Goal: Task Accomplishment & Management: Complete application form

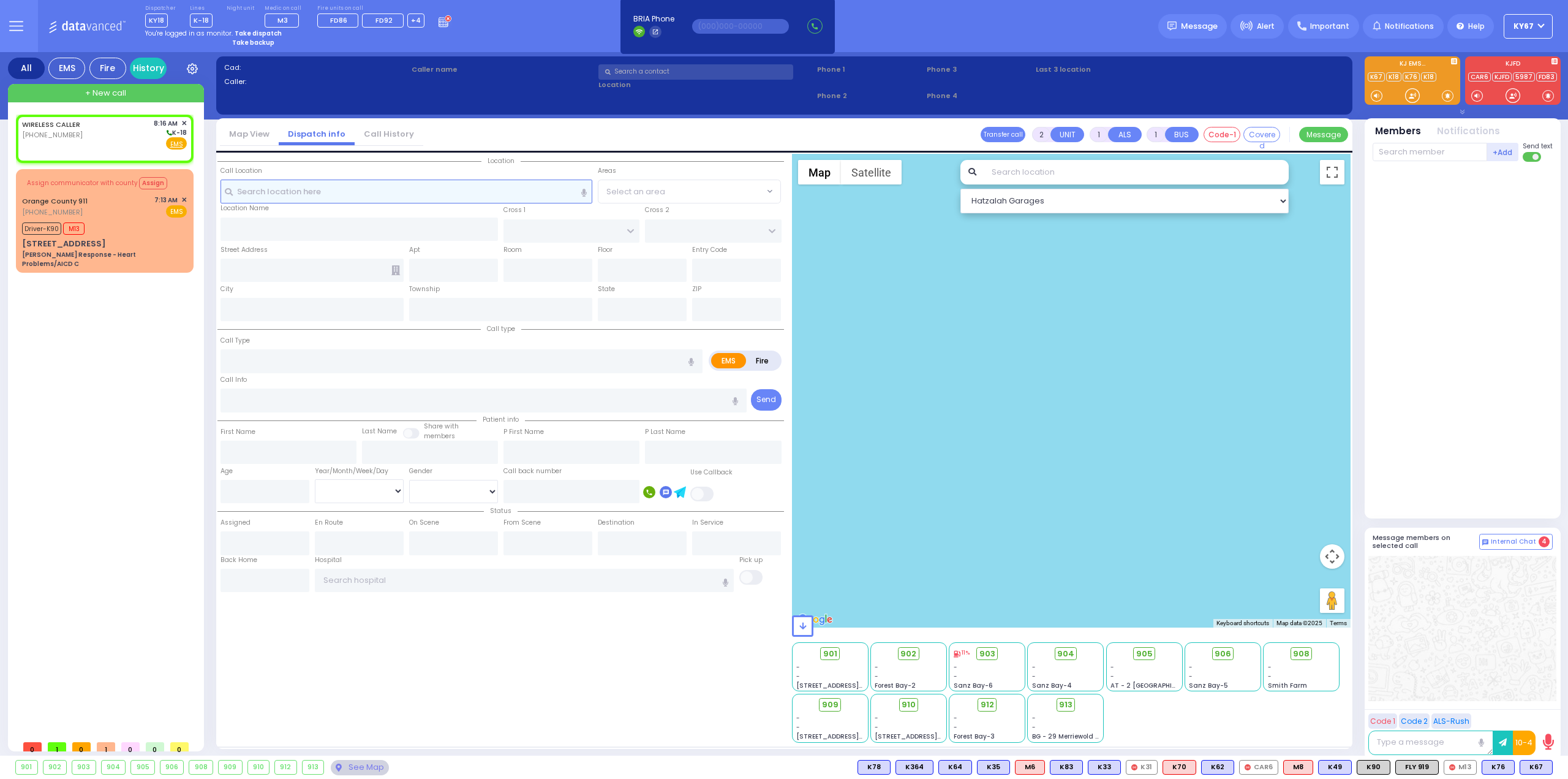
select select
radio input "true"
select select
type input "08:16"
select select "Hatzalah Garages"
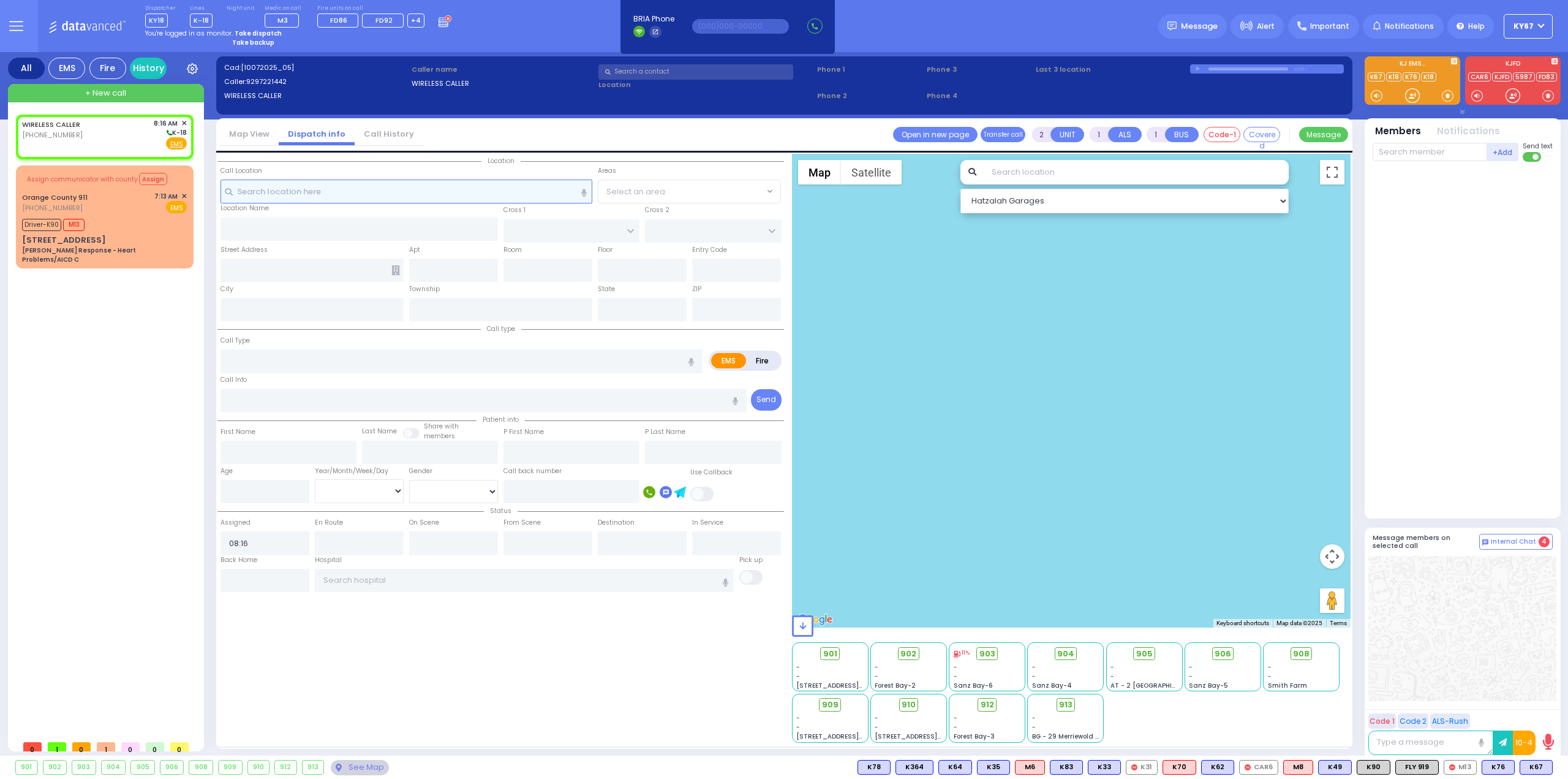
select select
radio input "true"
select select
select select "Hatzalah Garages"
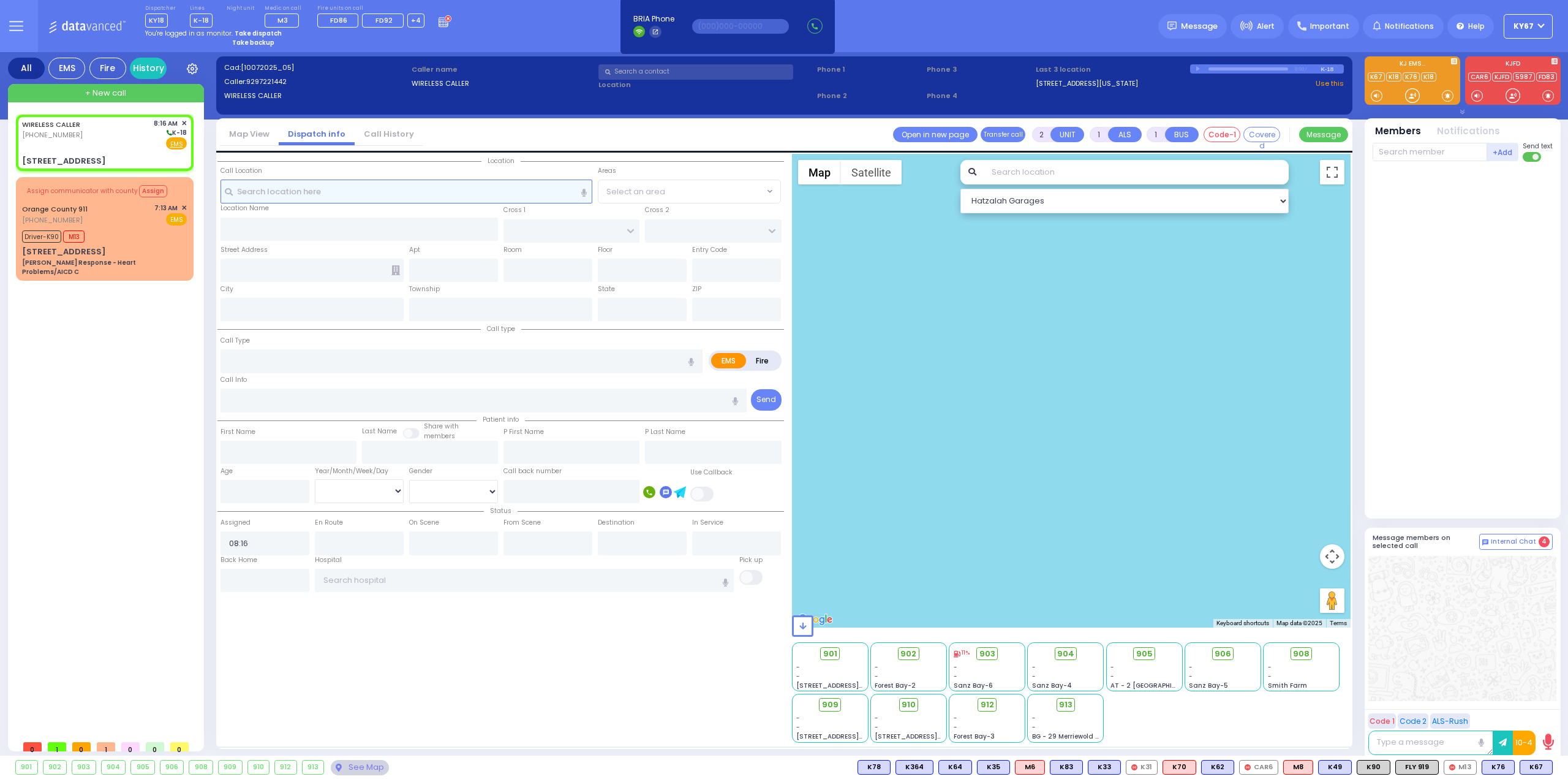
select select
radio input "true"
select select
select select "Hatzalah Garages"
type input "CHUST RD"
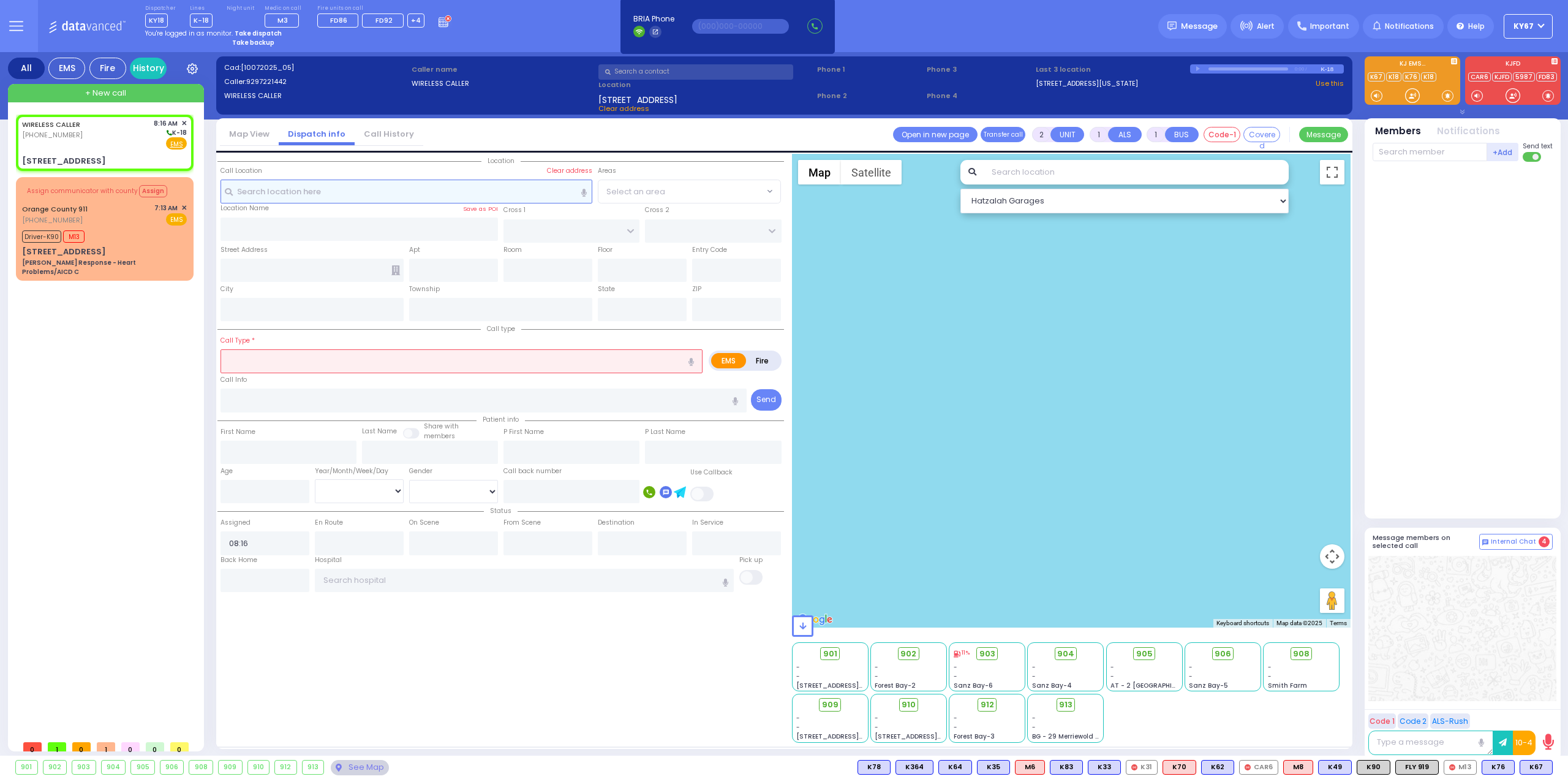
type input "BEER SHEVA"
type input "[STREET_ADDRESS]"
type input "[PERSON_NAME]"
type input "[US_STATE]"
type input "10950"
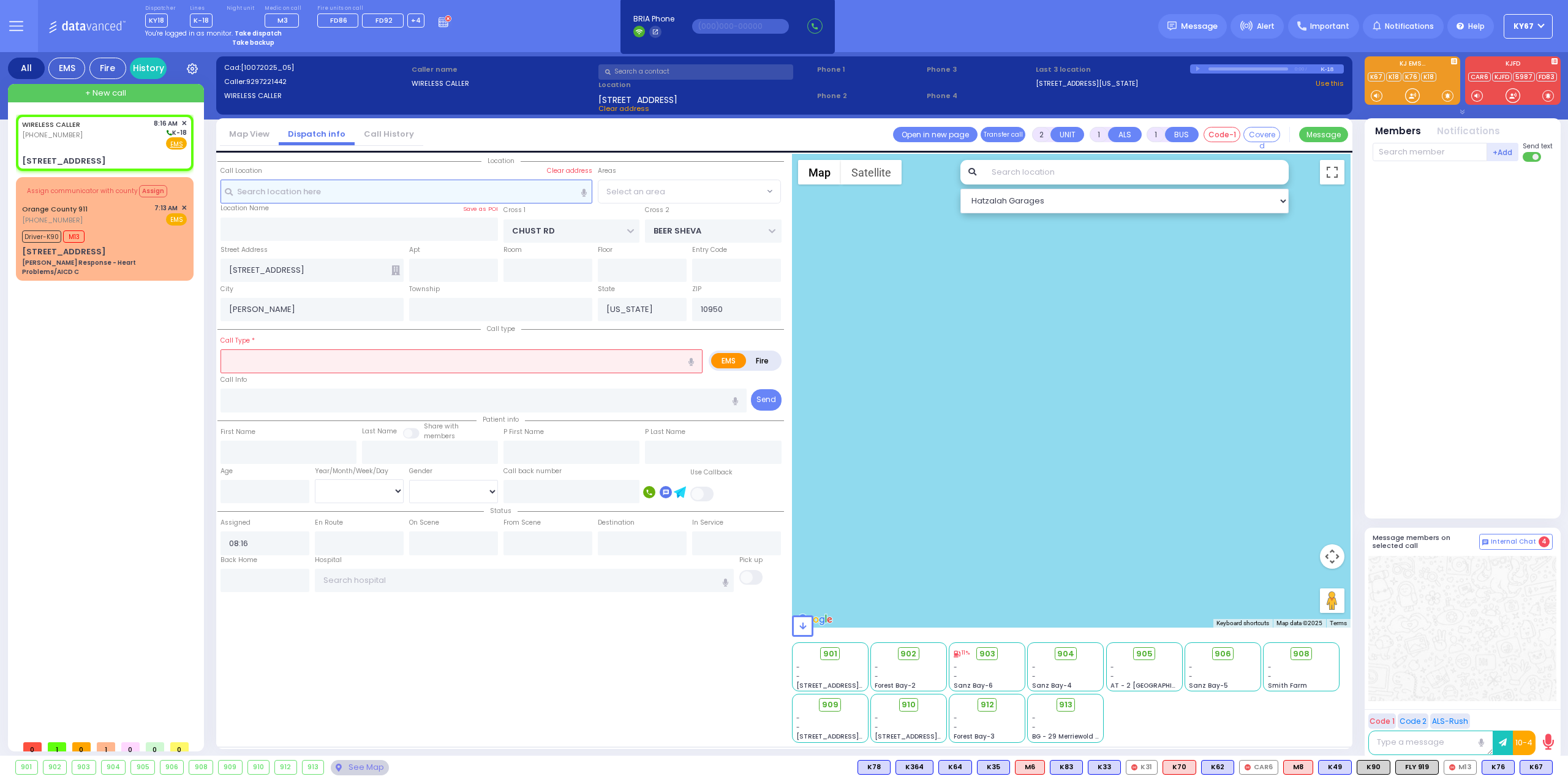
select select "VYOEL MOSHE"
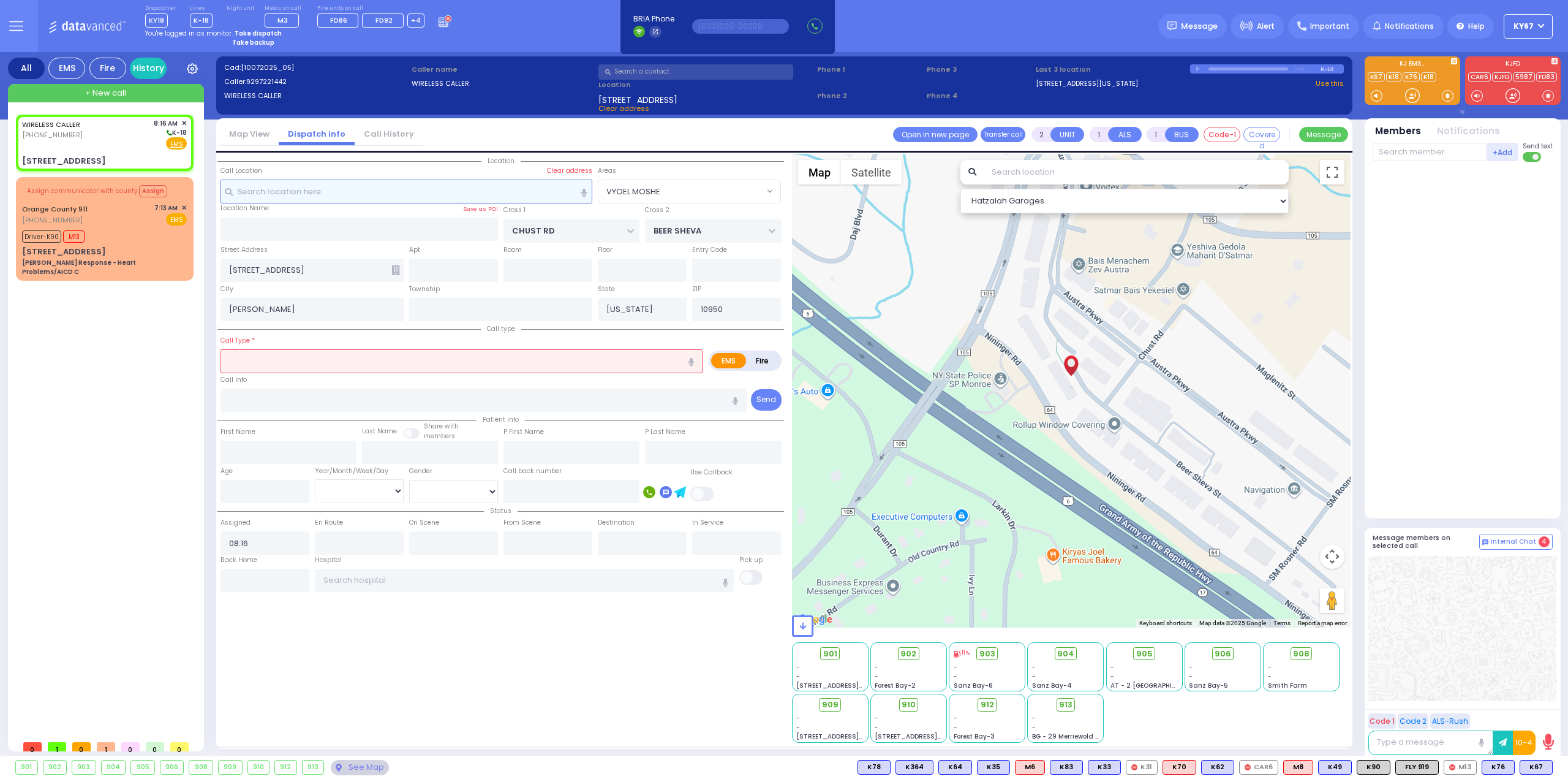
select select
radio input "true"
select select
select select "Hatzalah Garages"
type input "106"
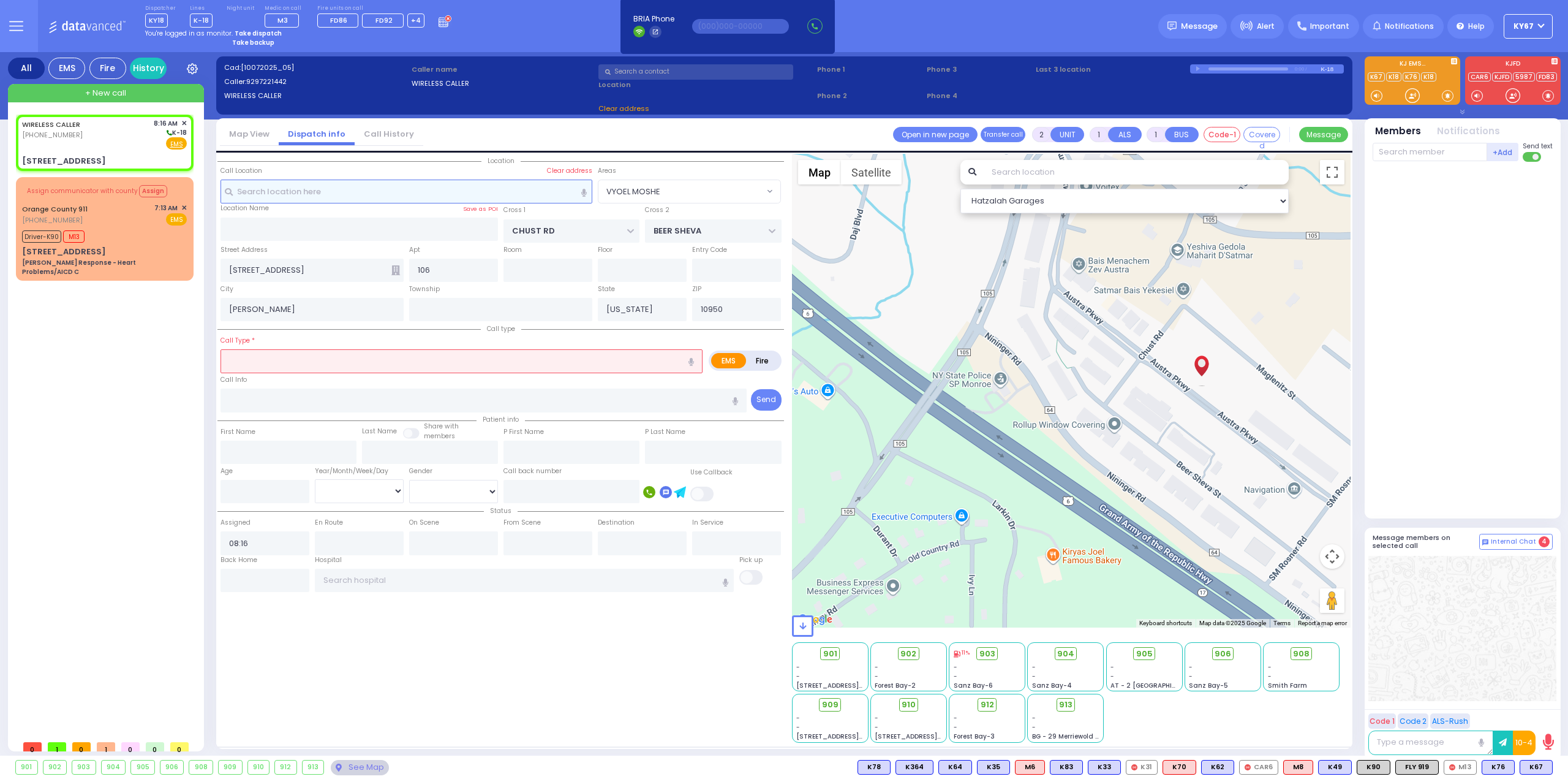
select select "VYOEL MOSHE"
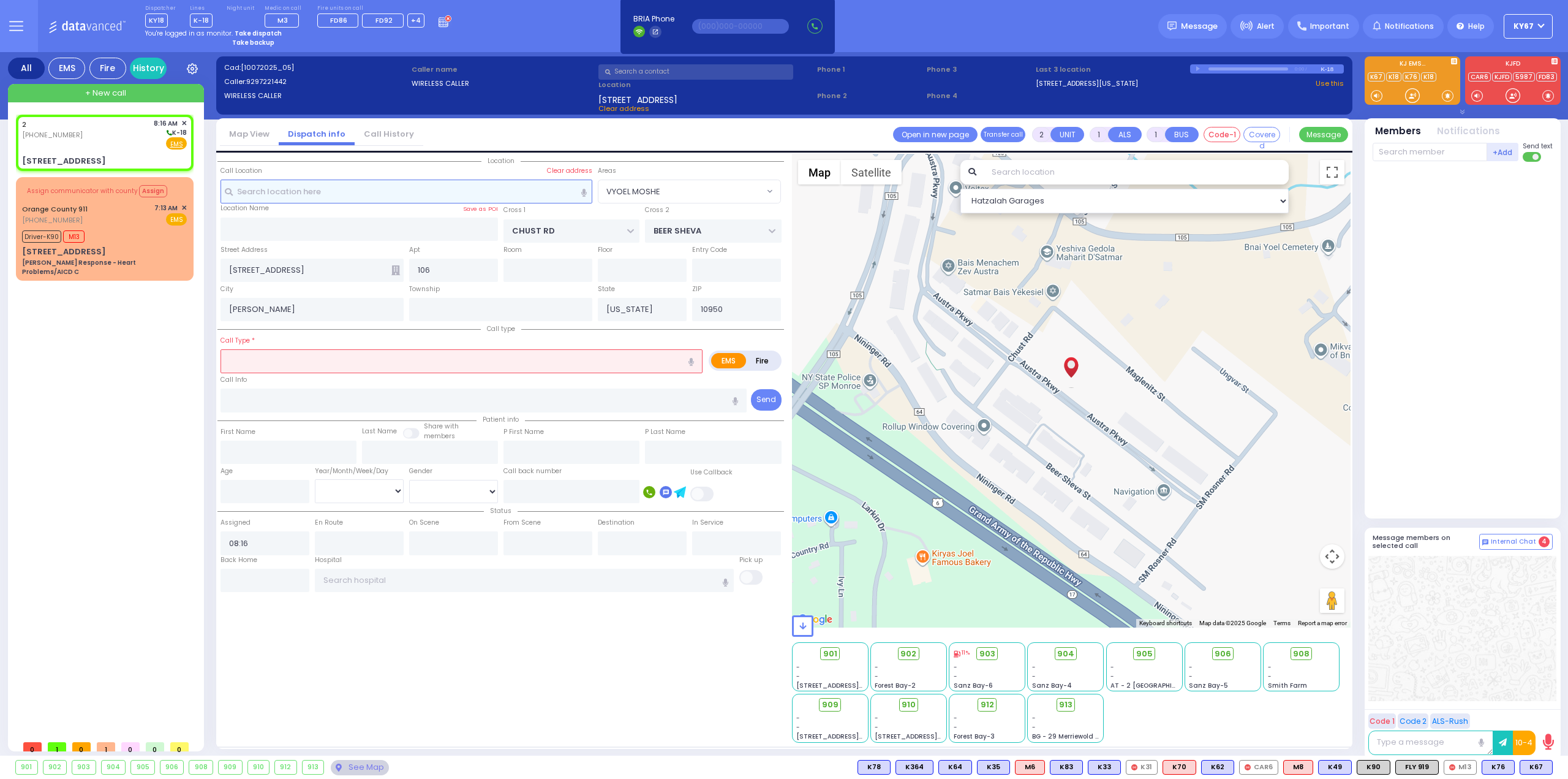
select select
radio input "true"
type input "2"
select select
select select "Hatzalah Garages"
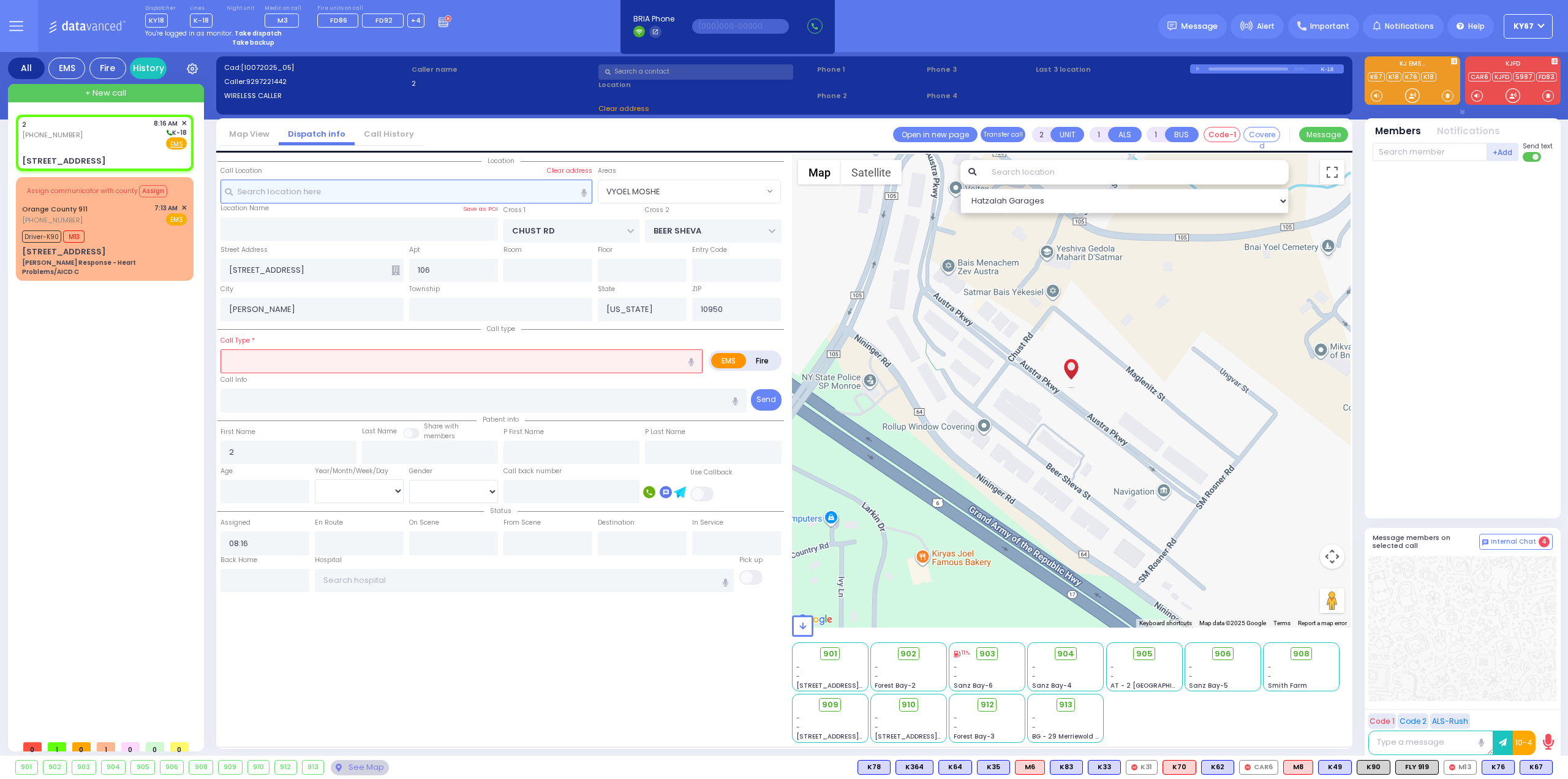
select select "VYOEL MOSHE"
select select
radio input "true"
select select
select select "Hatzalah Garages"
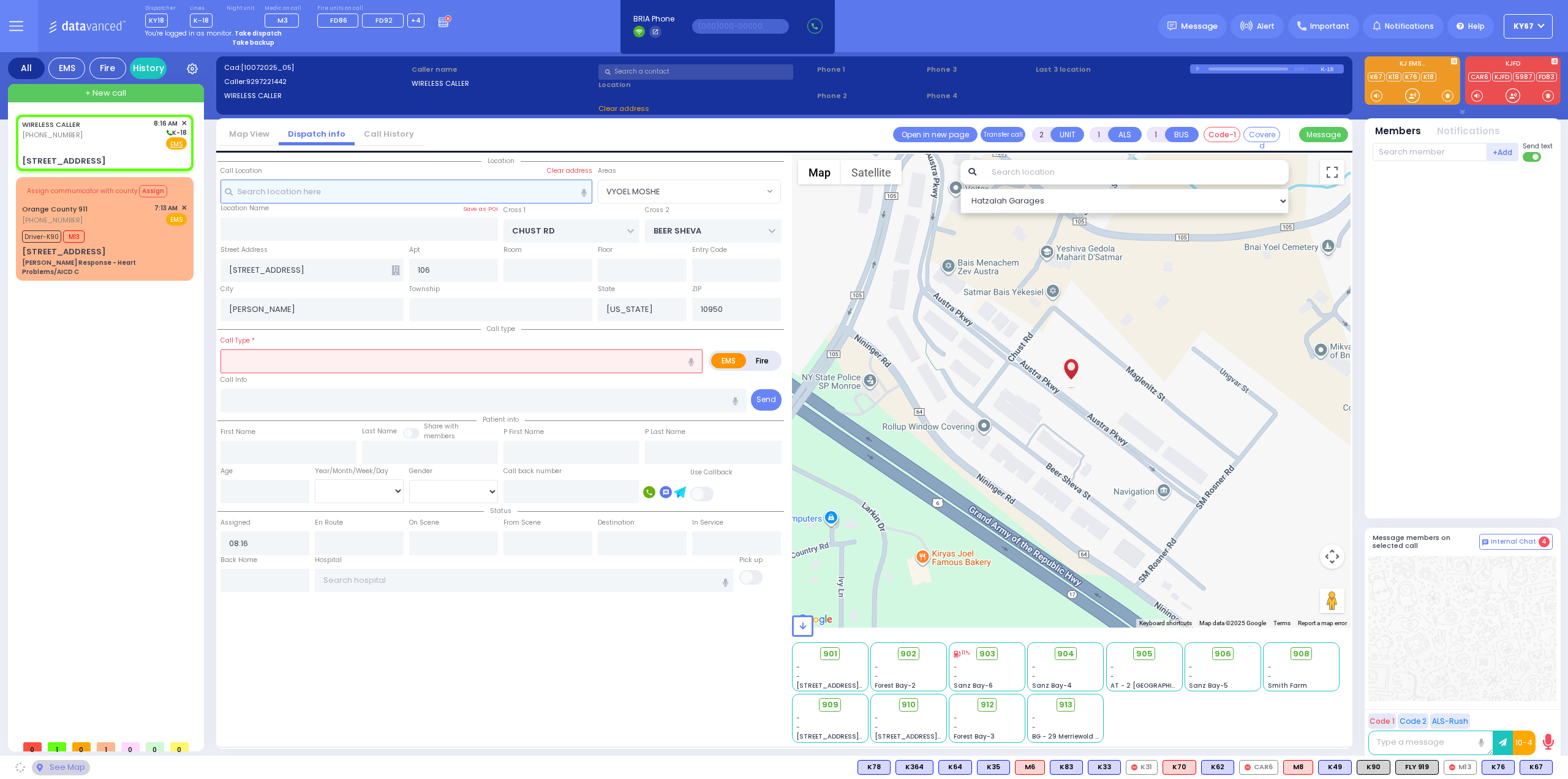
select select "VYOEL MOSHE"
select select
radio input "true"
type input "2"
select select
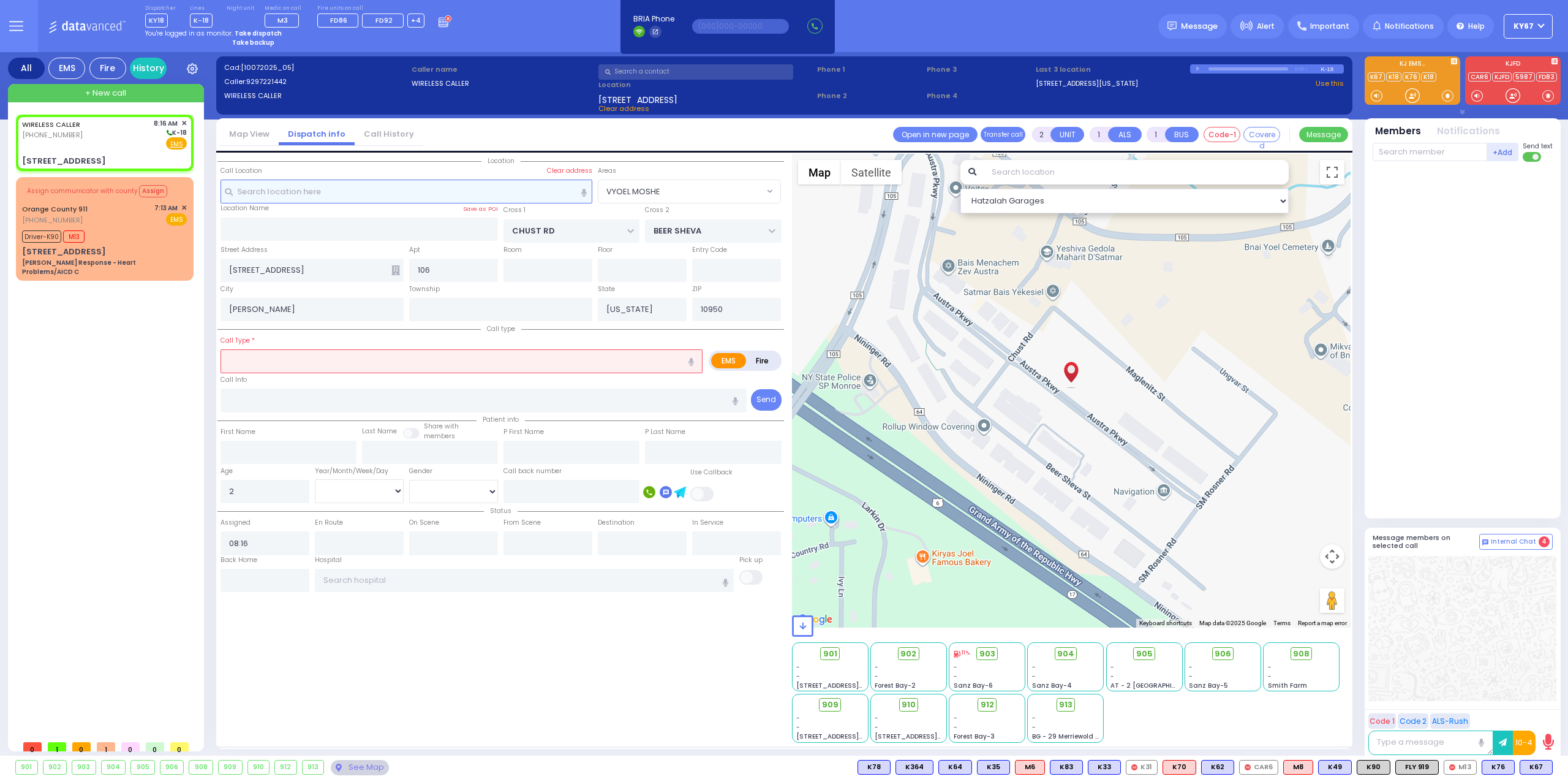
select select "Hatzalah Garages"
select select "VYOEL MOSHE"
select select
radio input "true"
select select "Year"
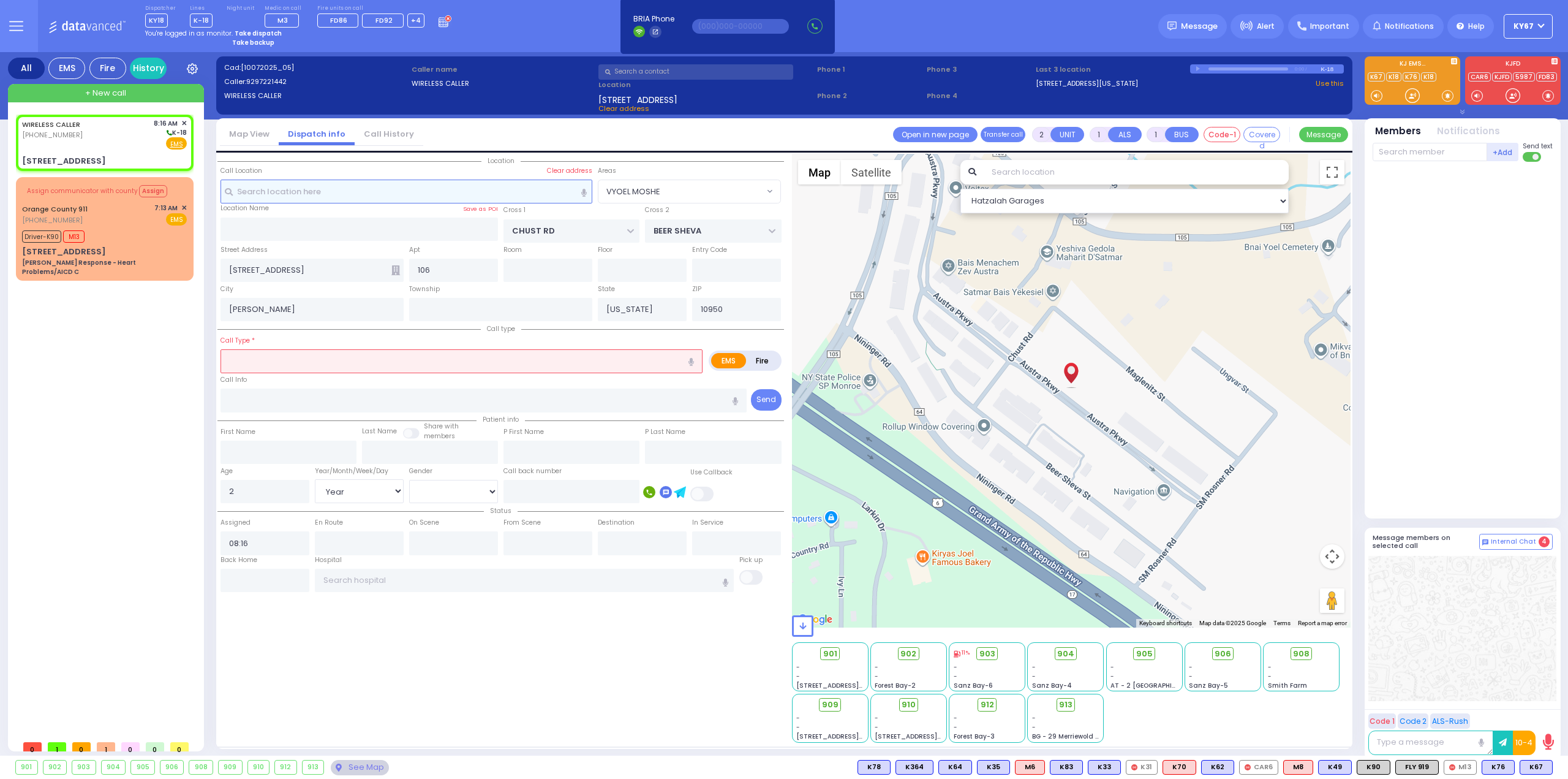
select select "Hatzalah Garages"
select select "VYOEL MOSHE"
select select
radio input "true"
select select "Year"
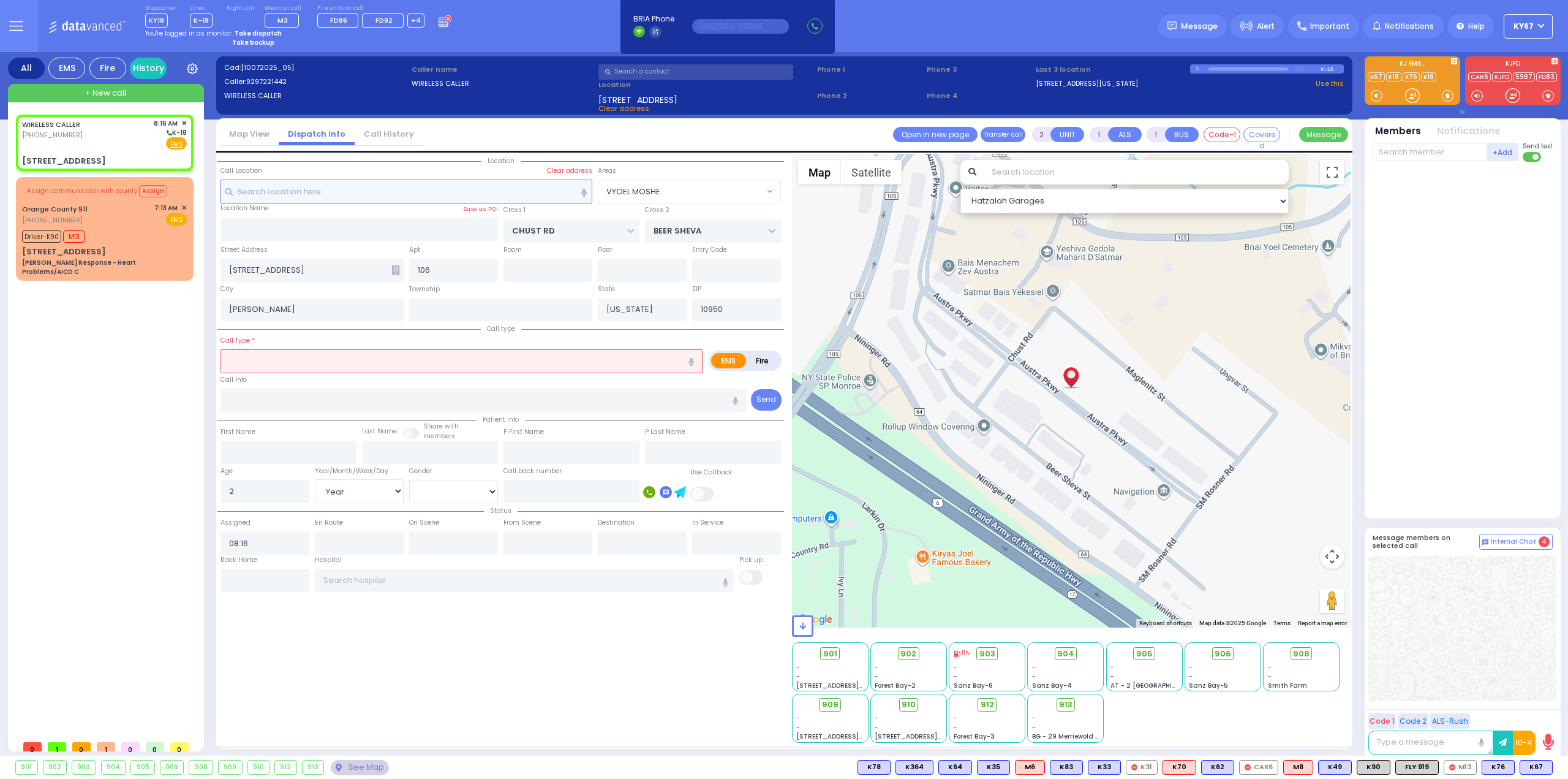
select select "[DEMOGRAPHIC_DATA]"
select select "Hatzalah Garages"
select select "VYOEL MOSHE"
select select
type input "Trauma - Bleeding"
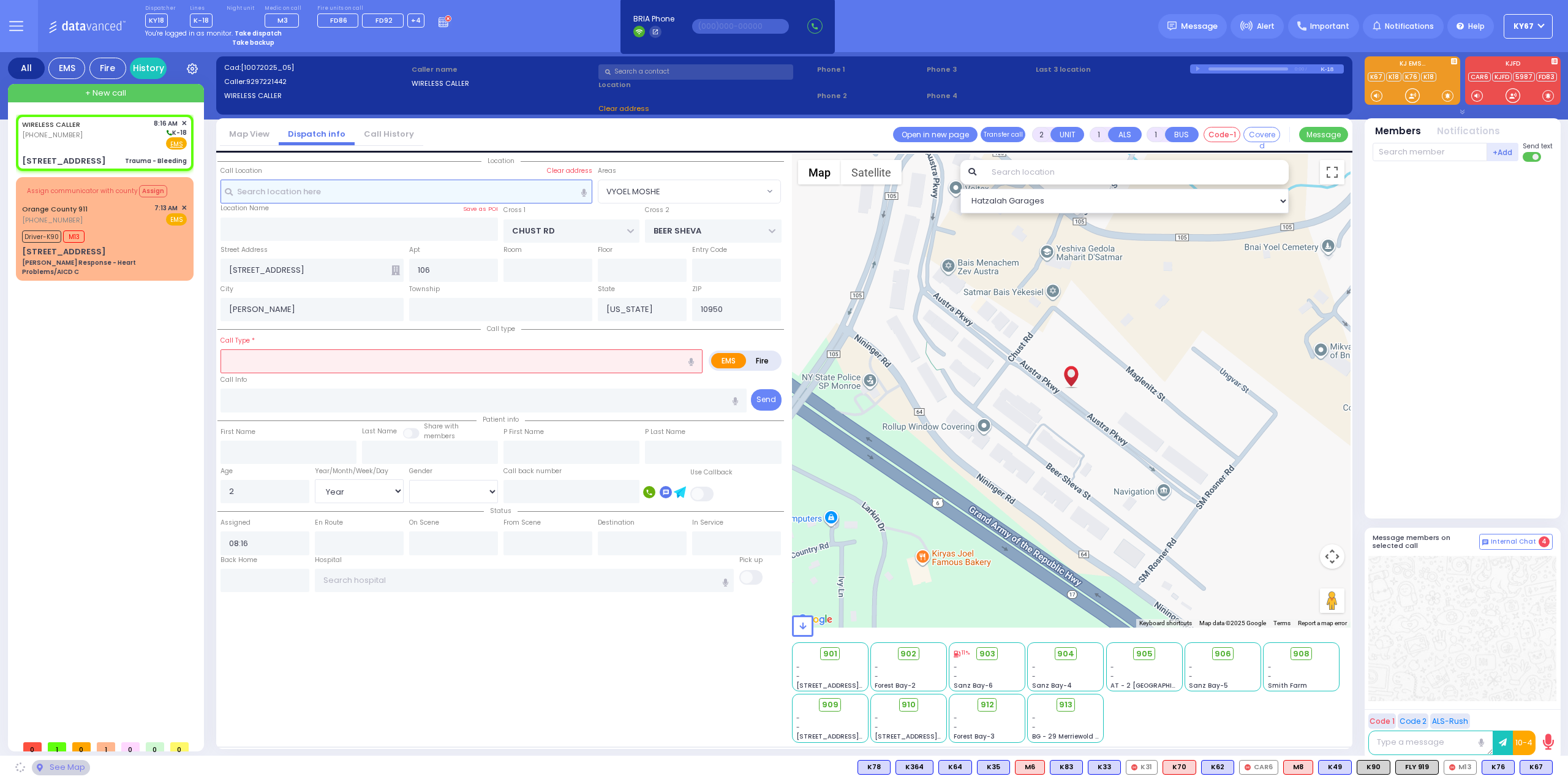
radio input "true"
select select "Year"
select select "[DEMOGRAPHIC_DATA]"
select select "Hatzalah Garages"
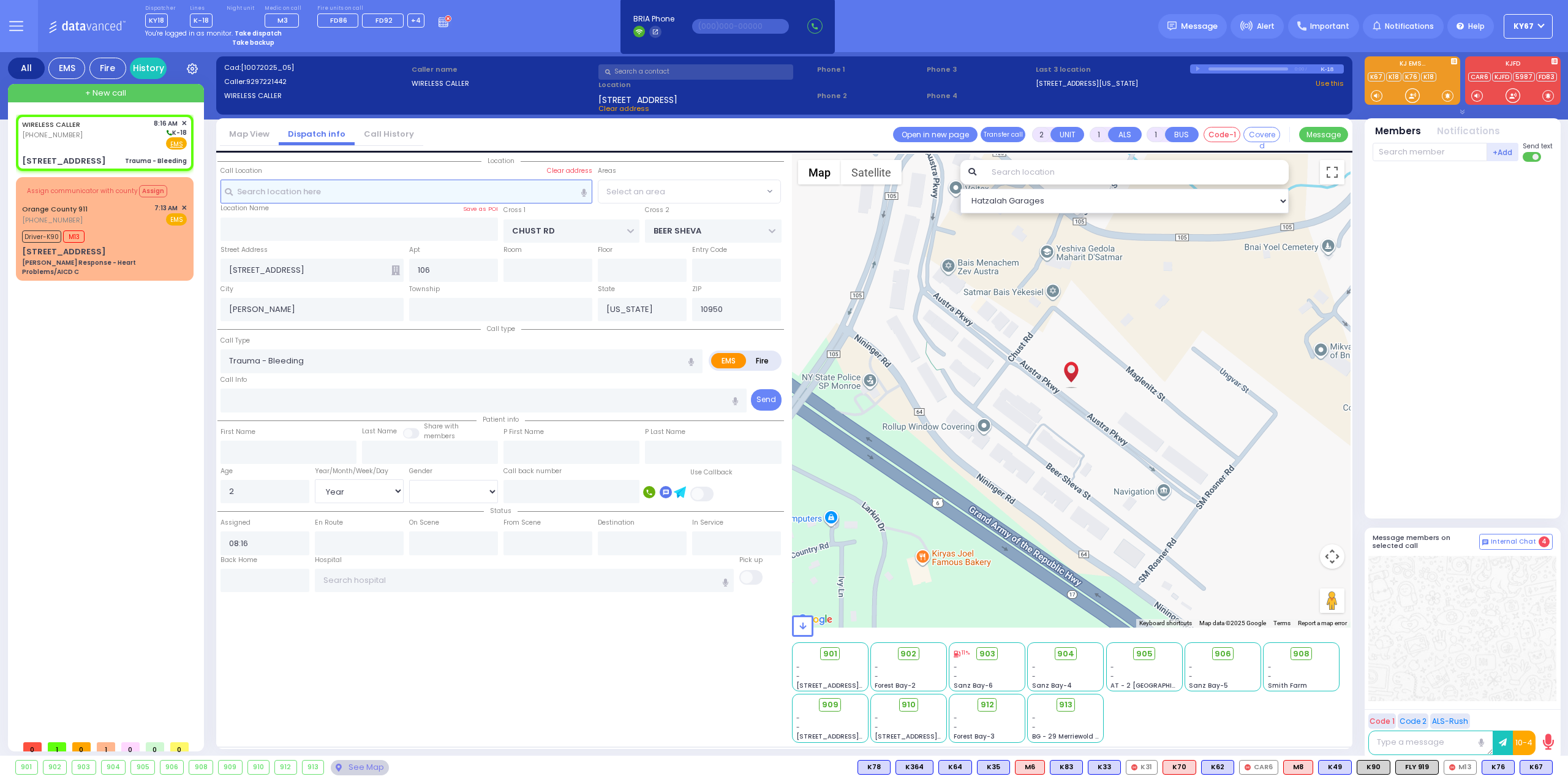
select select "VYOEL MOSHE"
select select
radio input "true"
select select "Year"
select select "[DEMOGRAPHIC_DATA]"
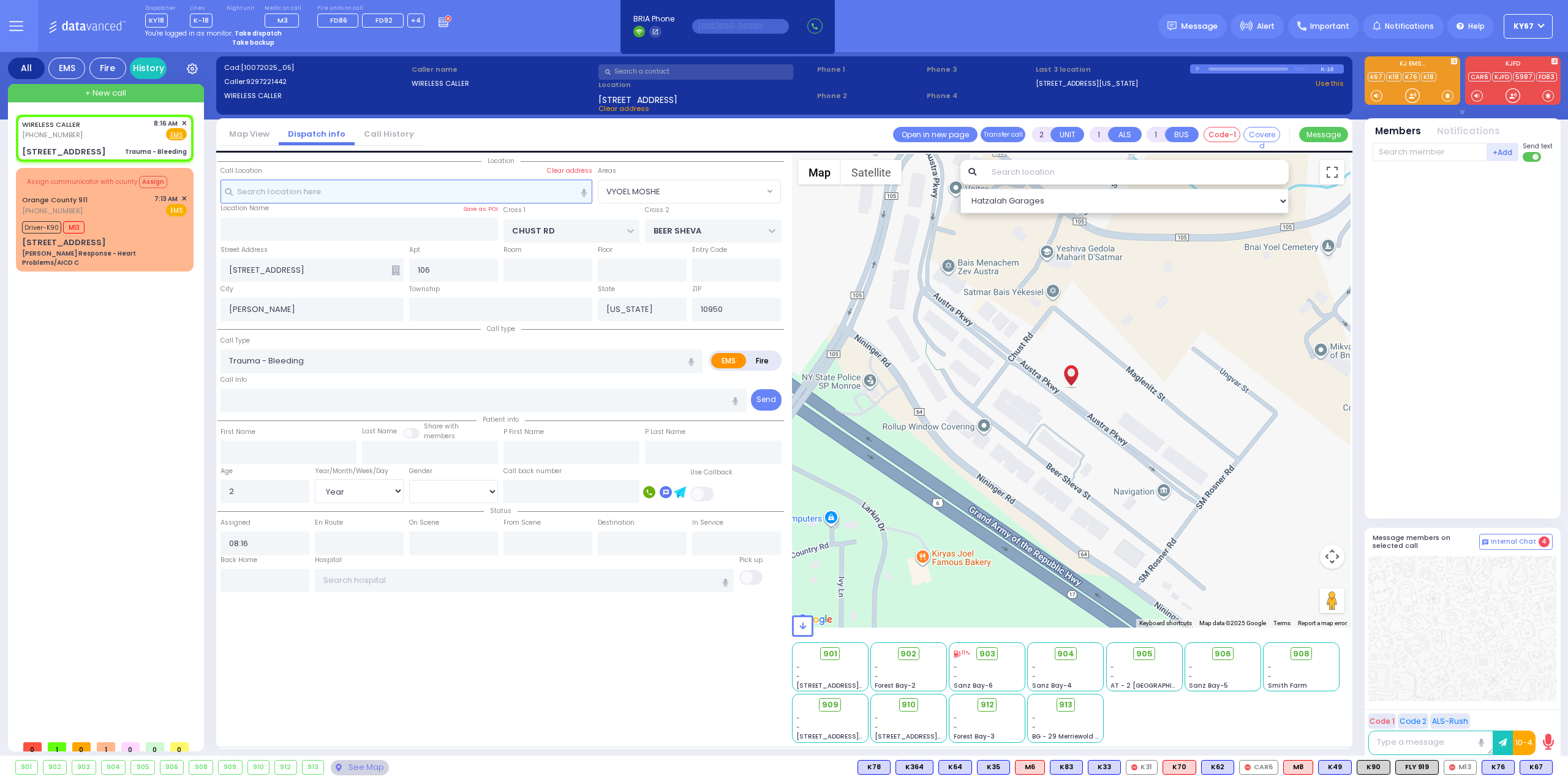
select select "Hatzalah Garages"
select select "VYOEL MOSHE"
select select
radio input "true"
select select "Year"
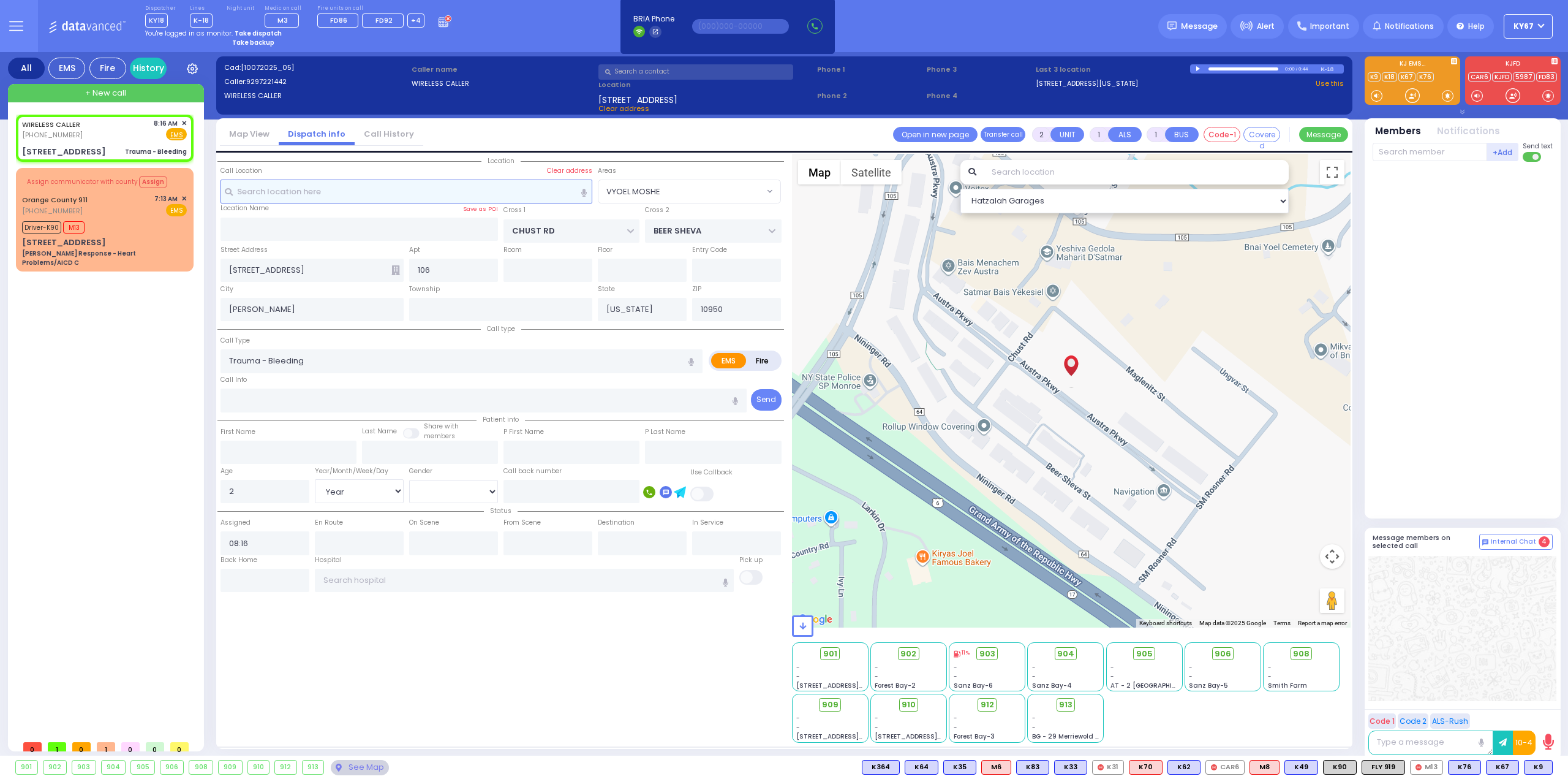
select select "[DEMOGRAPHIC_DATA]"
type input "08:17"
select select "Hatzalah Garages"
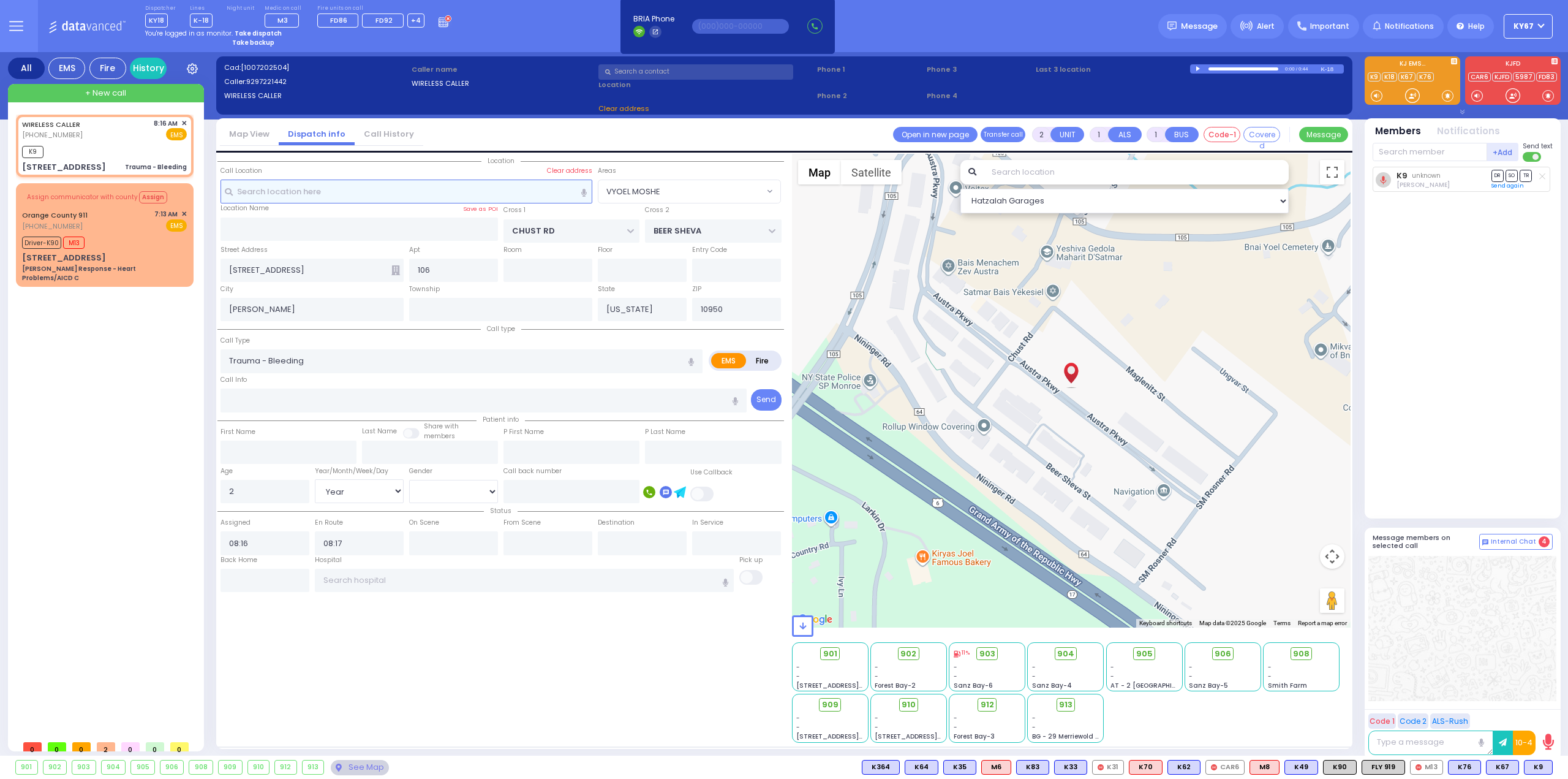
select select
radio input "true"
select select "Year"
select select "[DEMOGRAPHIC_DATA]"
select select "Hatzalah Garages"
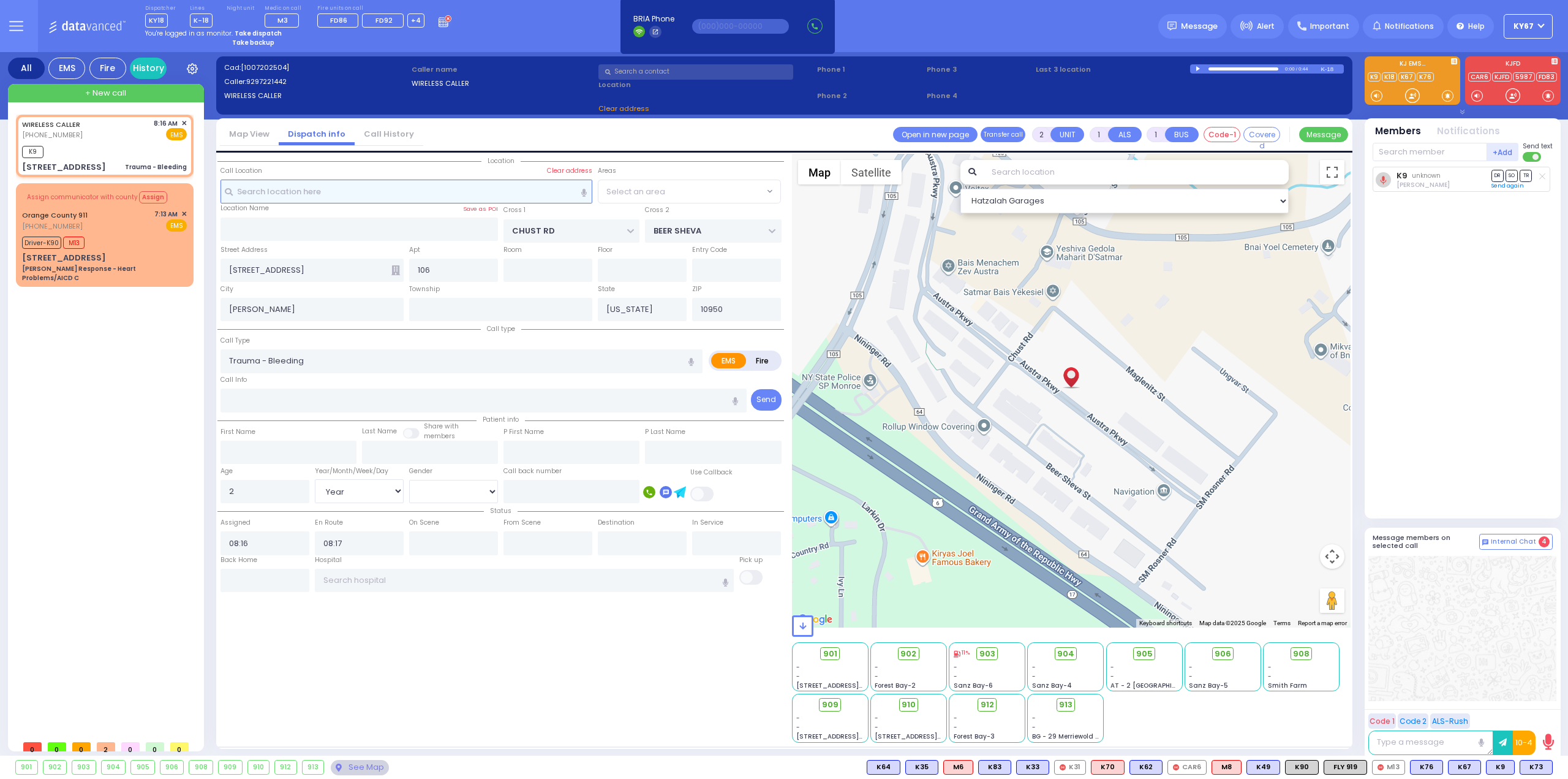
select select "VYOEL MOSHE"
select select
radio input "true"
select select "Year"
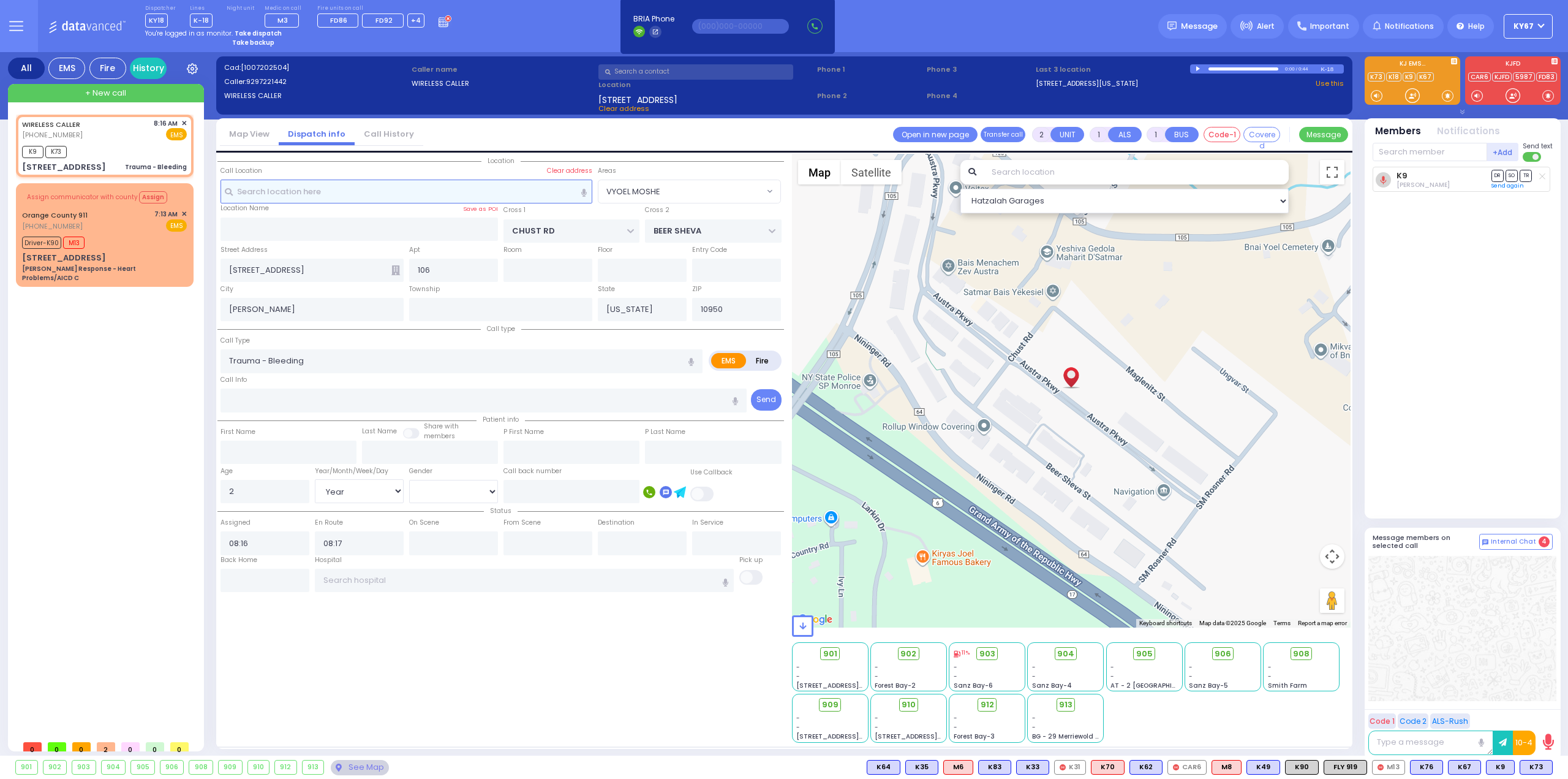
select select "[DEMOGRAPHIC_DATA]"
select select "Hatzalah Garages"
select select "VYOEL MOSHE"
select select
radio input "true"
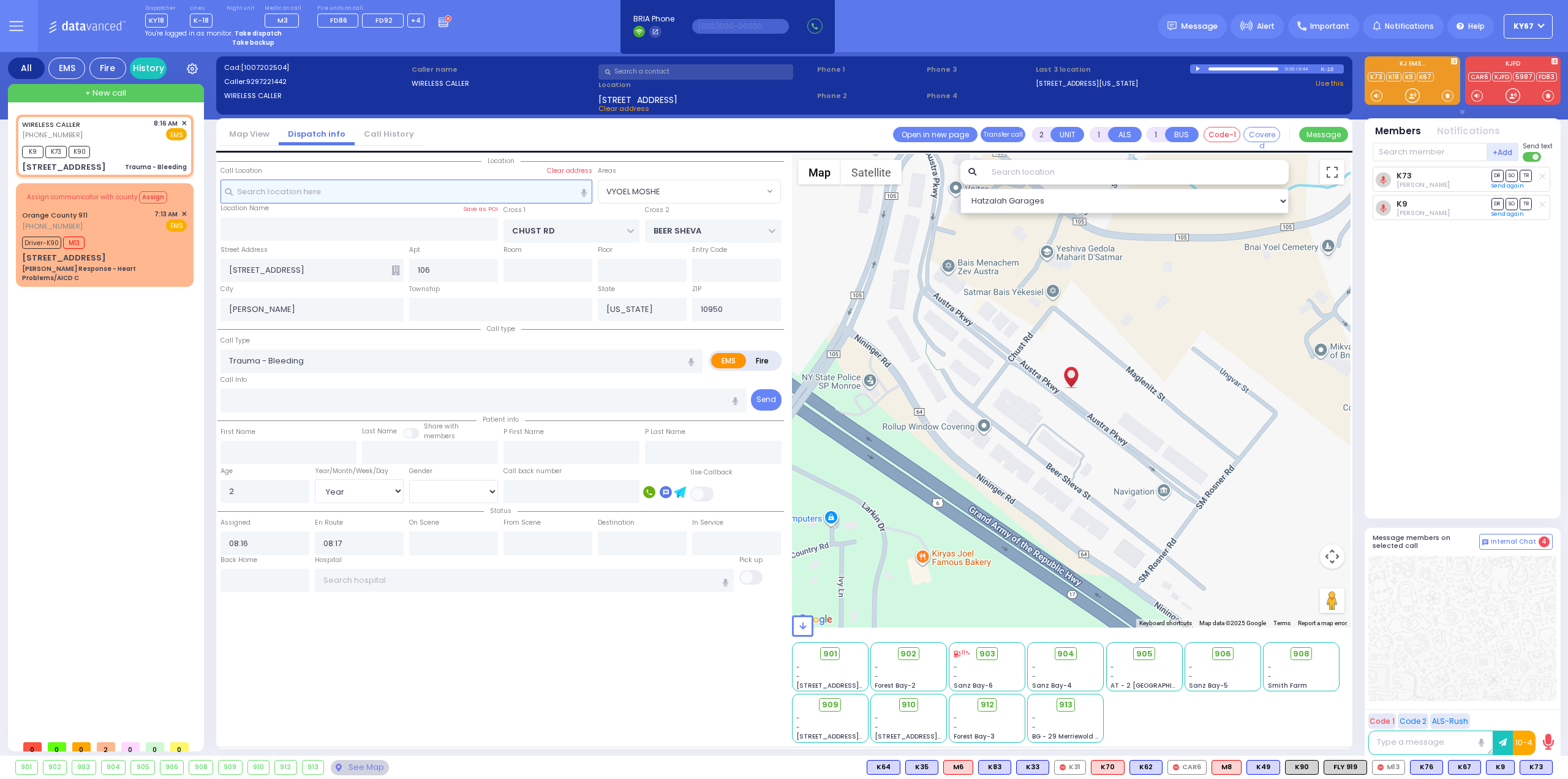
select select "Year"
select select "[DEMOGRAPHIC_DATA]"
select select "Hatzalah Garages"
select select "VYOEL MOSHE"
click at [112, 93] on span "+ New call" at bounding box center [105, 93] width 41 height 12
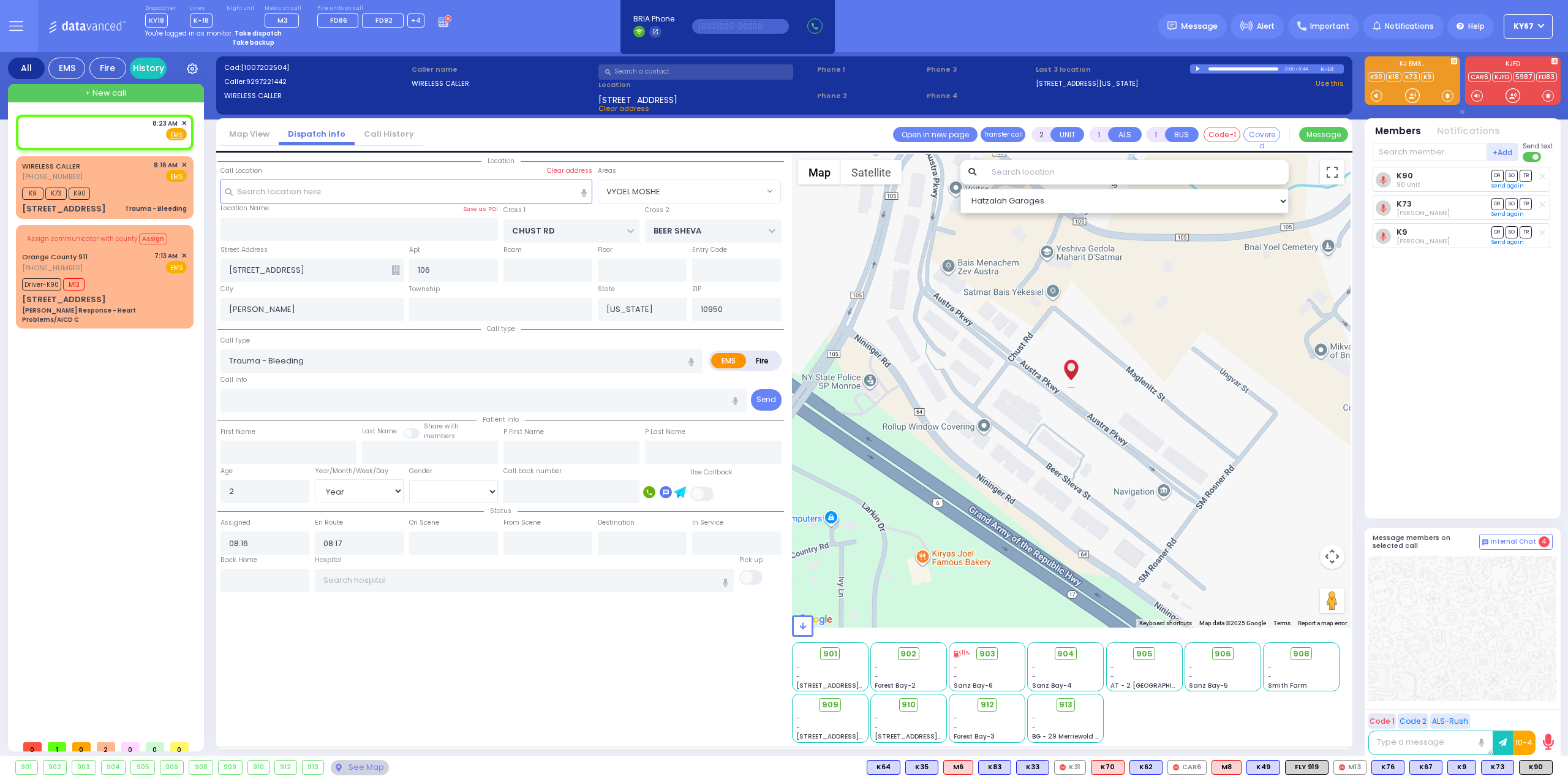
select select
radio input "true"
select select
type input "08:23"
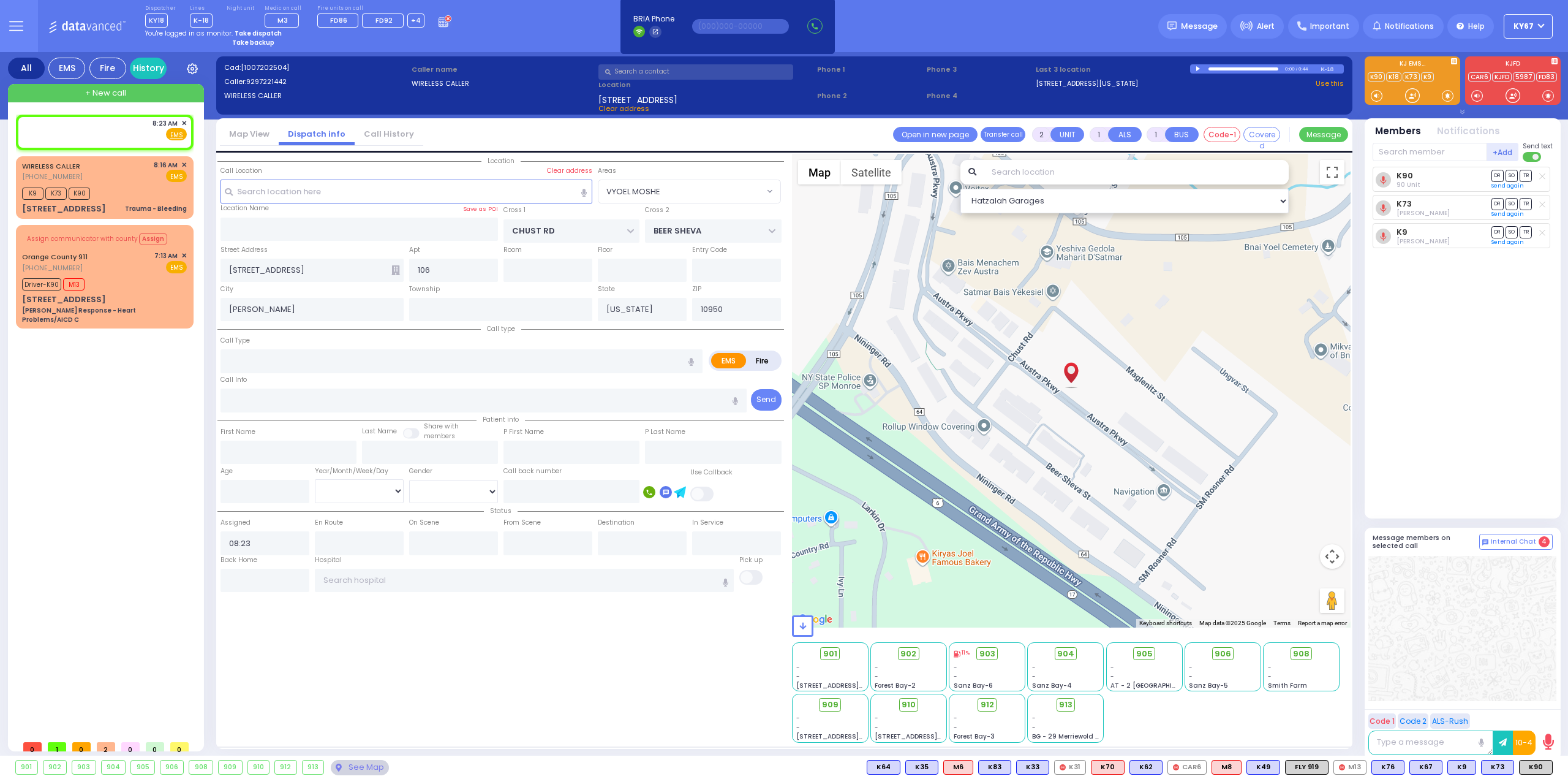
select select "Hatzalah Garages"
select select
radio input "true"
select select
select select "Hatzalah Garages"
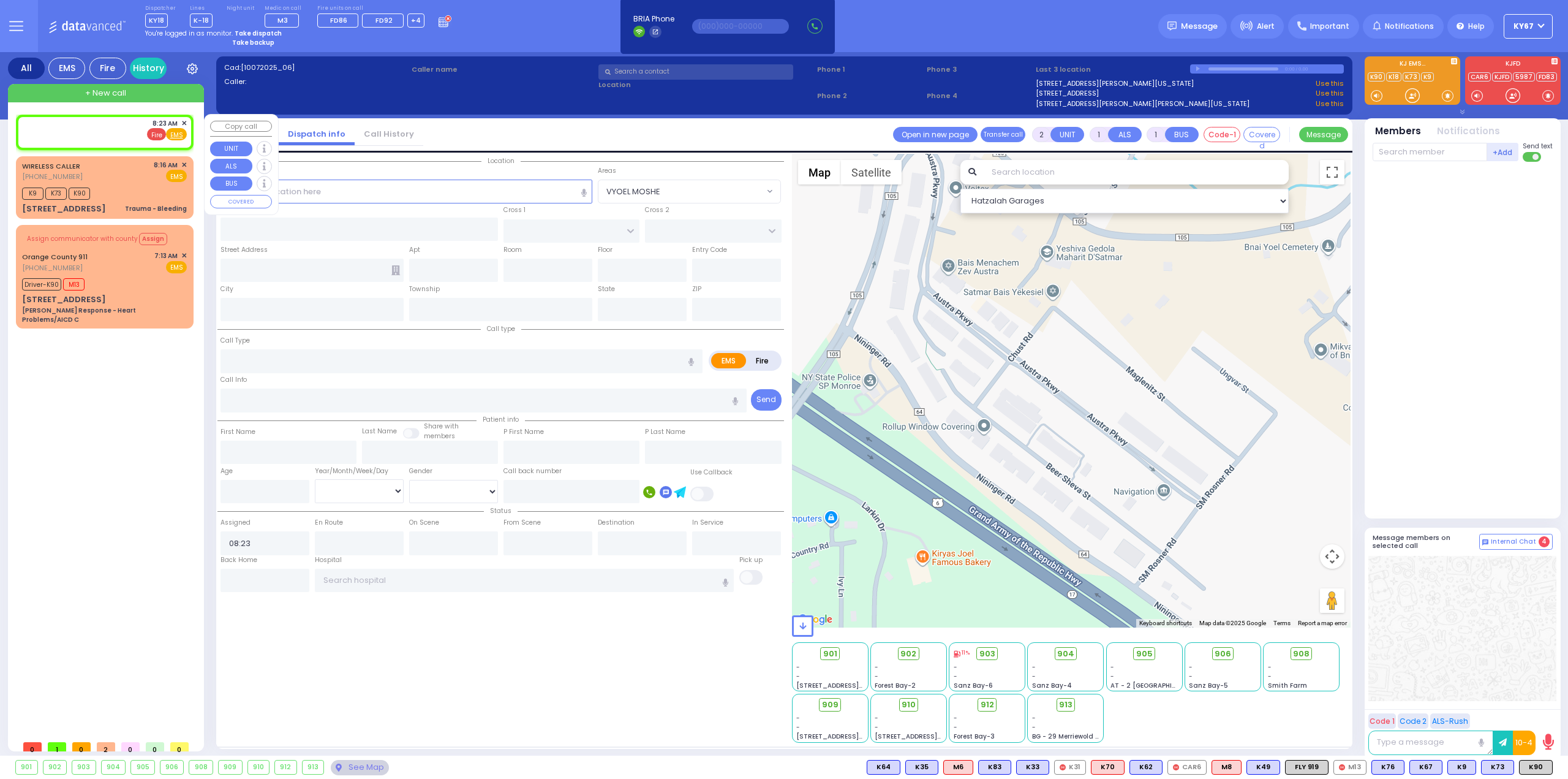
click at [159, 134] on span "Fire" at bounding box center [156, 134] width 19 height 12
select select
radio input "false"
radio input "true"
select select
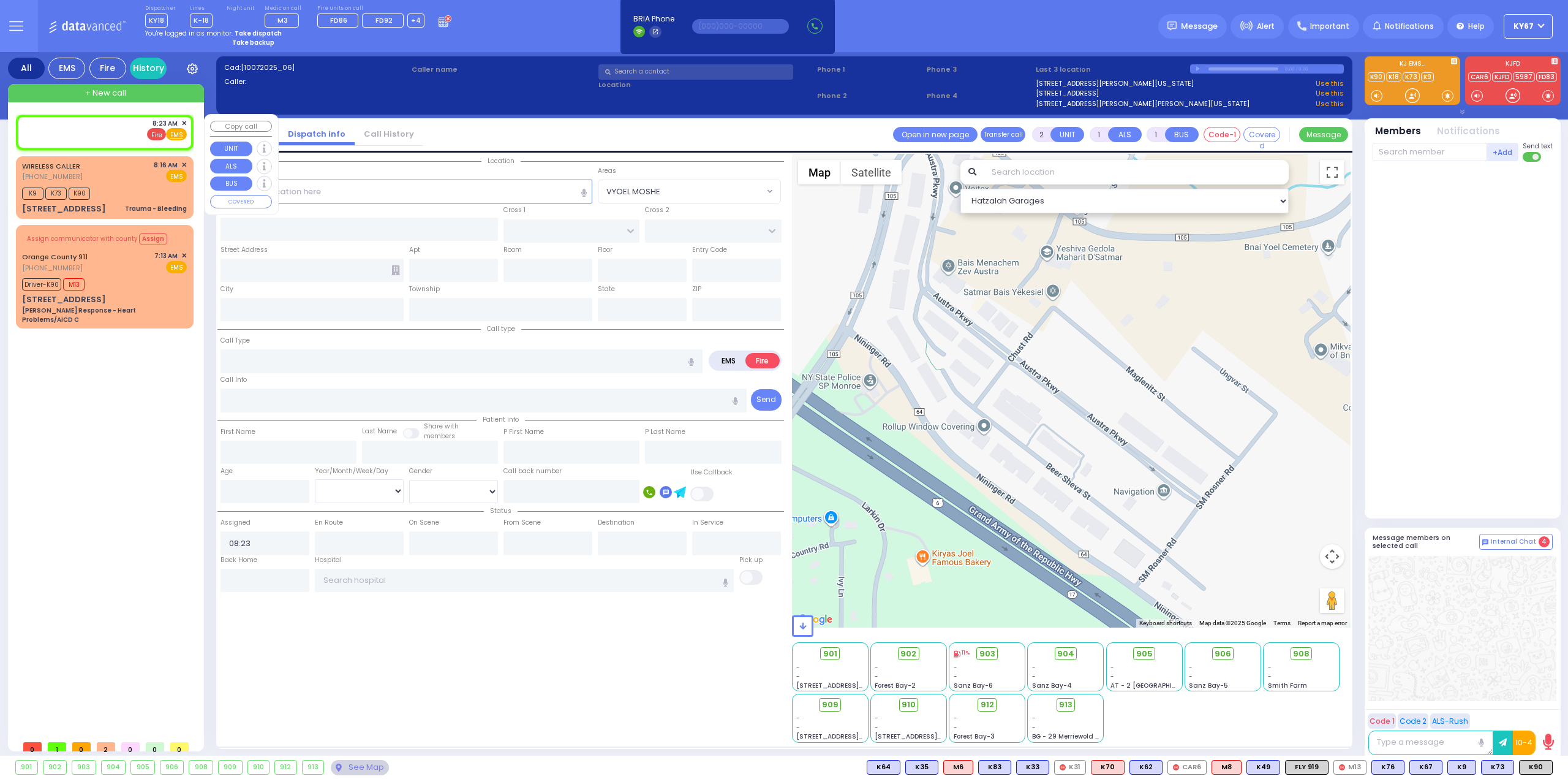
select select "Hatzalah Garages"
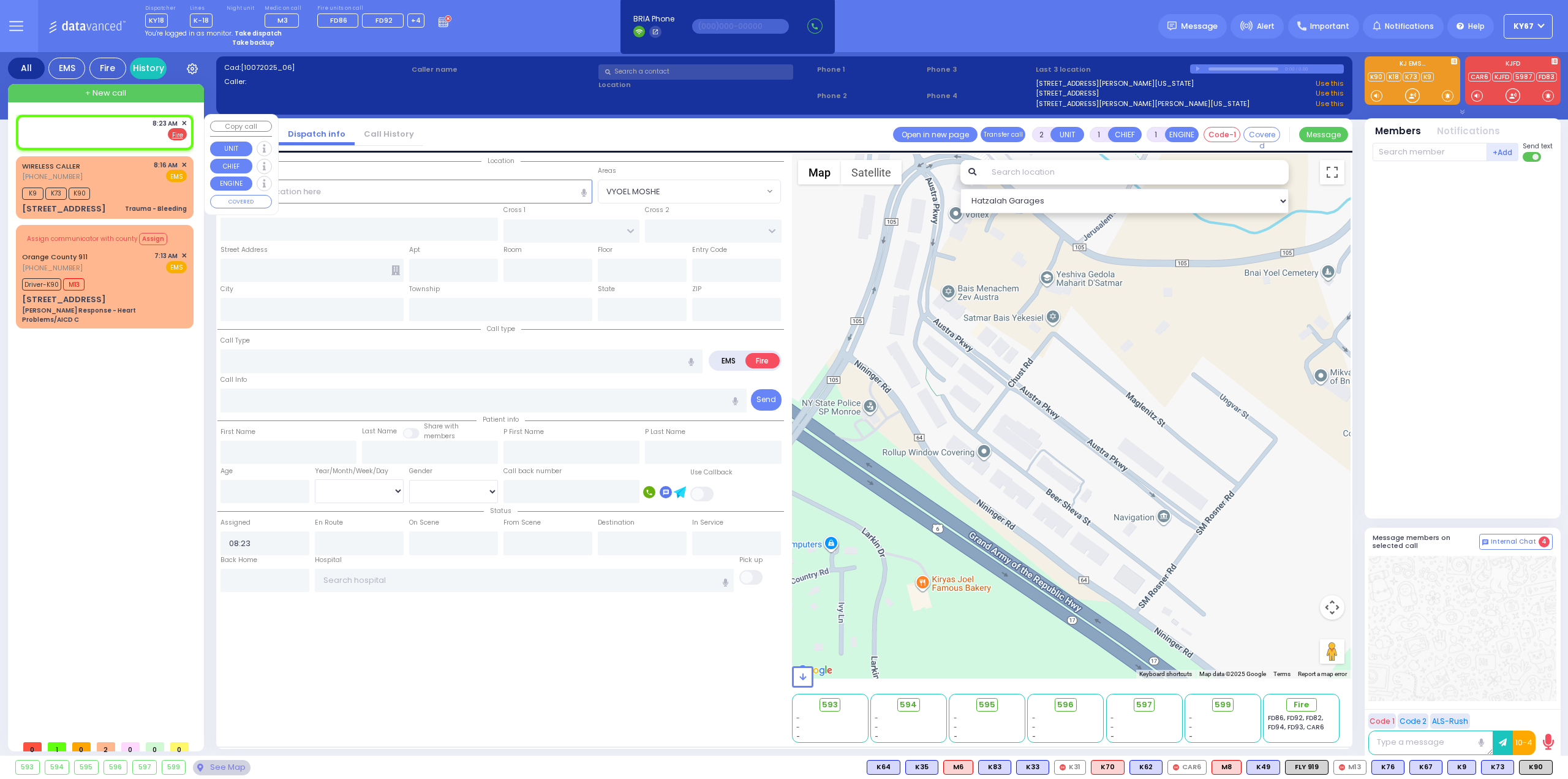
click at [103, 126] on div "8:23 AM ✕ EMS Fire" at bounding box center [104, 129] width 164 height 22
select select
radio input "true"
select select
select select "Hatzalah Garages"
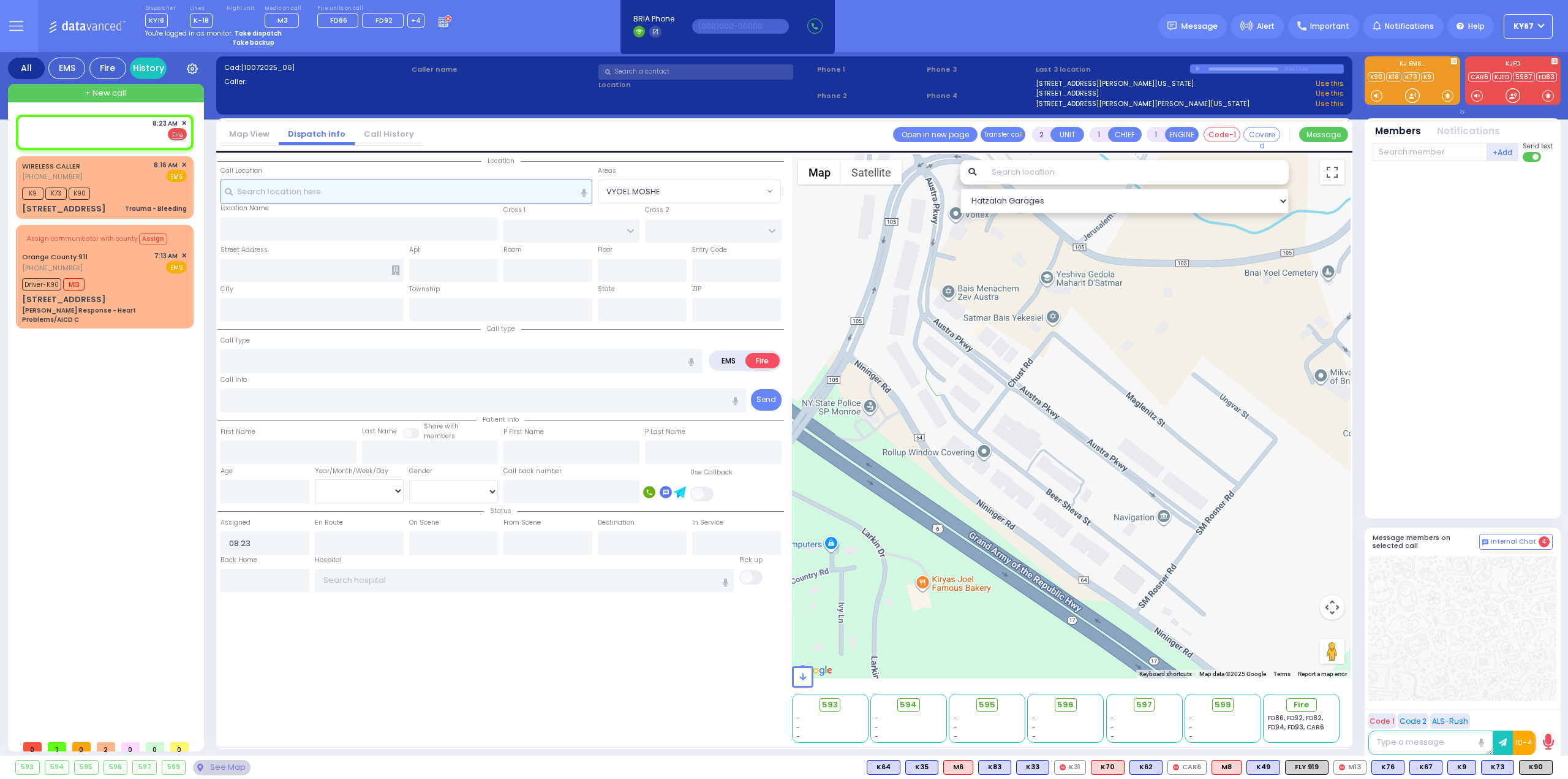
click at [306, 184] on input "text" at bounding box center [407, 191] width 372 height 23
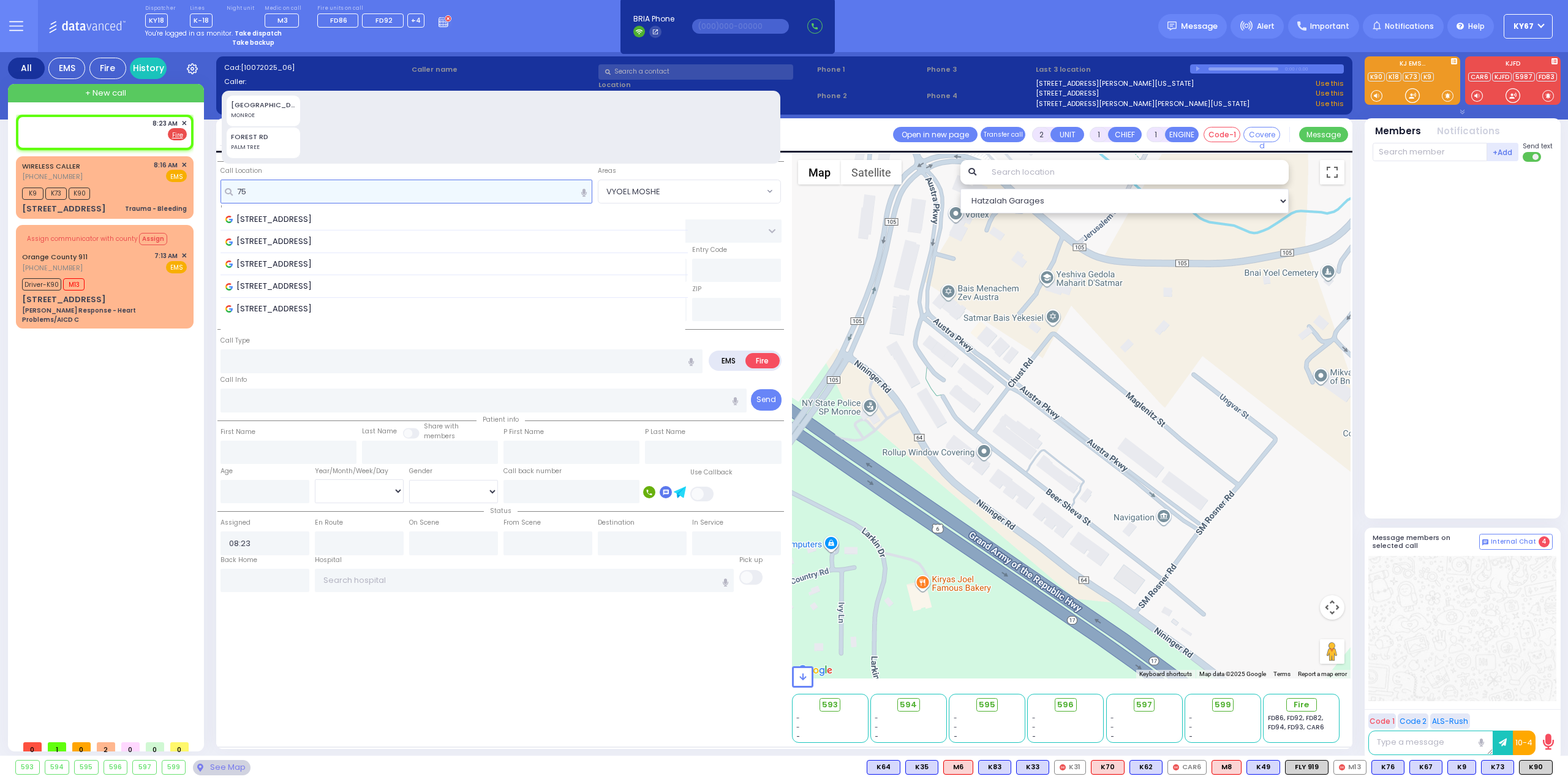
type input "7"
type input "75 forest"
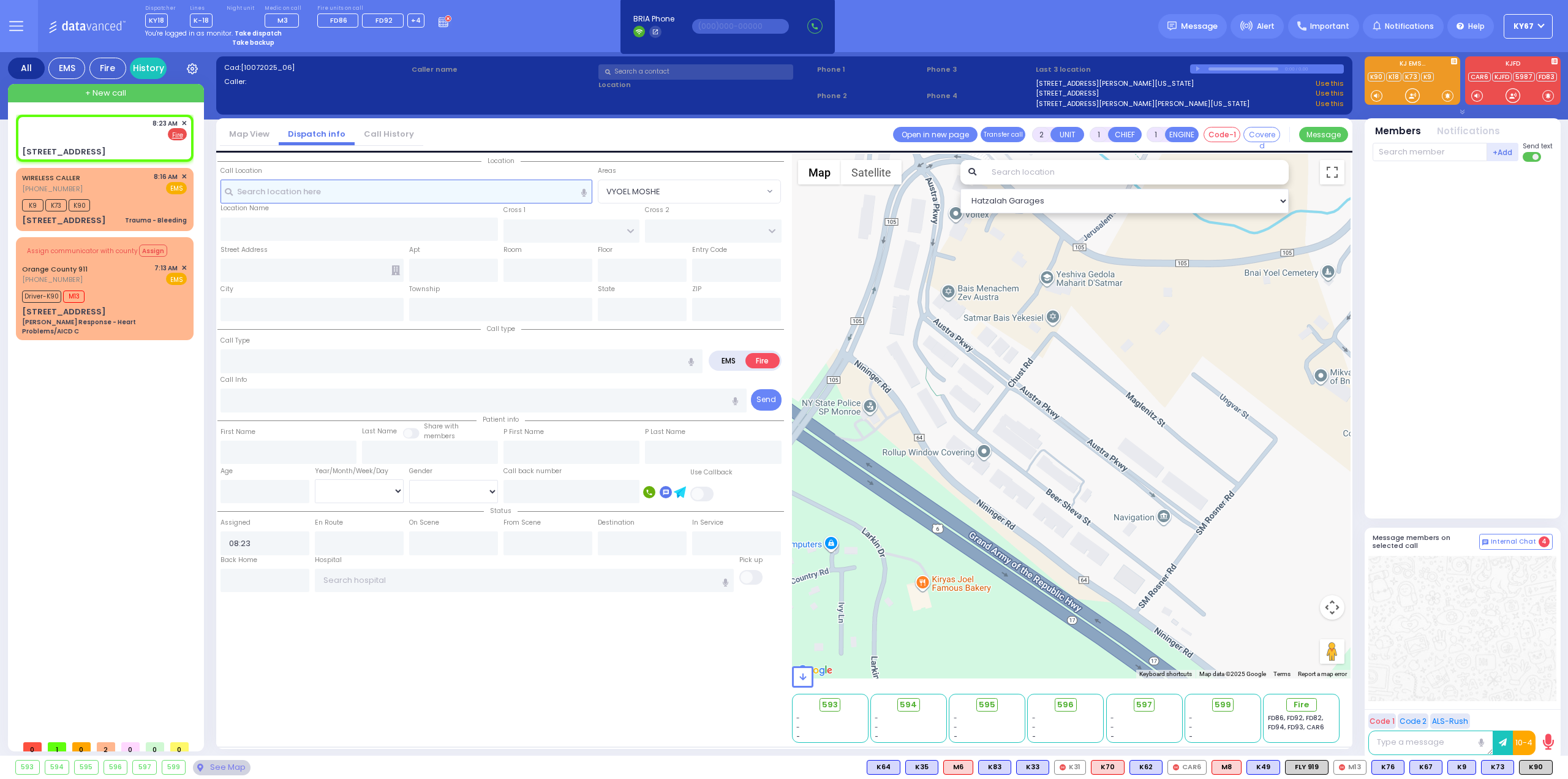
select select
radio input "true"
select select
select select "Hatzalah Garages"
type input "GORLITZ COURT"
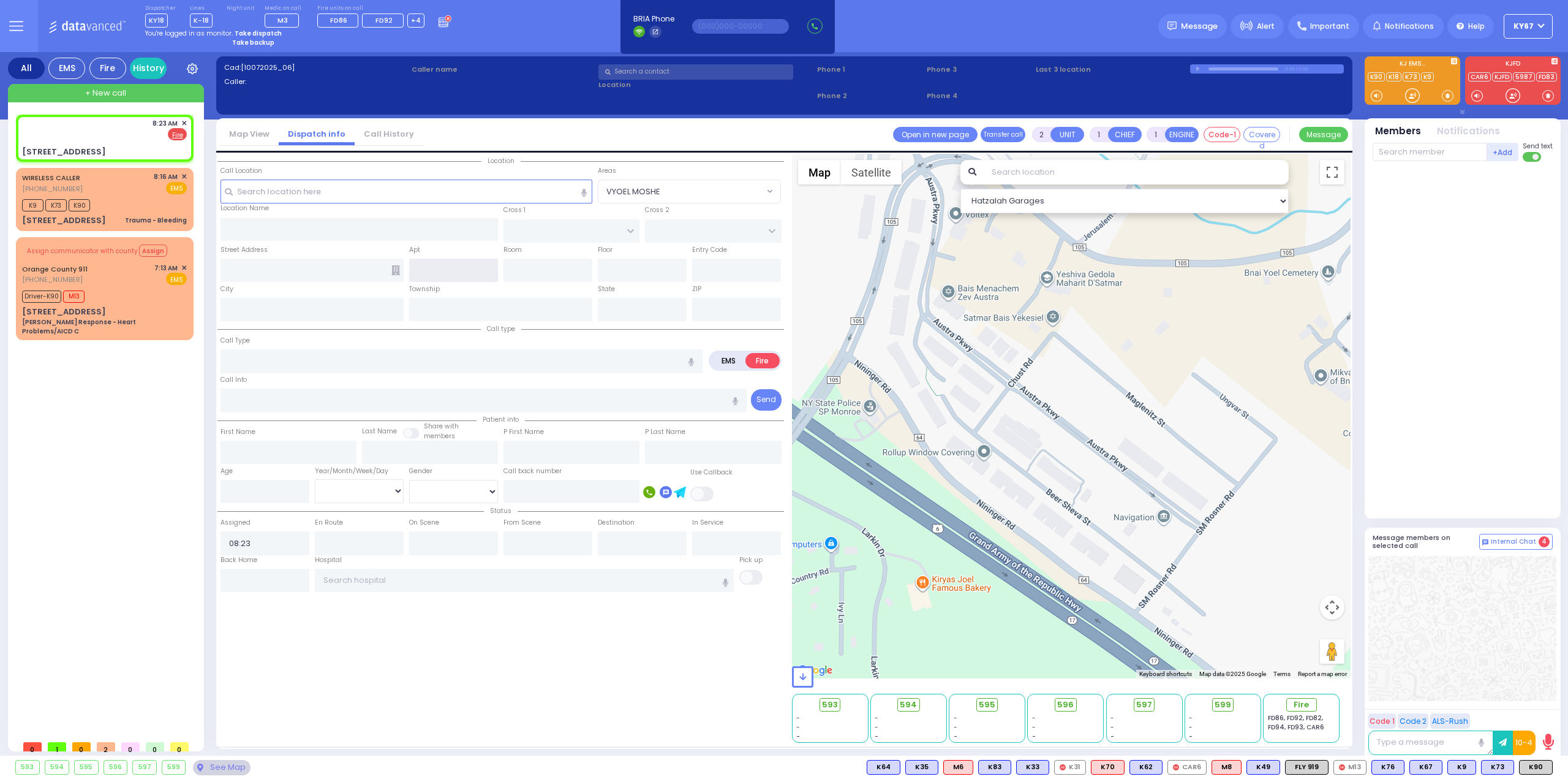
type input "SCHUNNEMUNK RD"
type input "[STREET_ADDRESS]"
type input "Monroe"
type input "[US_STATE]"
type input "10950"
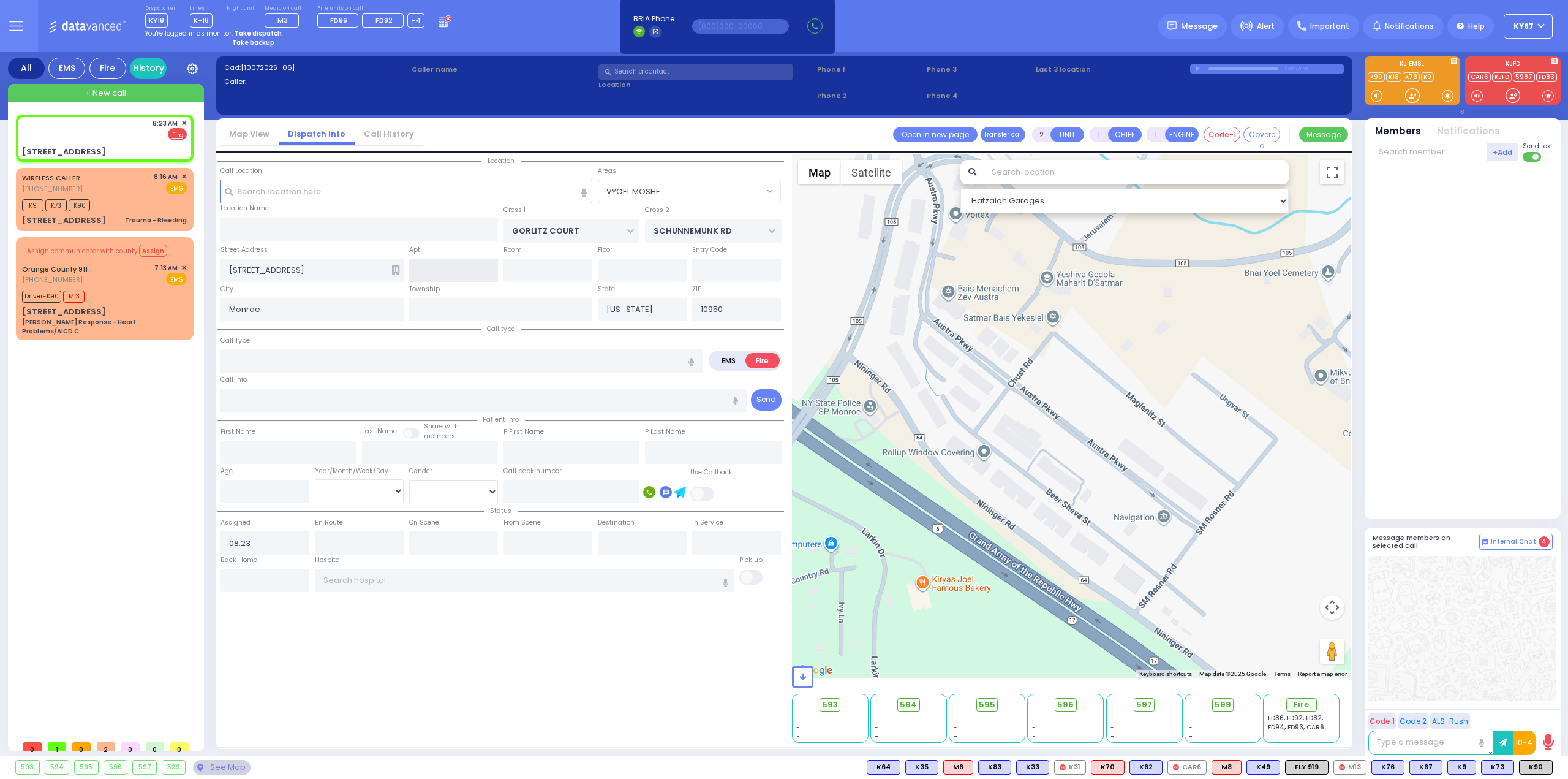
select select "PALM TREE"
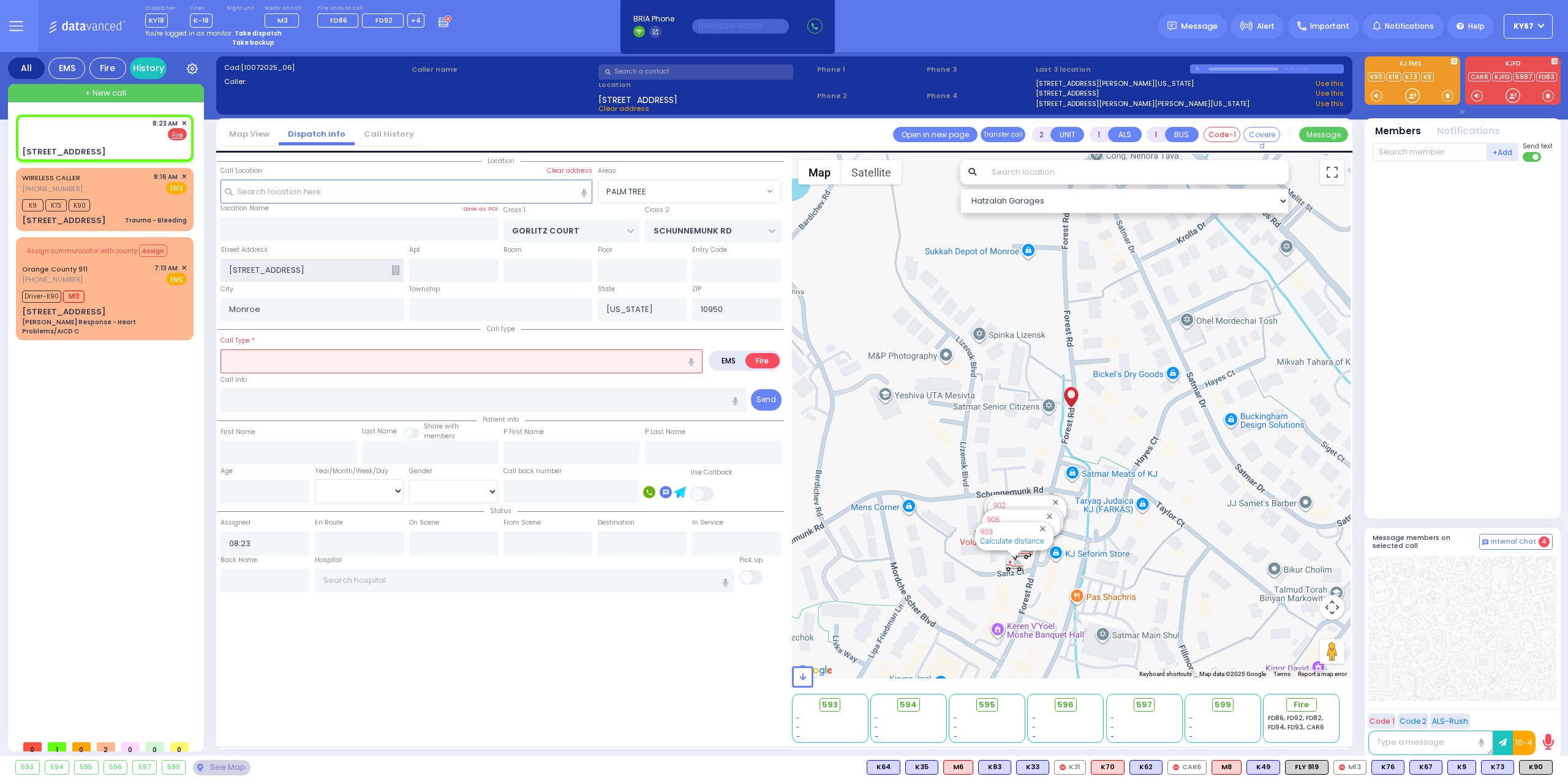
click at [239, 269] on input "[STREET_ADDRESS]" at bounding box center [312, 270] width 183 height 23
type input "[STREET_ADDRESS]"
click at [348, 355] on input "text" at bounding box center [462, 361] width 482 height 23
select select
radio input "true"
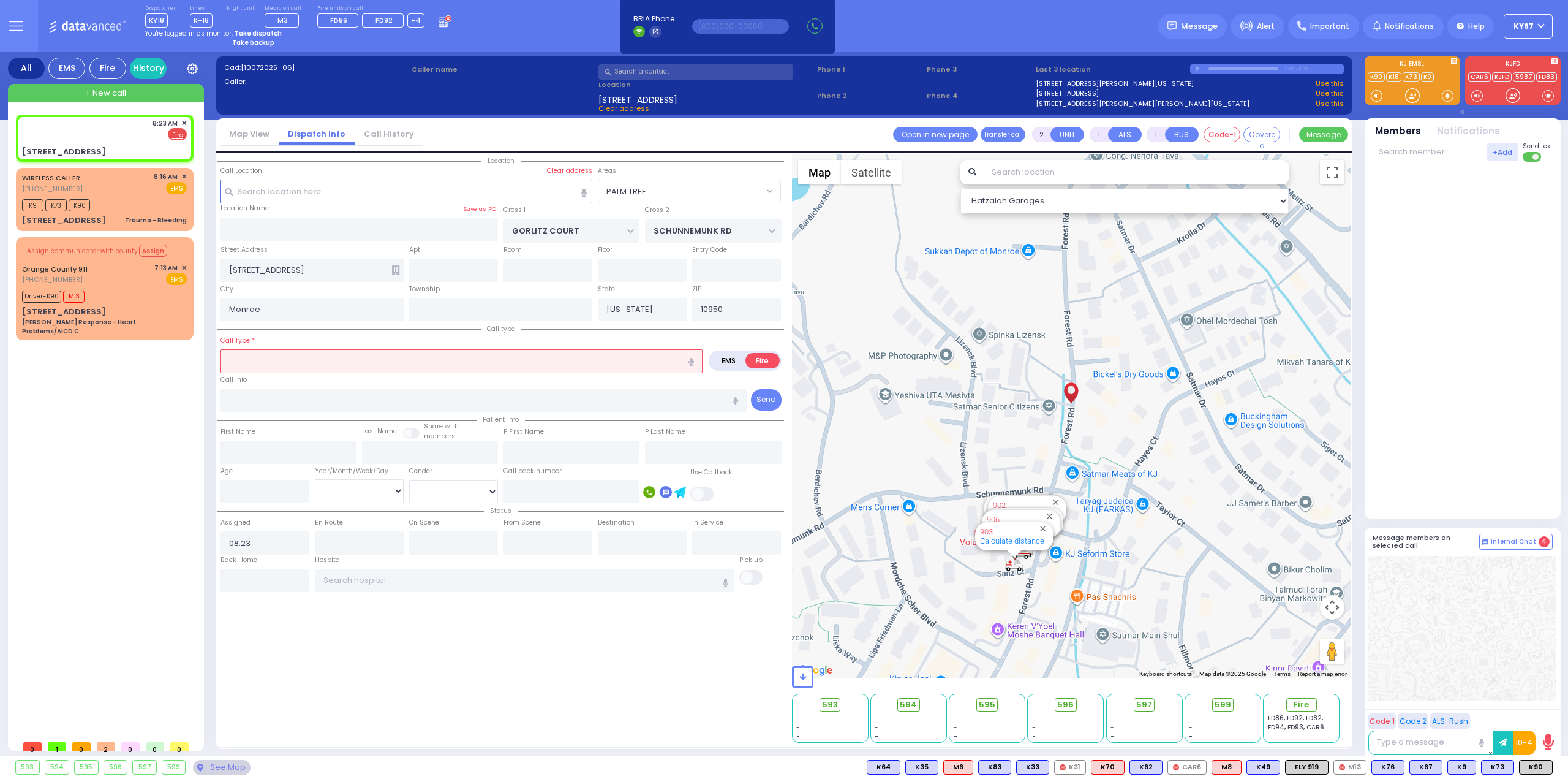
select select
select select "Hatzalah Garages"
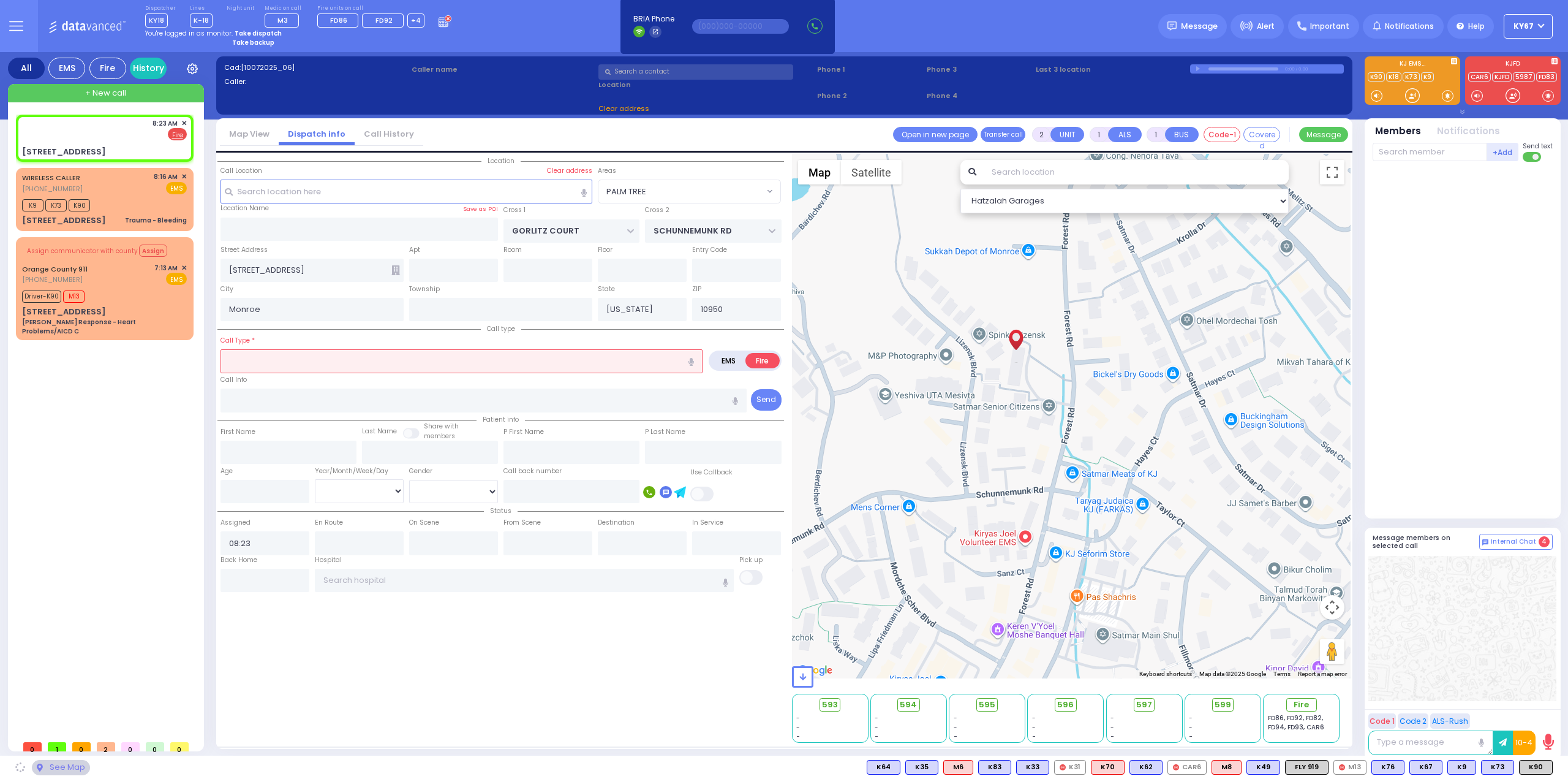
select select "PALM TREE"
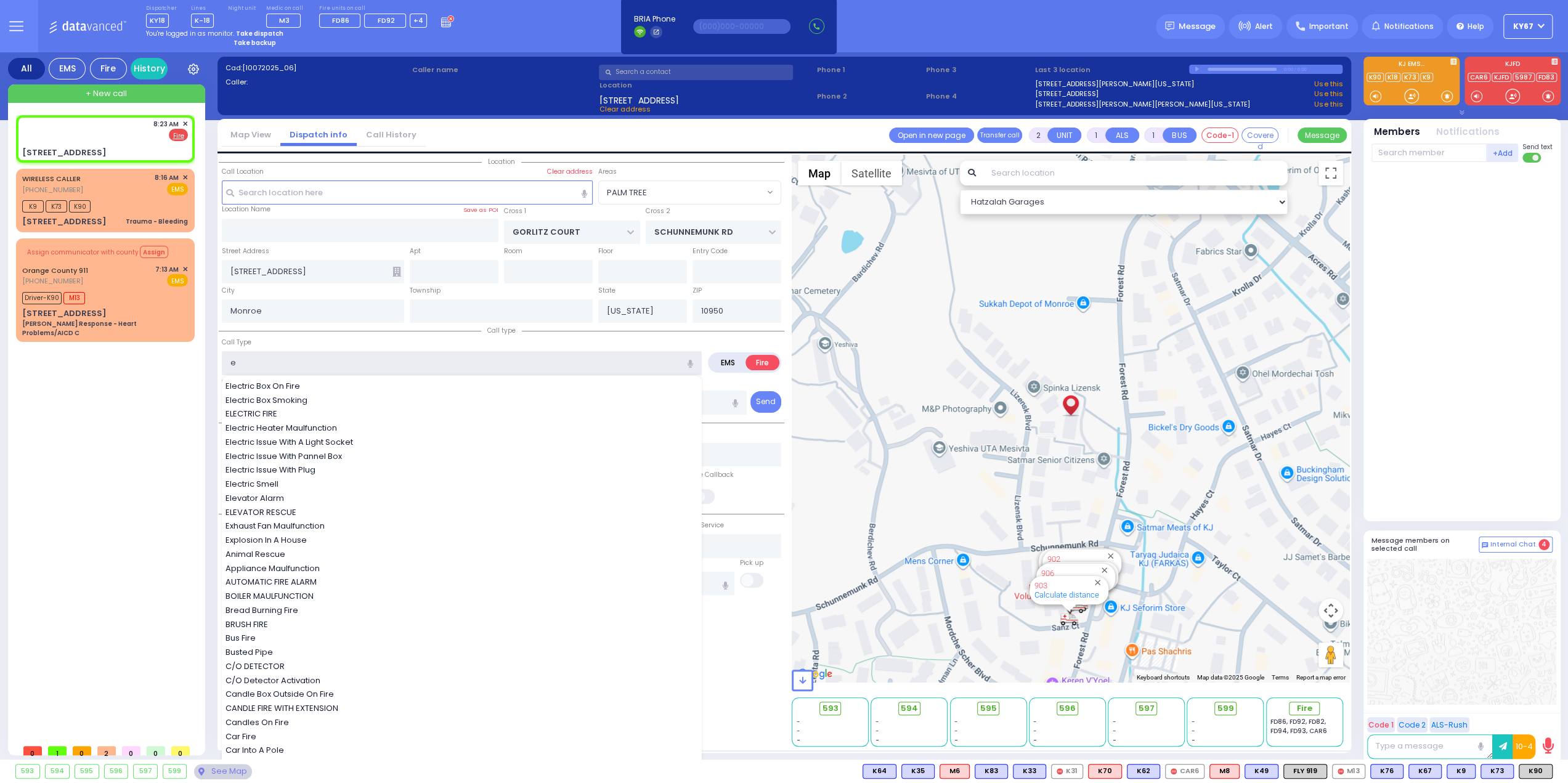
type input "el"
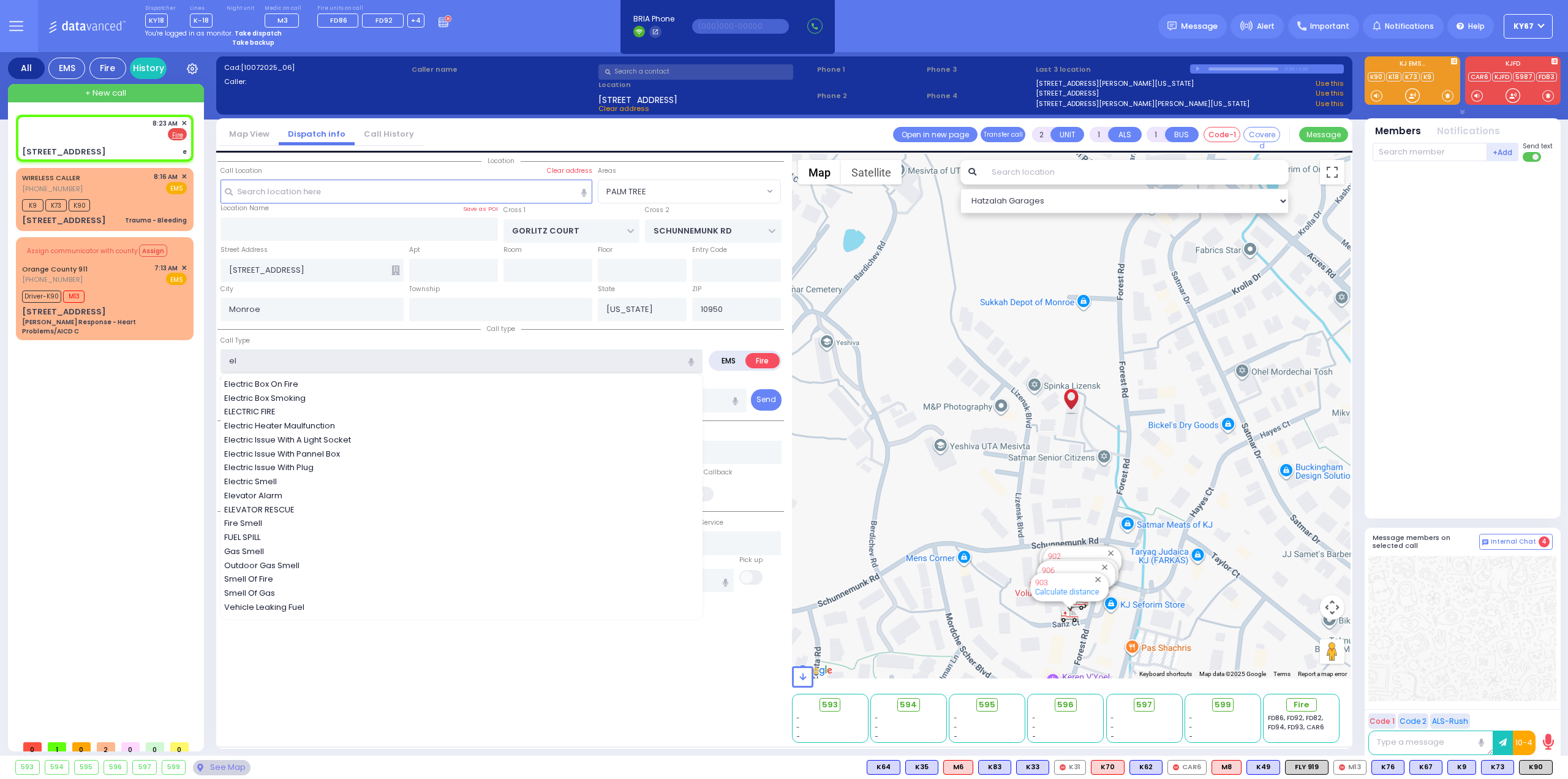
select select
radio input "true"
select select
select select "Hatzalah Garages"
select select "PALM TREE"
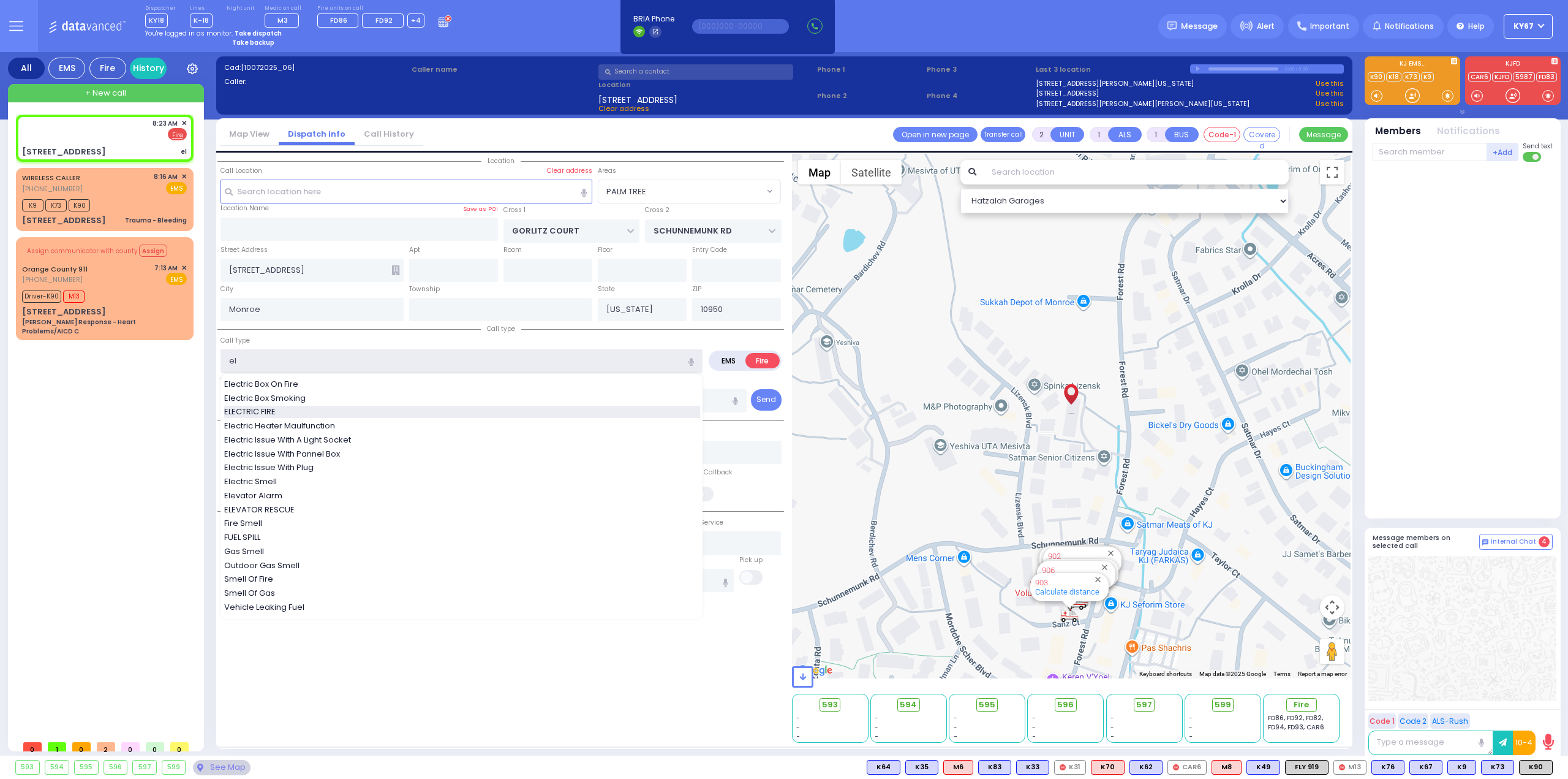
select select
radio input "true"
select select
select select "Hatzalah Garages"
select select "PALM TREE"
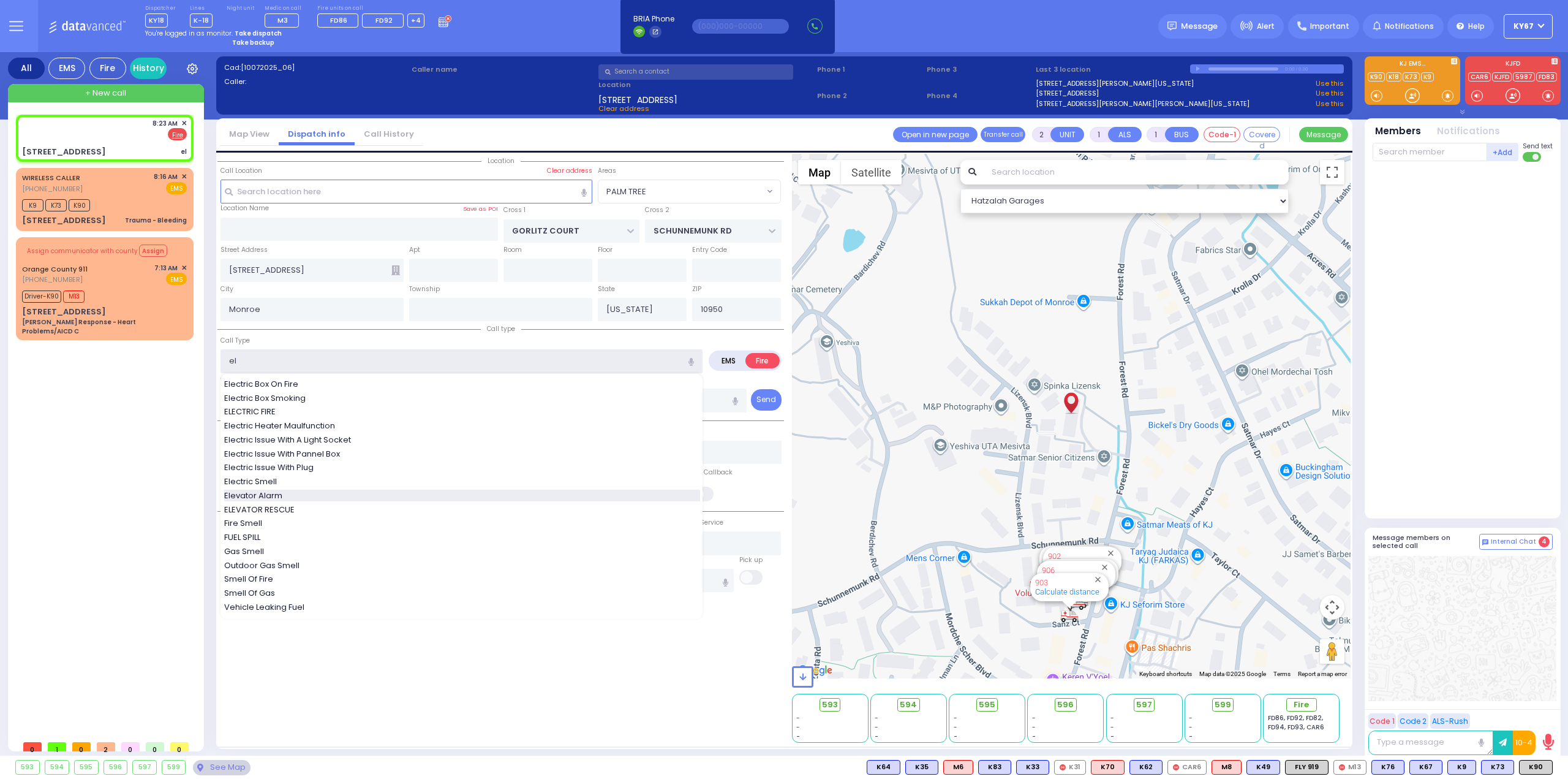
select select
radio input "true"
select select
select select "Hatzalah Garages"
select select "PALM TREE"
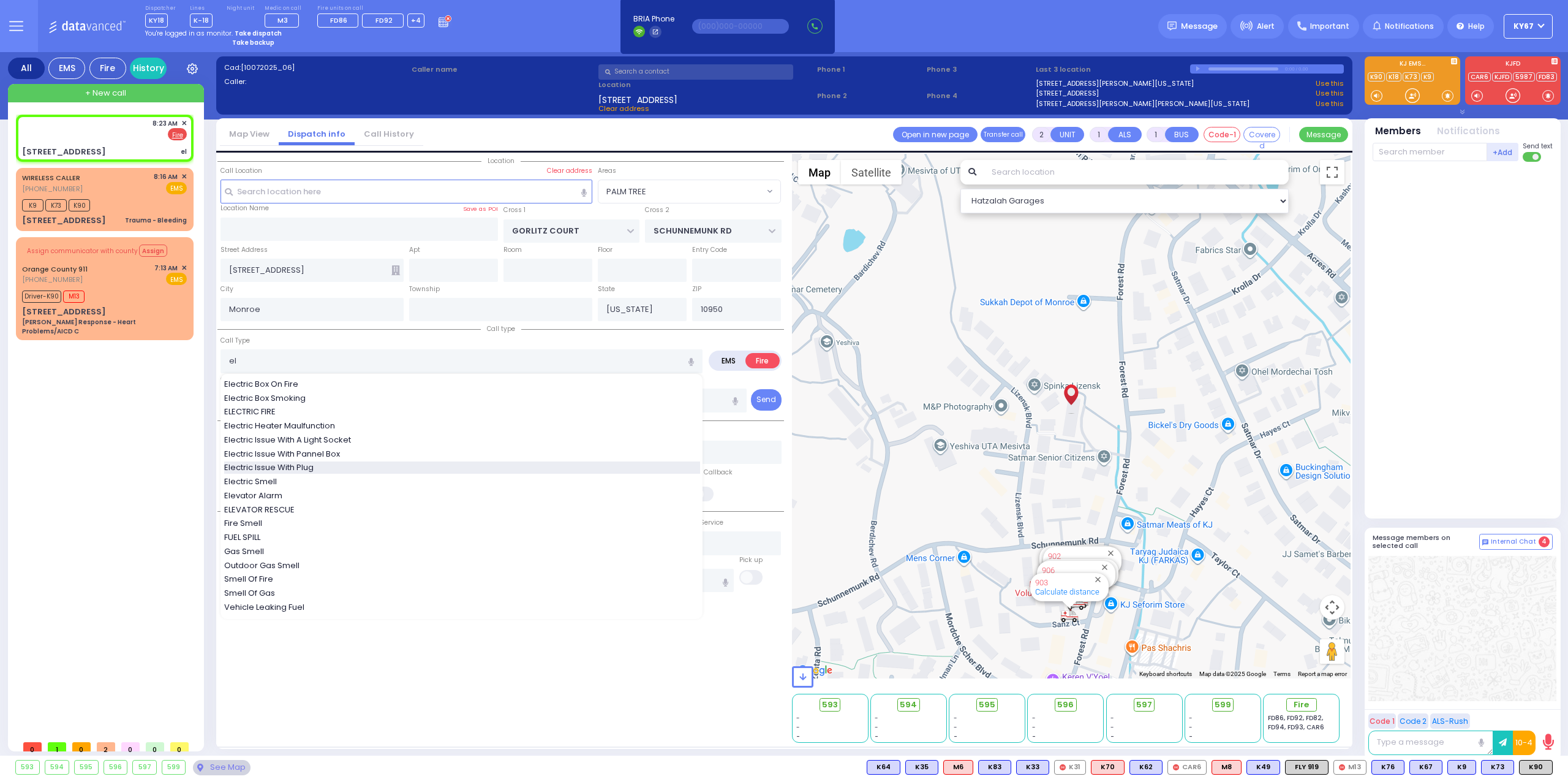
click at [320, 468] on div "Electric Issue With Plug" at bounding box center [462, 467] width 476 height 12
type input "Electric Issue With Plug"
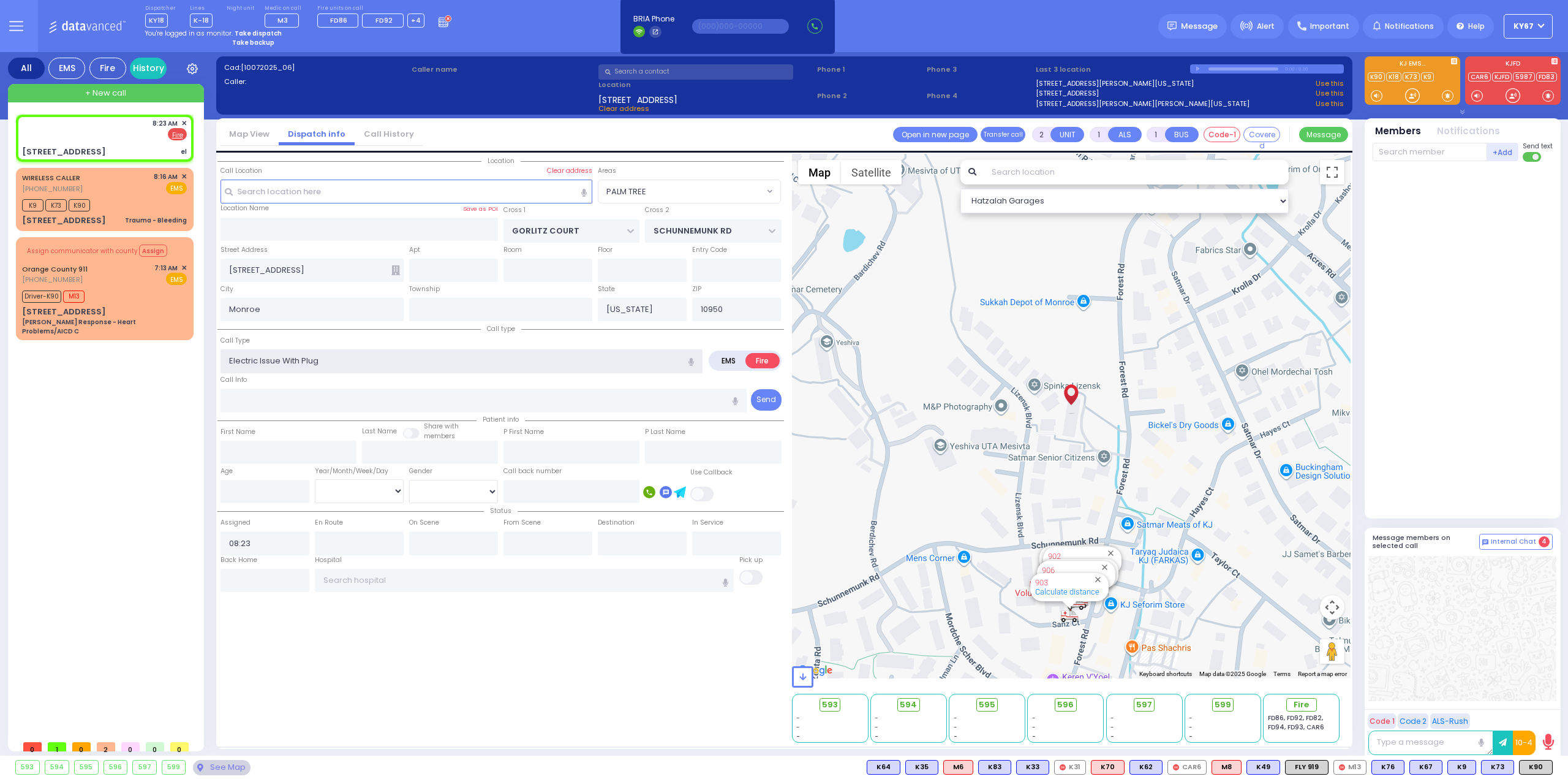
click at [337, 361] on input "Electric Issue With Plug" at bounding box center [462, 361] width 482 height 23
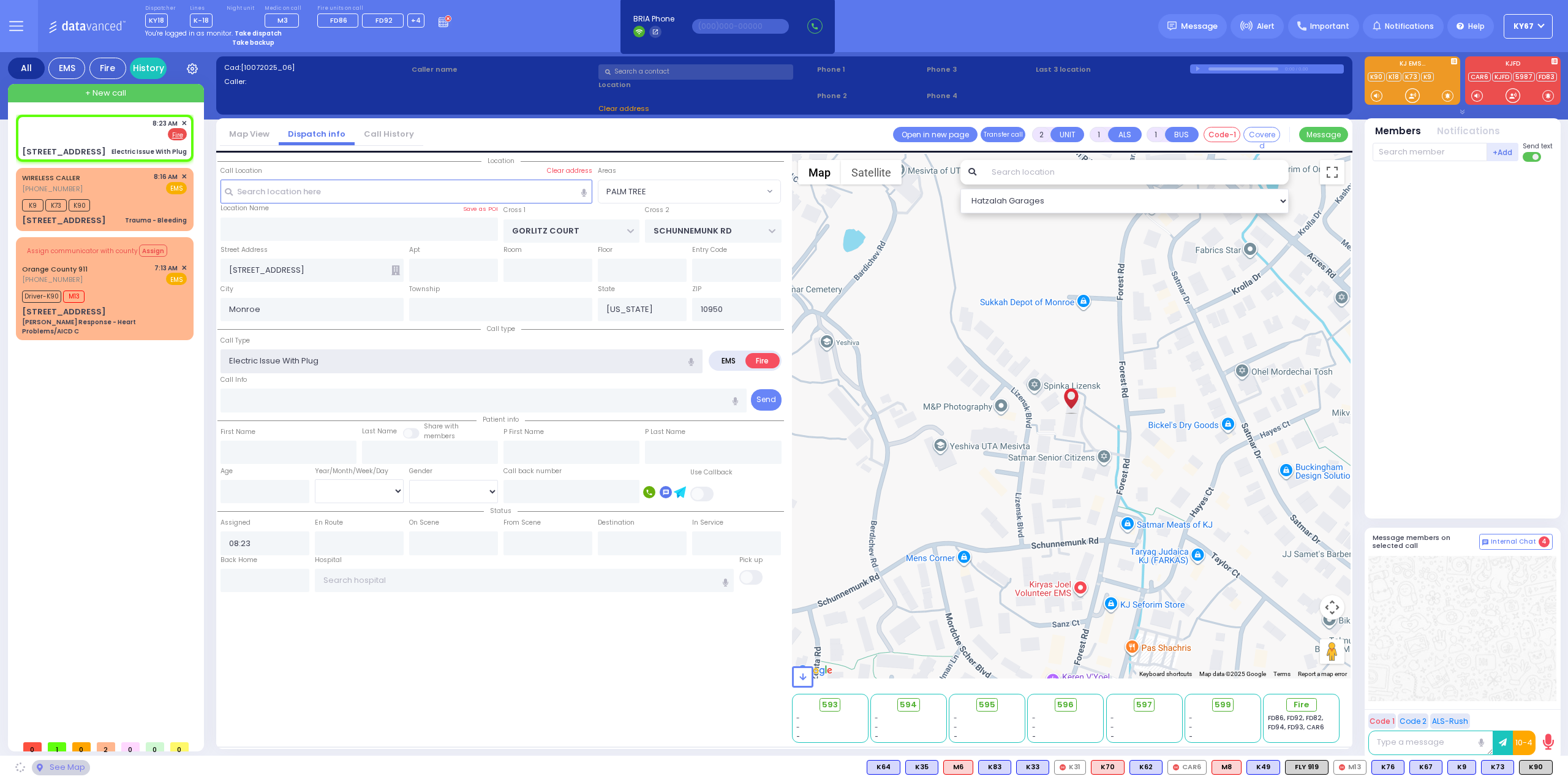
select select
radio input "true"
select select
select select "Hatzalah Garages"
select select "PALM TREE"
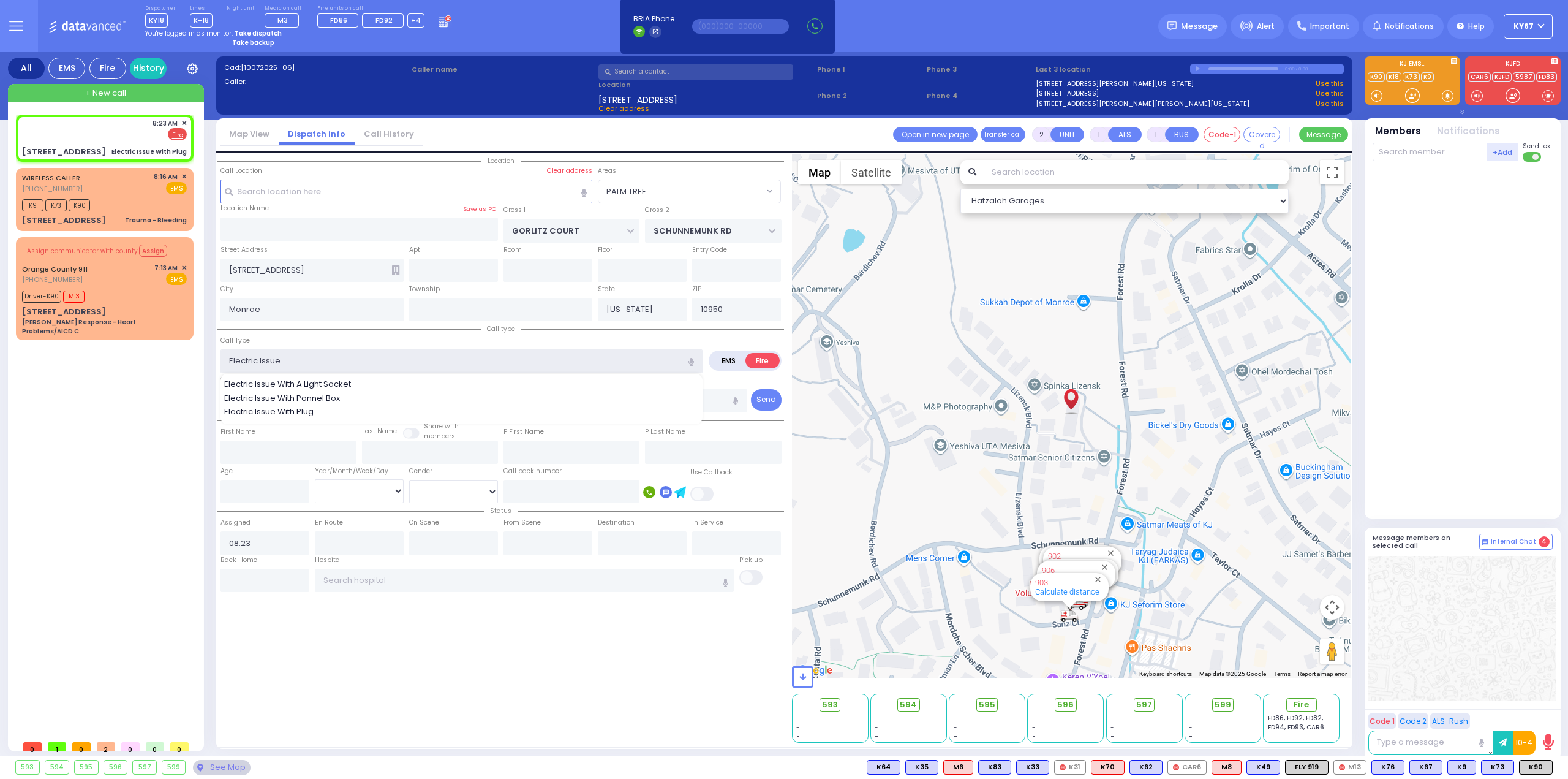
type input "Electric Issue"
click at [594, 704] on div "Location ZIP" at bounding box center [500, 449] width 566 height 589
select select
radio input "true"
select select
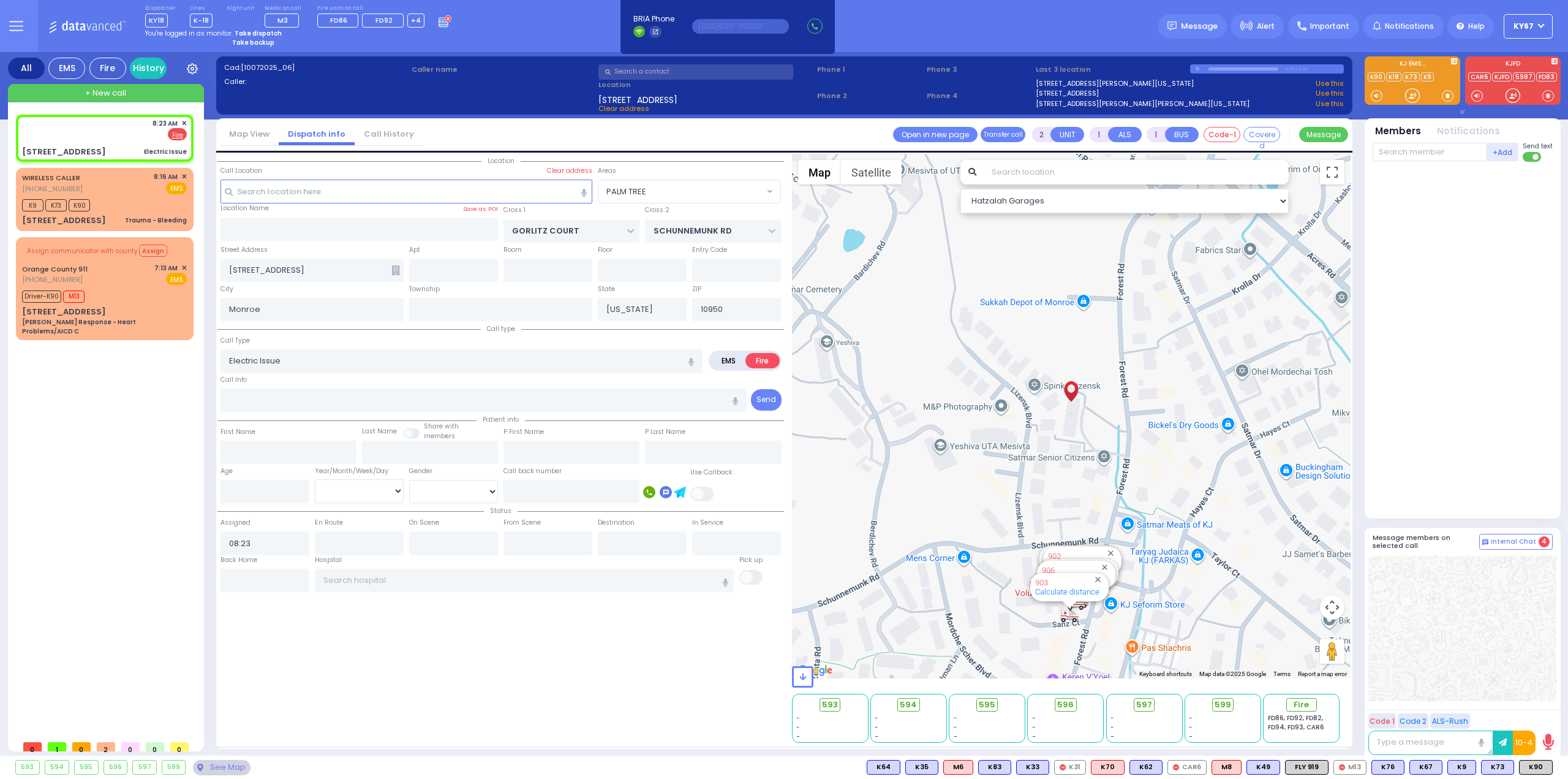
select select "Hatzalah Garages"
select select
radio input "true"
select select
select select "Hatzalah Garages"
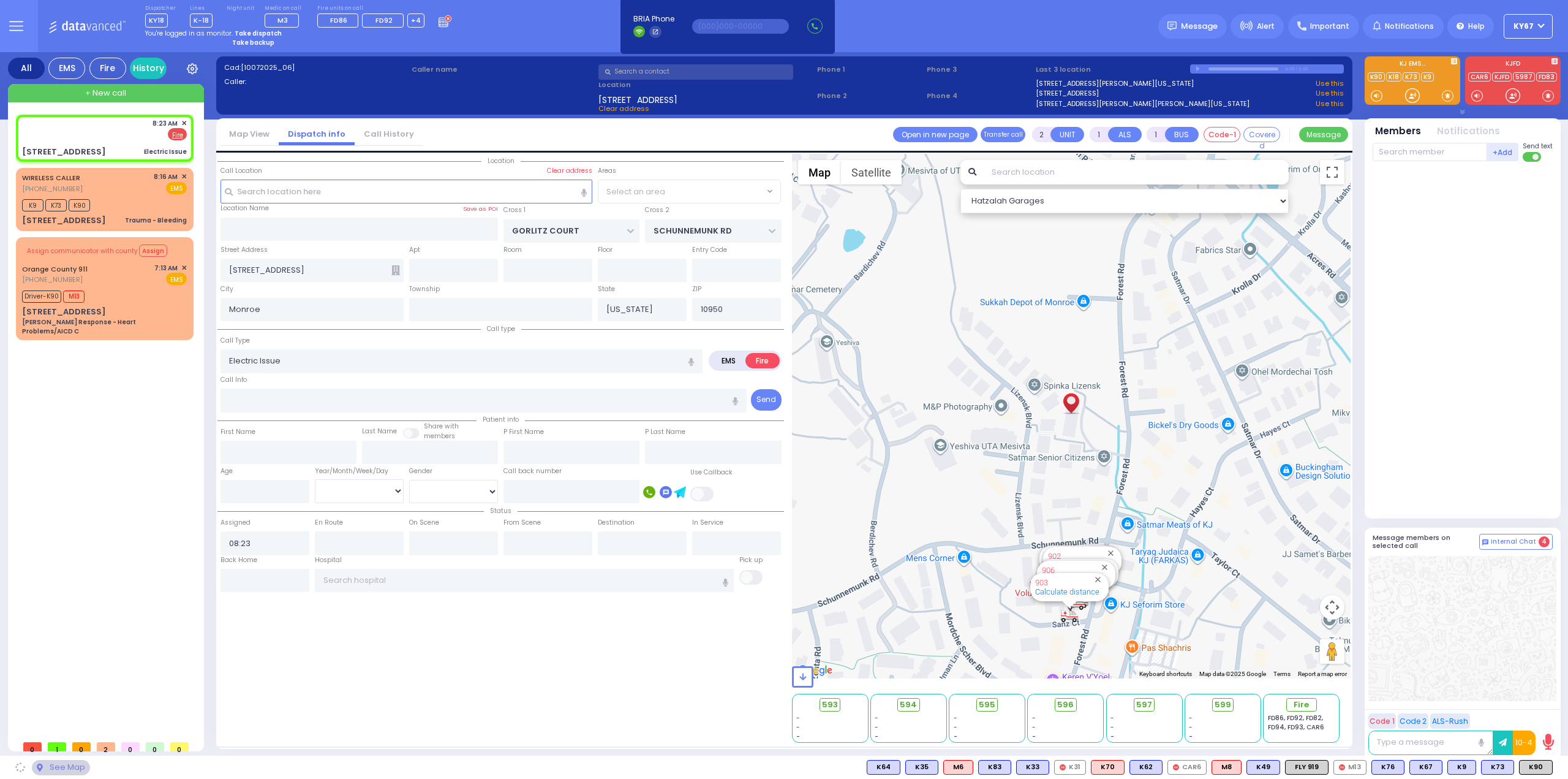
select select "PALM TREE"
click at [1306, 704] on span "Fire" at bounding box center [1307, 704] width 15 height 12
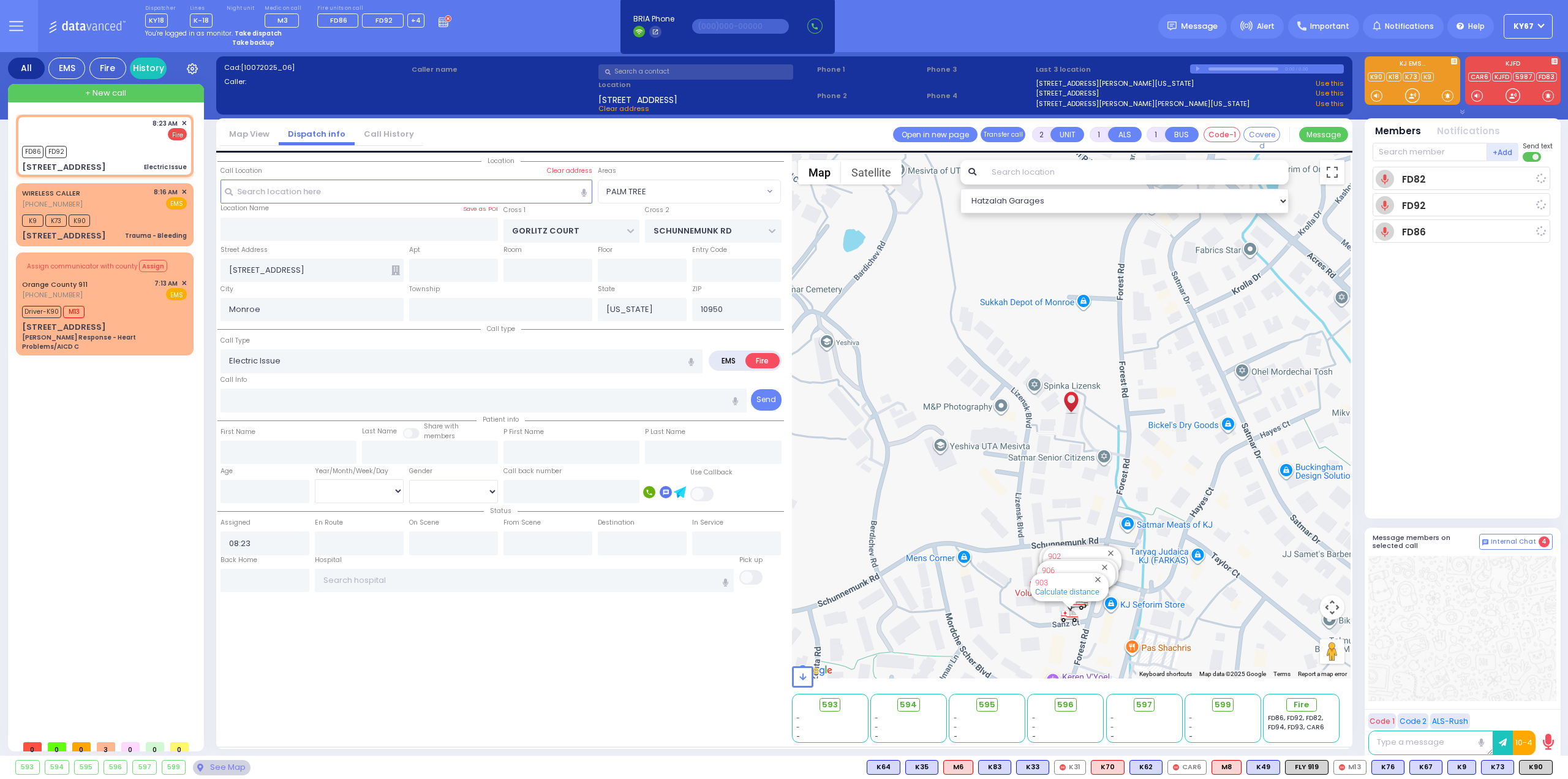
select select
radio input "true"
select select
type input "08:25"
select select "Hatzalah Garages"
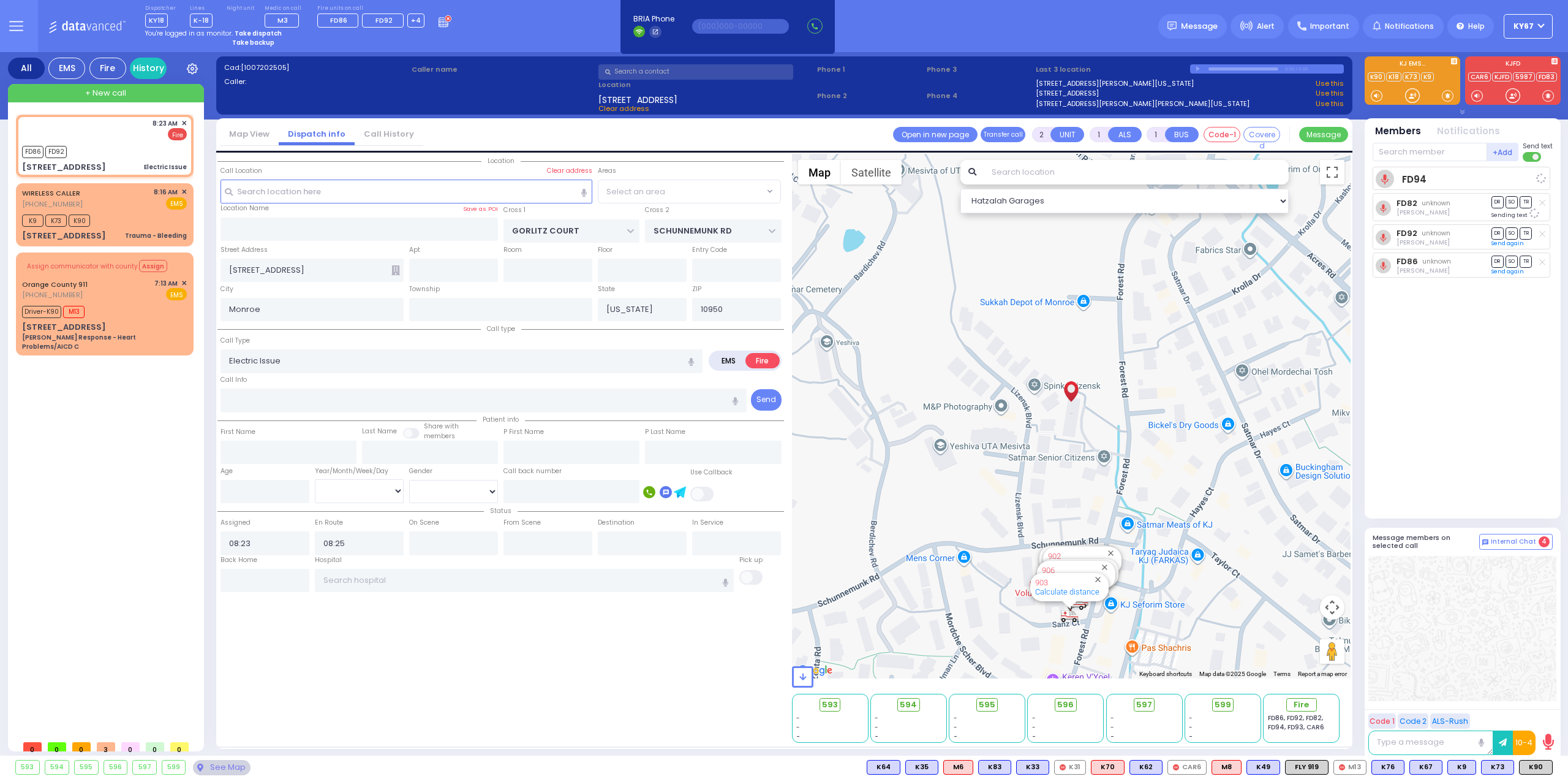
select select "PALM TREE"
select select
radio input "true"
select select
select select "Hatzalah Garages"
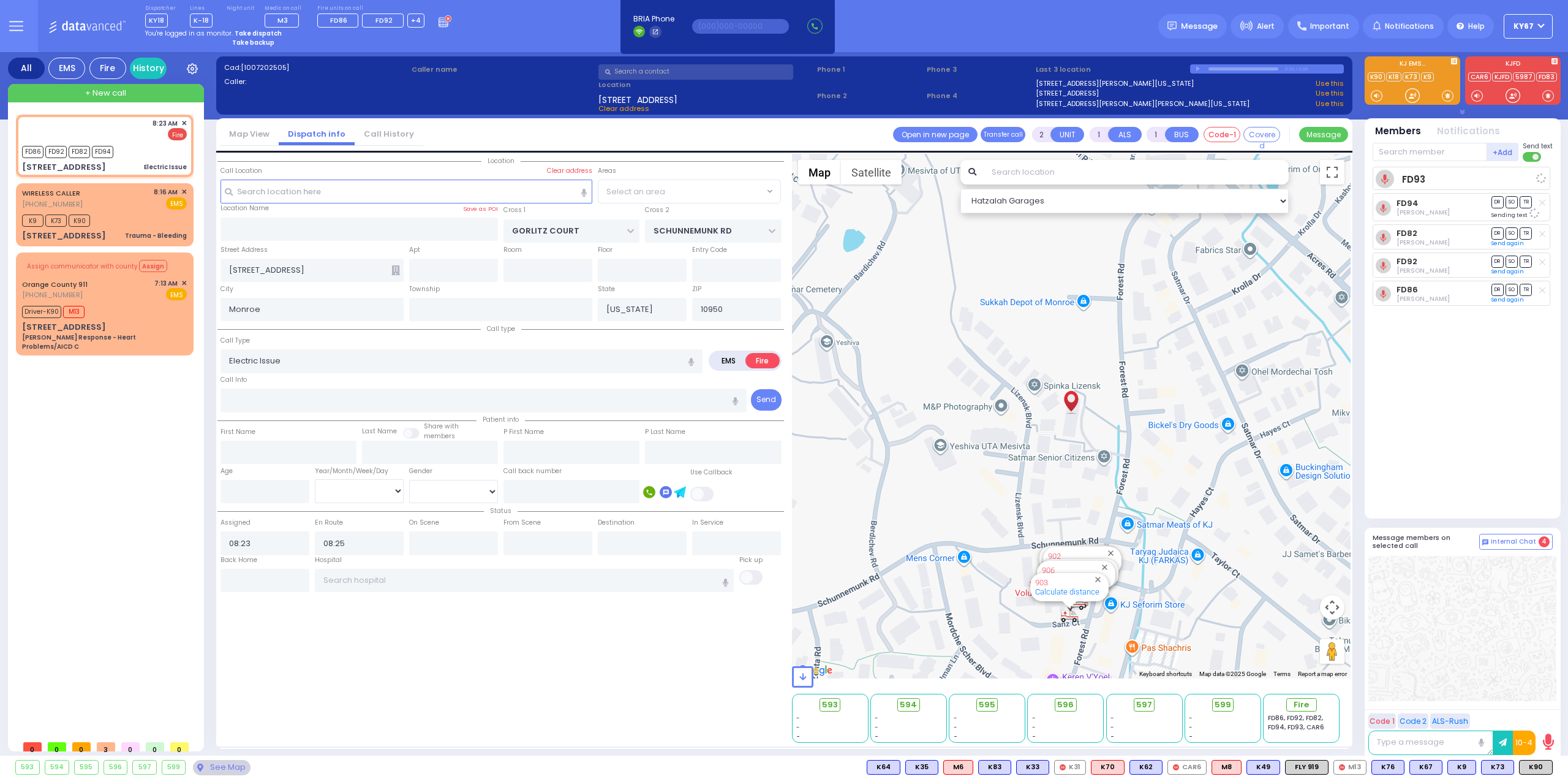
select select "PALM TREE"
select select
radio input "true"
select select
select select "Hatzalah Garages"
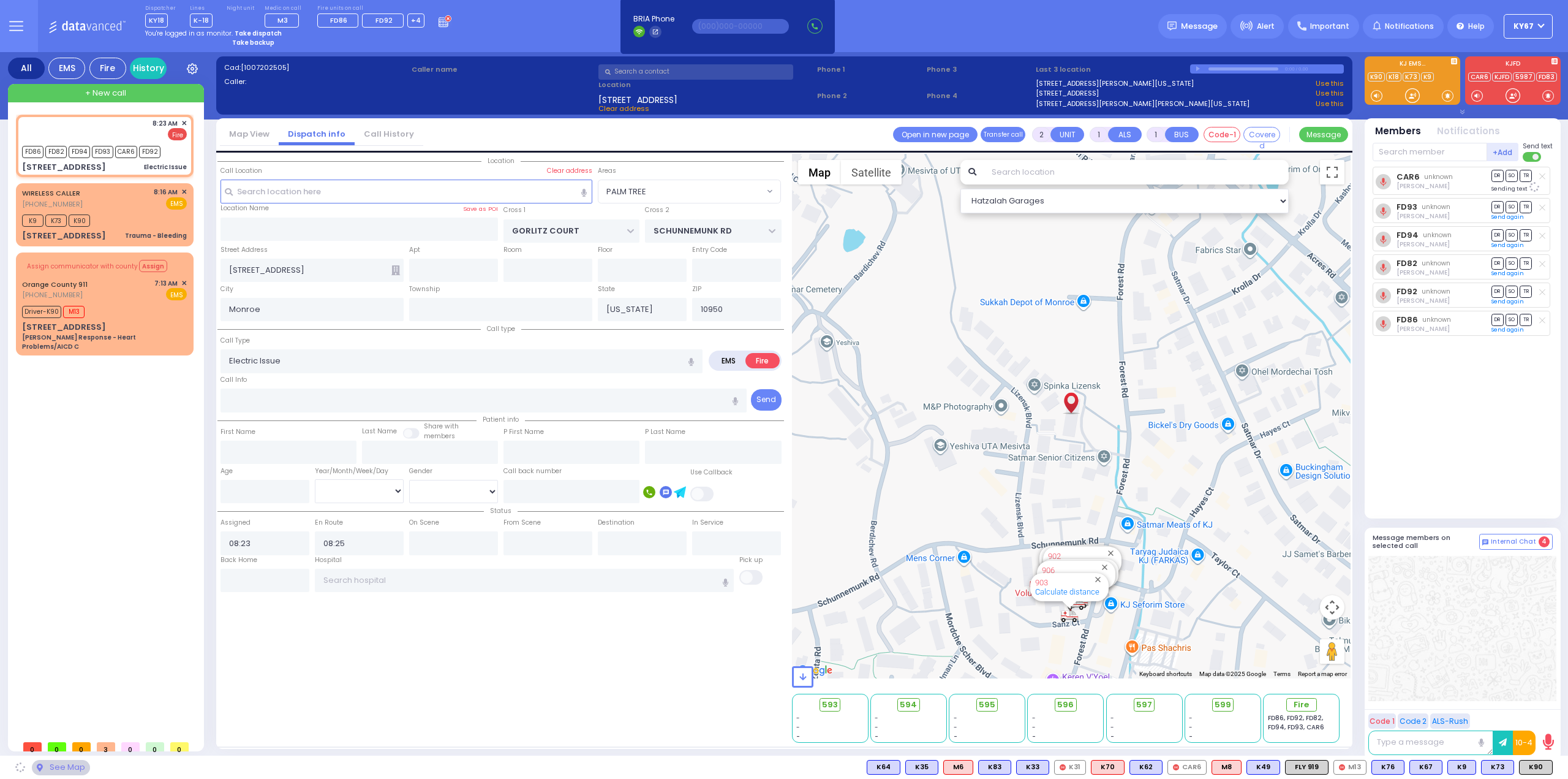
select select "PALM TREE"
select select
radio input "true"
select select
select select "Hatzalah Garages"
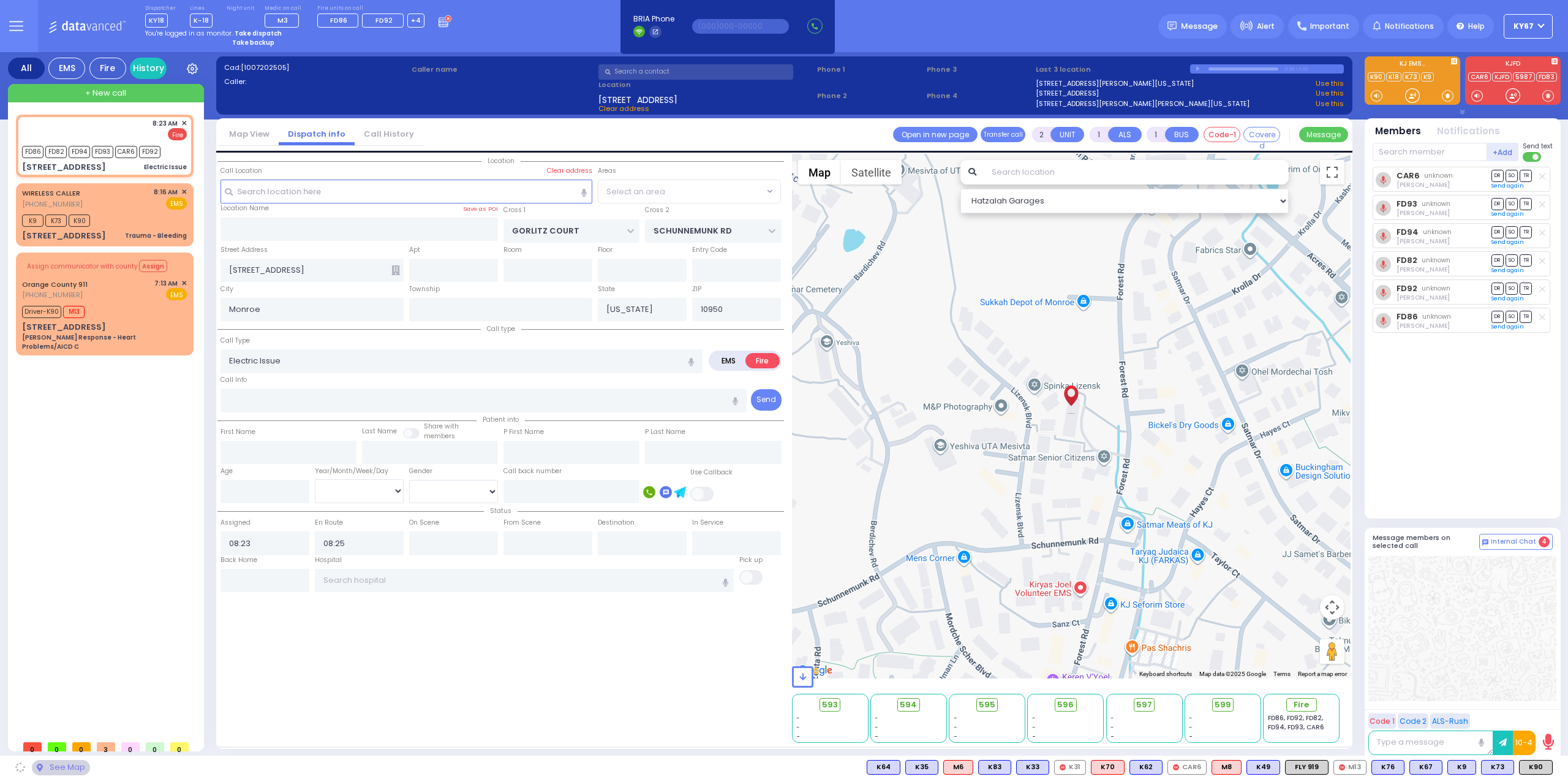
select select "PALM TREE"
select select
radio input "true"
select select
select select "Hatzalah Garages"
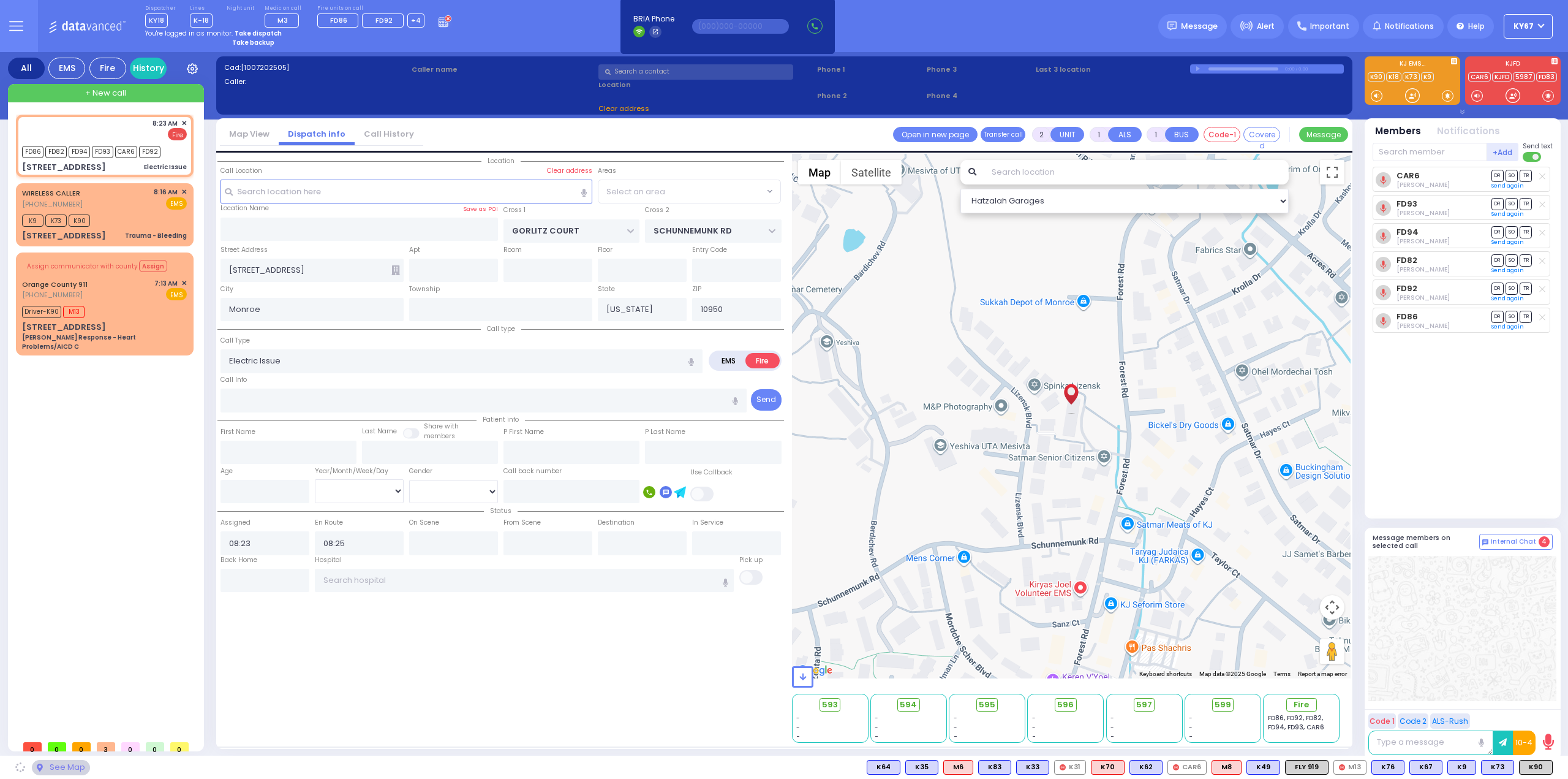
select select
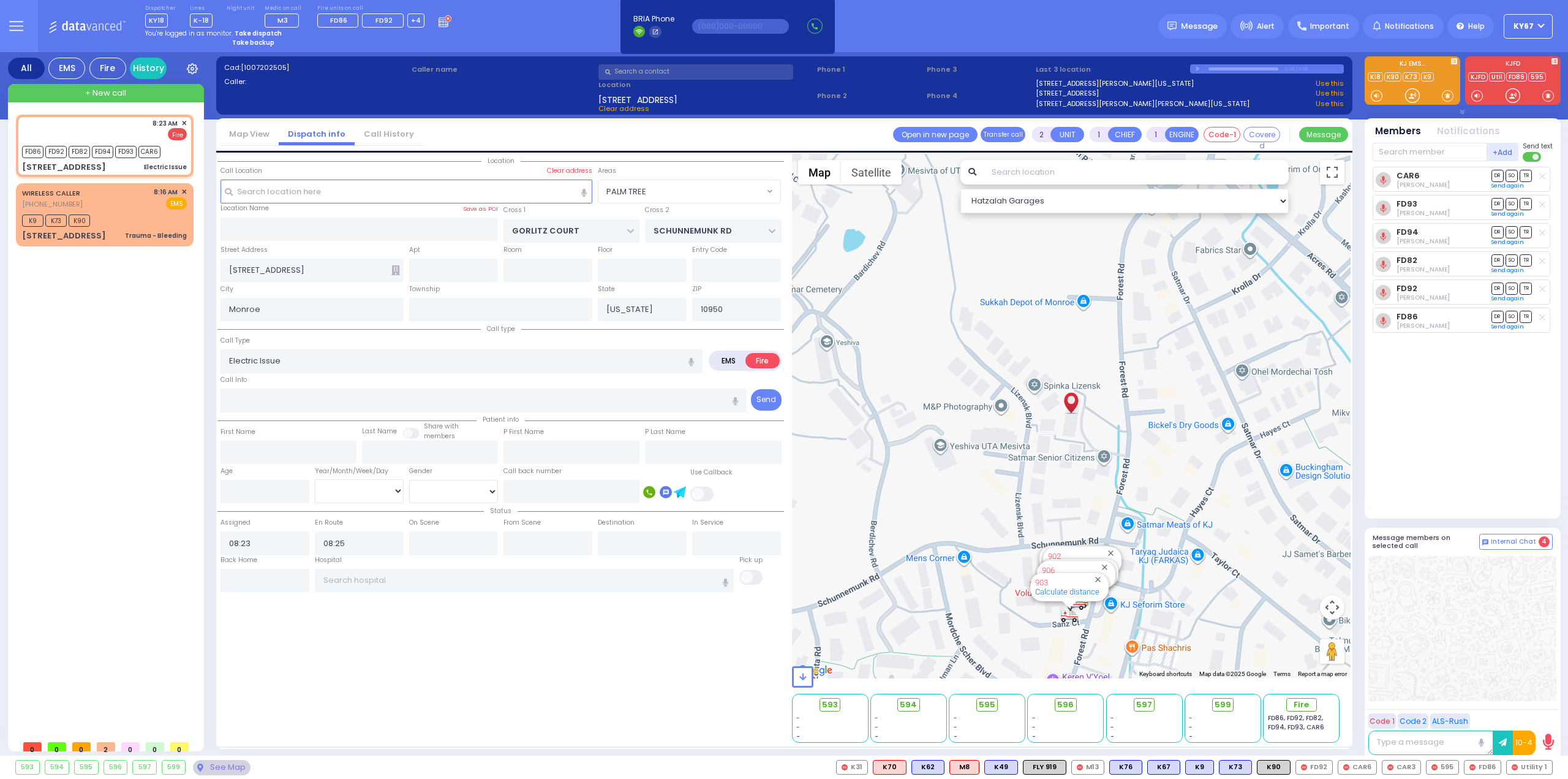
click at [11, 27] on icon at bounding box center [16, 26] width 14 height 14
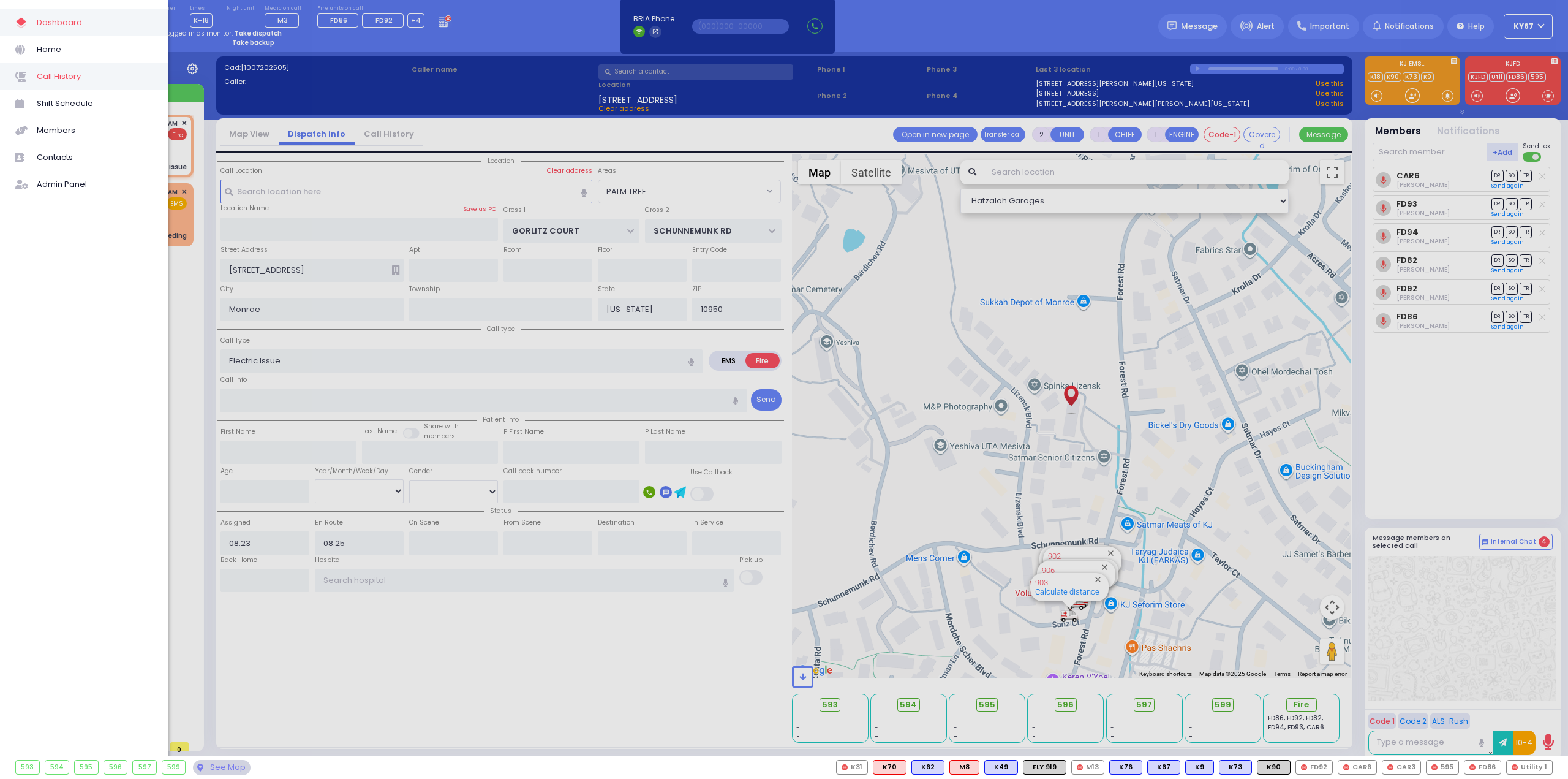
click at [69, 72] on span "Call History" at bounding box center [95, 77] width 117 height 16
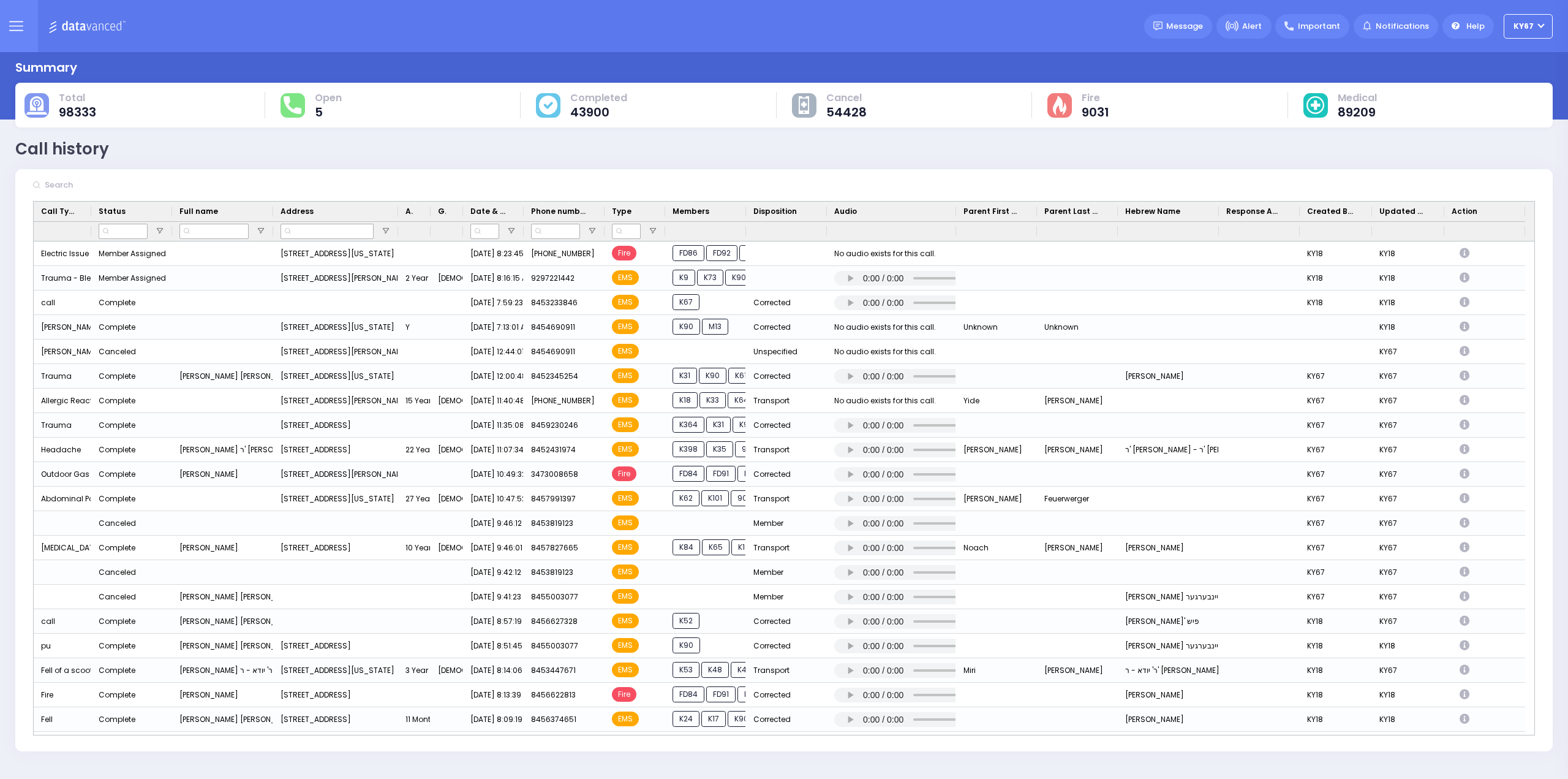
click at [10, 31] on icon at bounding box center [16, 31] width 13 height 0
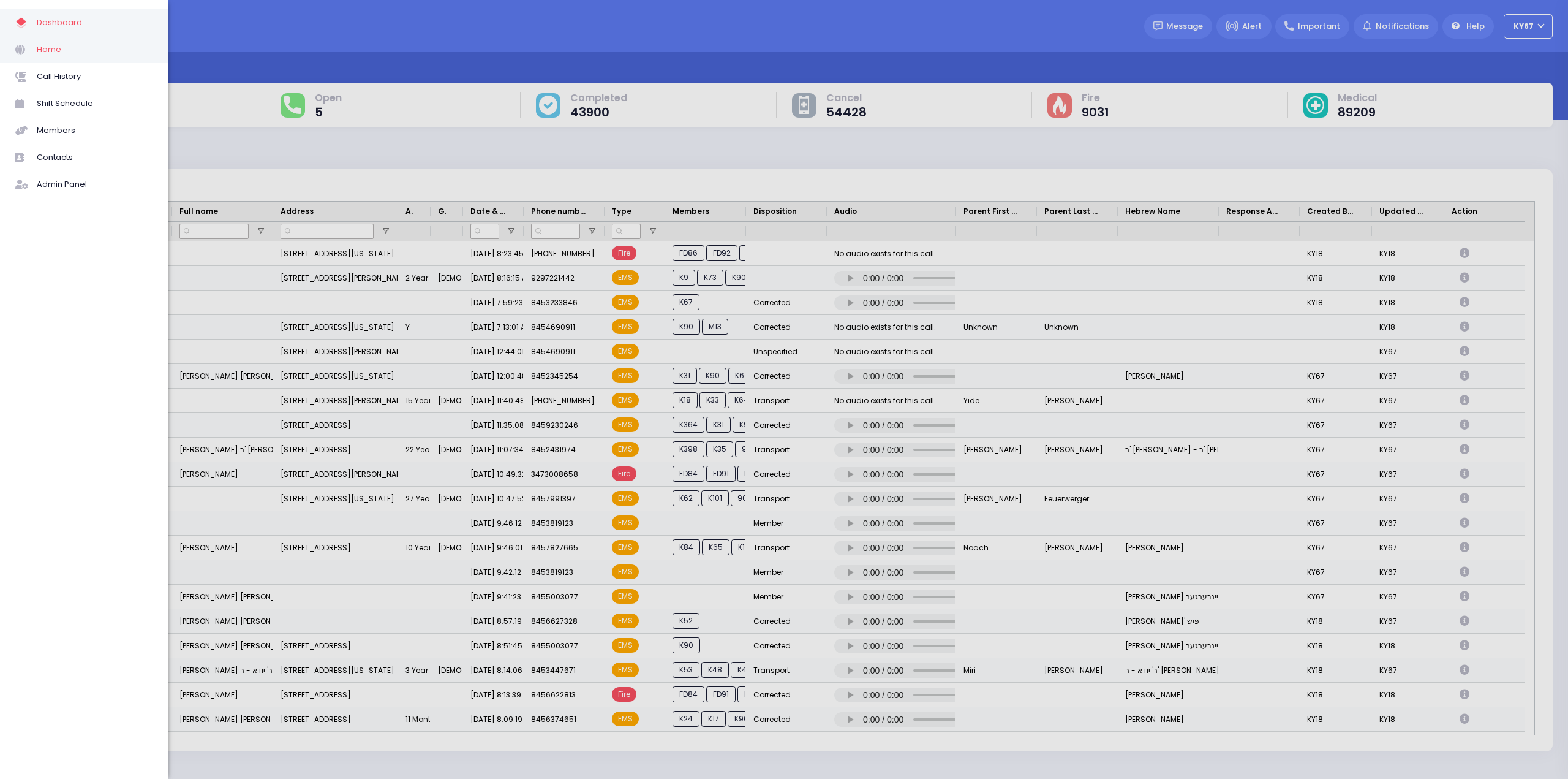
click at [60, 55] on span "Home" at bounding box center [95, 49] width 117 height 16
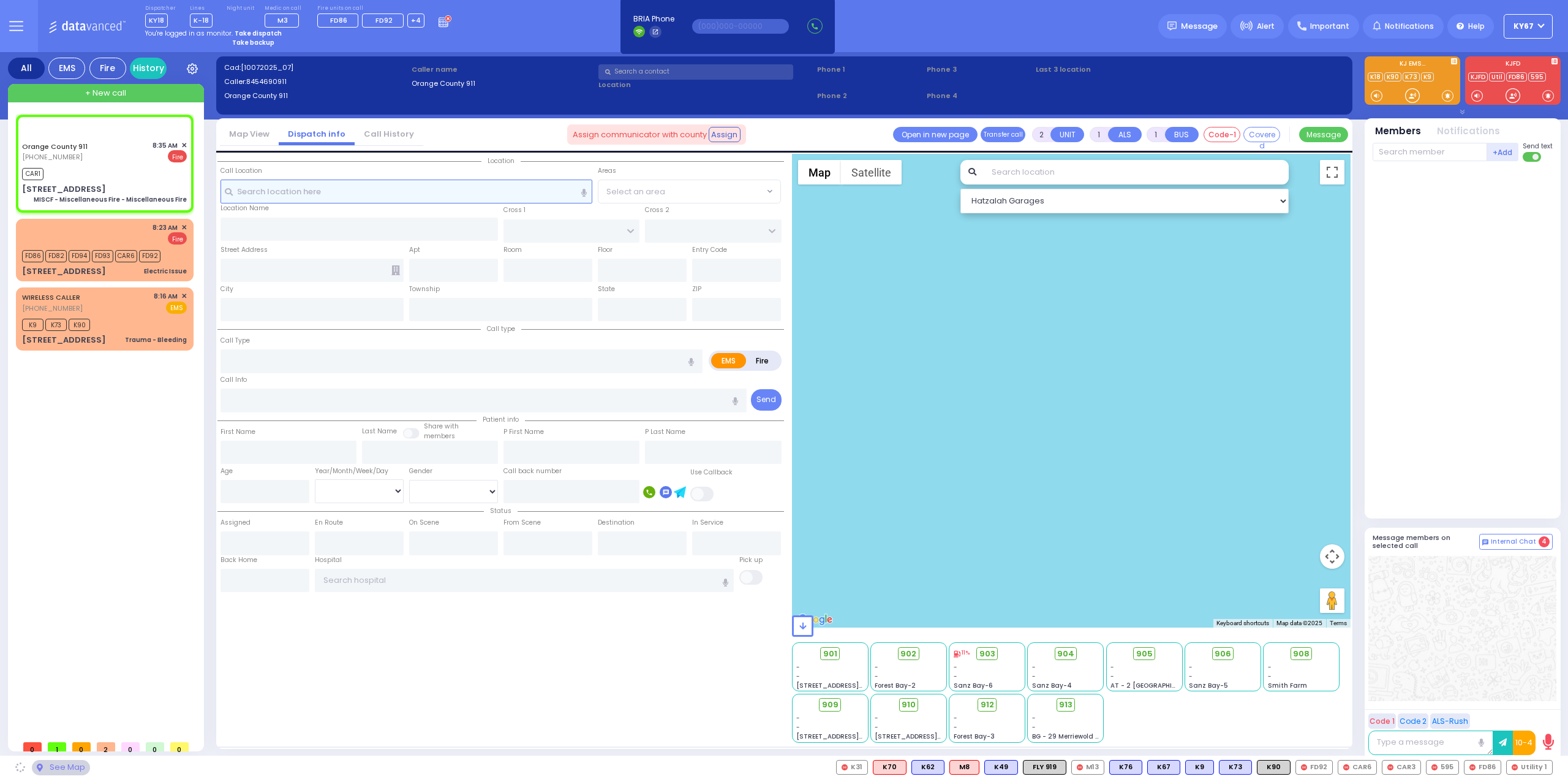
type input "6"
select select
type input "MISCF - Miscellaneous Fire - Miscellaneous Fire"
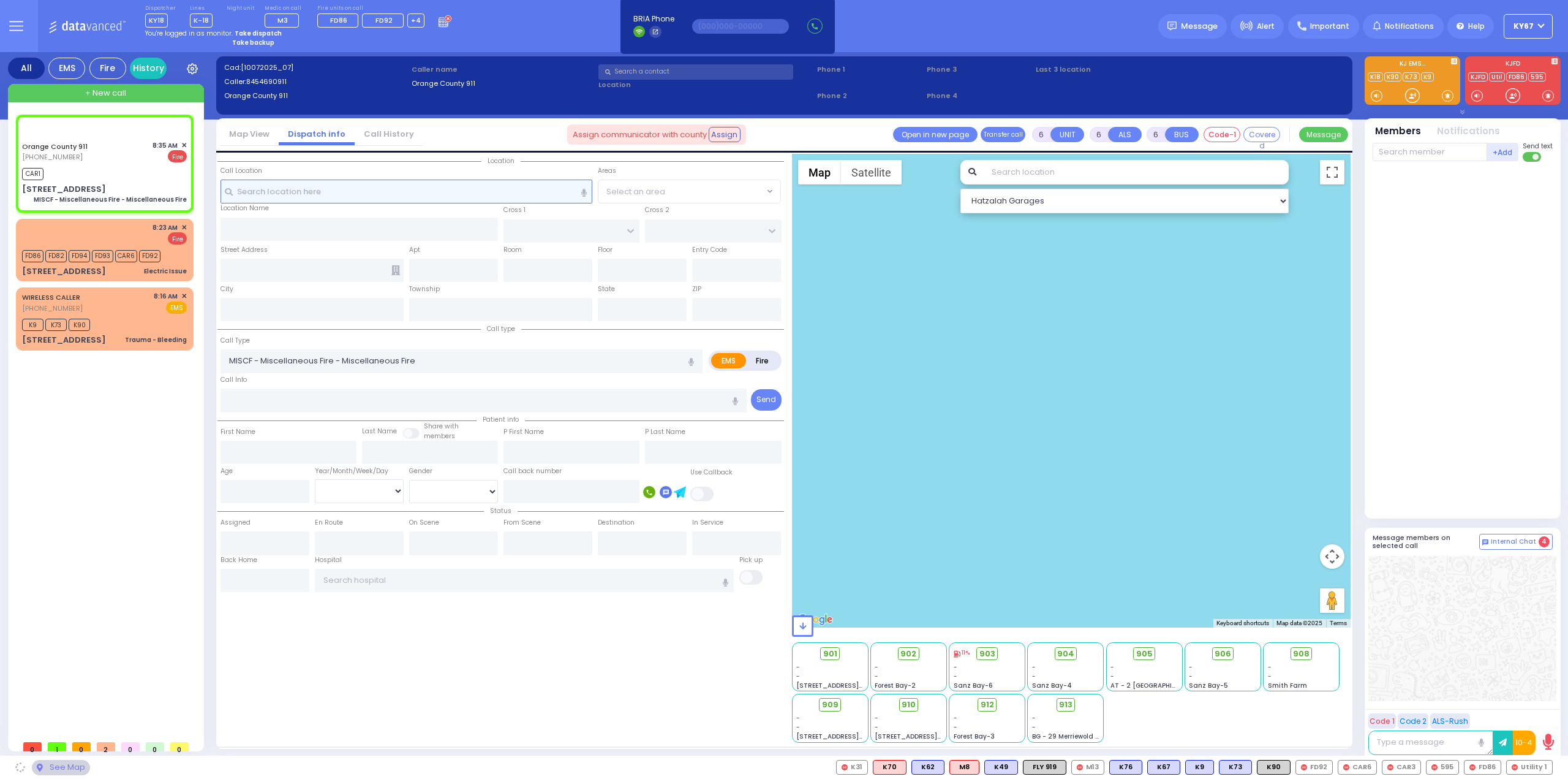
radio input "false"
radio input "true"
type input "Nature: : MISCF - Miscellaneous Fire - Miscellaneous Fire Address: : 75 Forest …"
select select
type input "08:35"
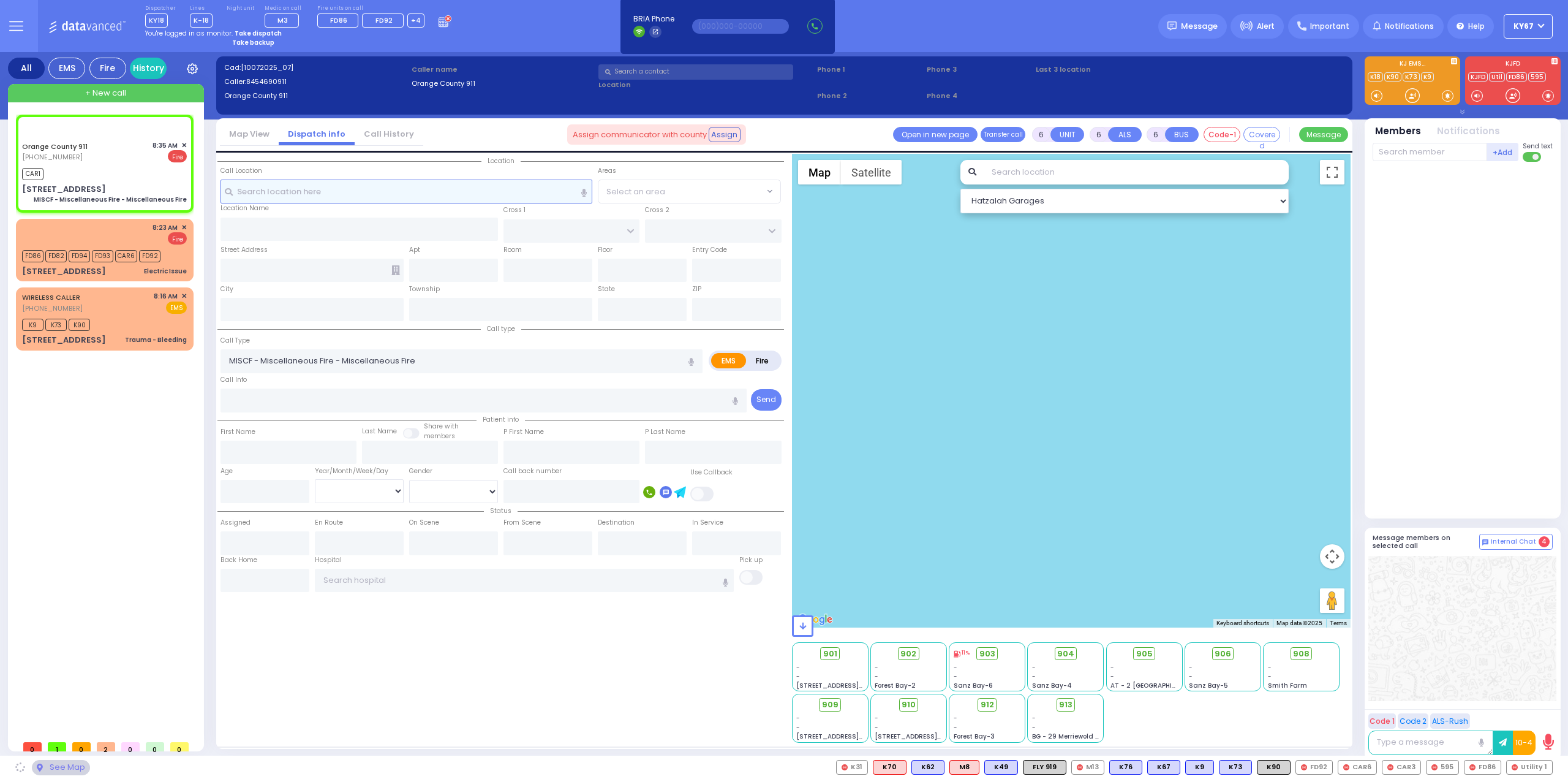
select select "Hatzalah Garages"
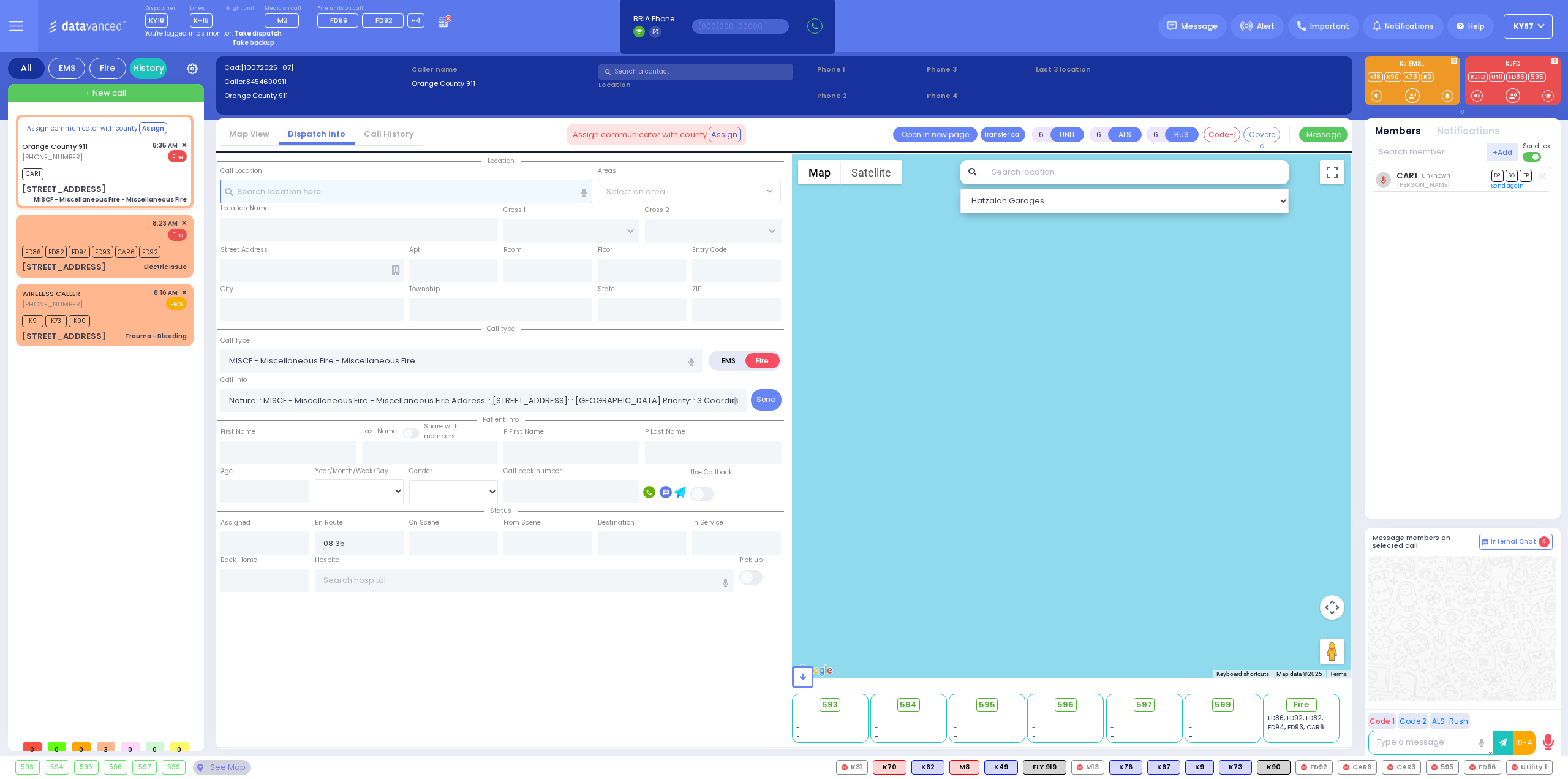
type input "75 Forest Rd"
type input "Monroe"
type input "[US_STATE]"
type input "10950"
select select
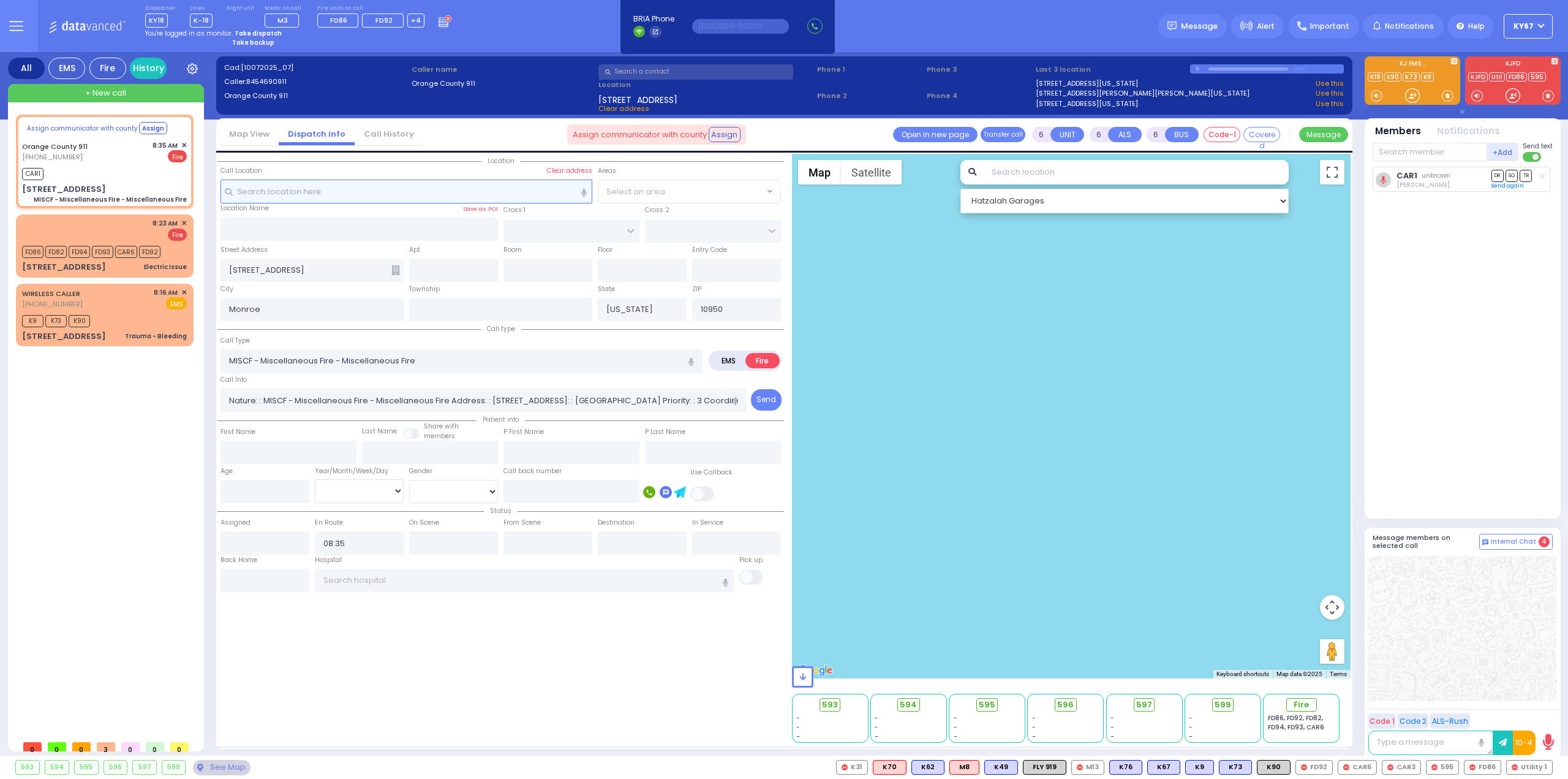
radio input "true"
select select
select select "Hatzalah Garages"
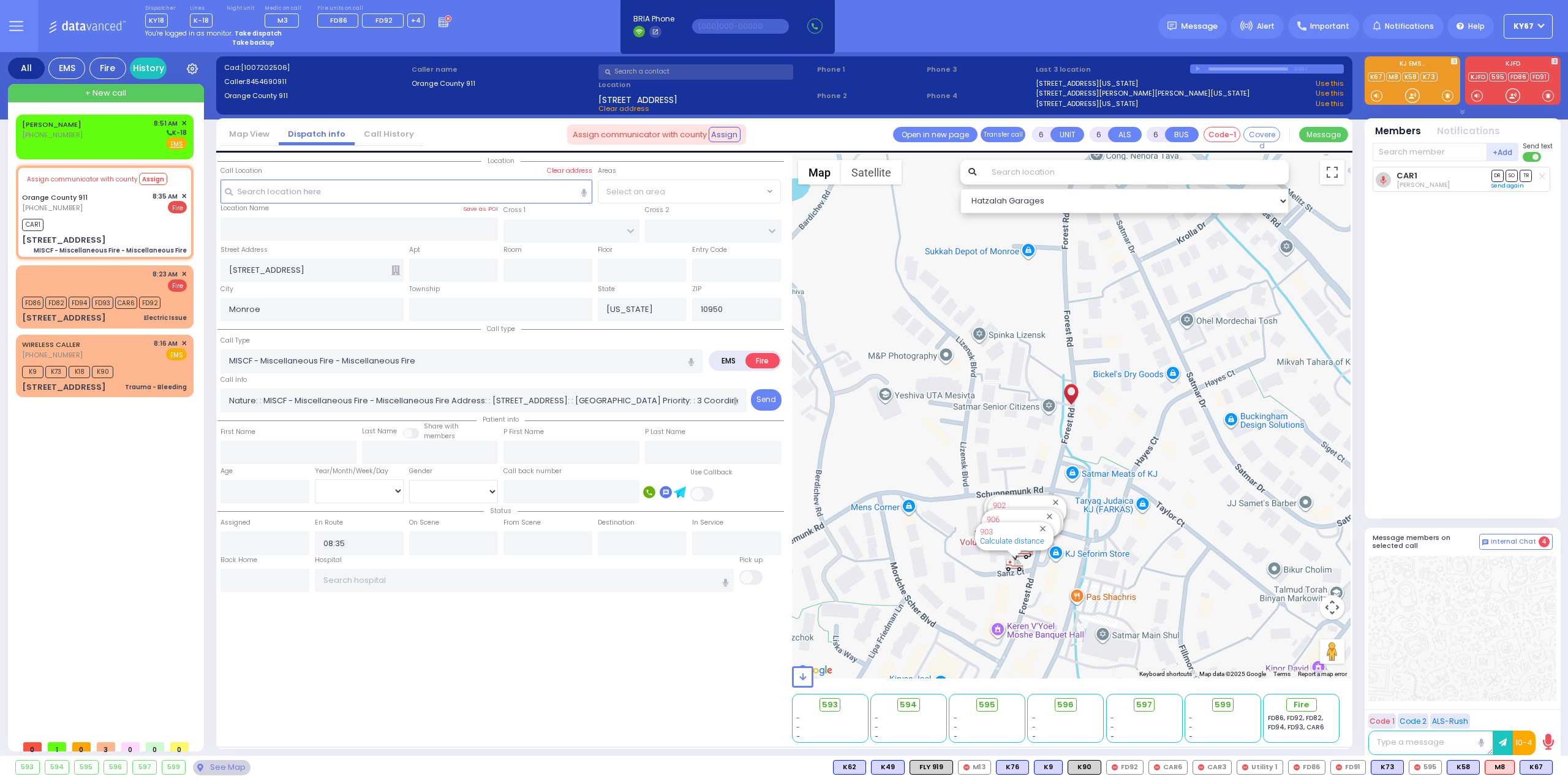
click at [1448, 451] on div "CAR1 Joshua Blumenthal DR SO TR Sending text" at bounding box center [1464, 337] width 183 height 341
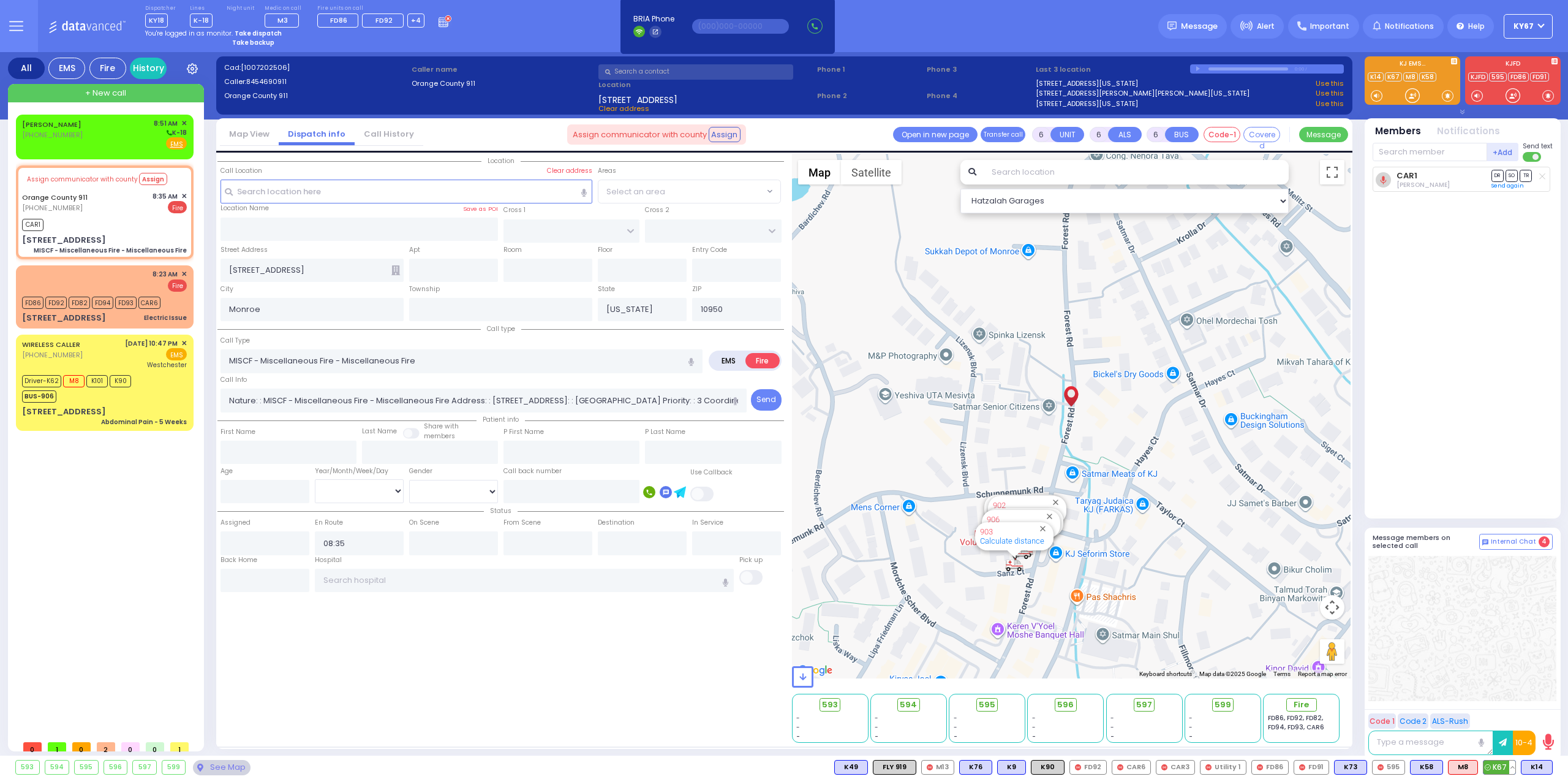
click at [1513, 766] on button at bounding box center [1512, 767] width 6 height 13
click at [1511, 714] on div "10/07/25 8:51:51 AM 10/07/25 8:00:26 AM 10/07/25 8:00:17 AM" at bounding box center [1460, 695] width 110 height 60
click at [1504, 713] on icon at bounding box center [1503, 713] width 13 height 13
